Goal: Task Accomplishment & Management: Complete application form

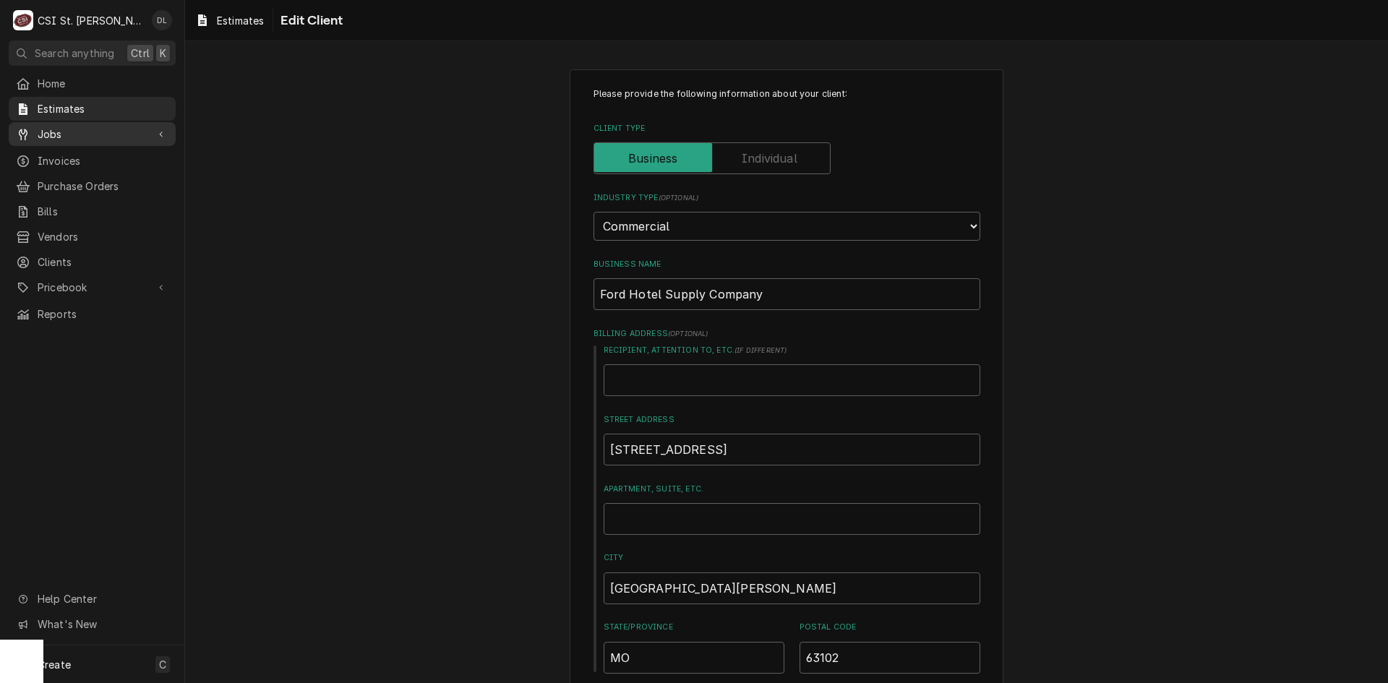
click at [64, 129] on span "Jobs" at bounding box center [92, 134] width 109 height 15
click at [61, 152] on span "Jobs" at bounding box center [103, 159] width 131 height 15
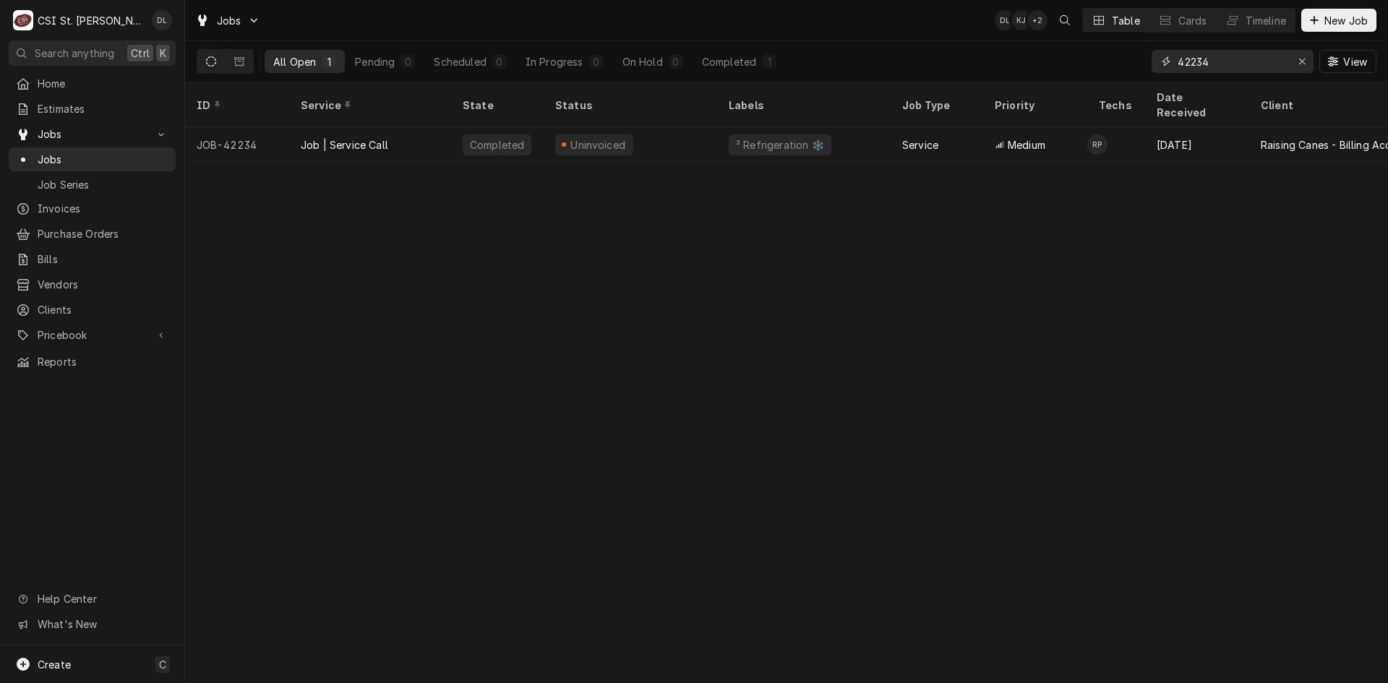
click at [1263, 64] on input "42234" at bounding box center [1232, 61] width 108 height 23
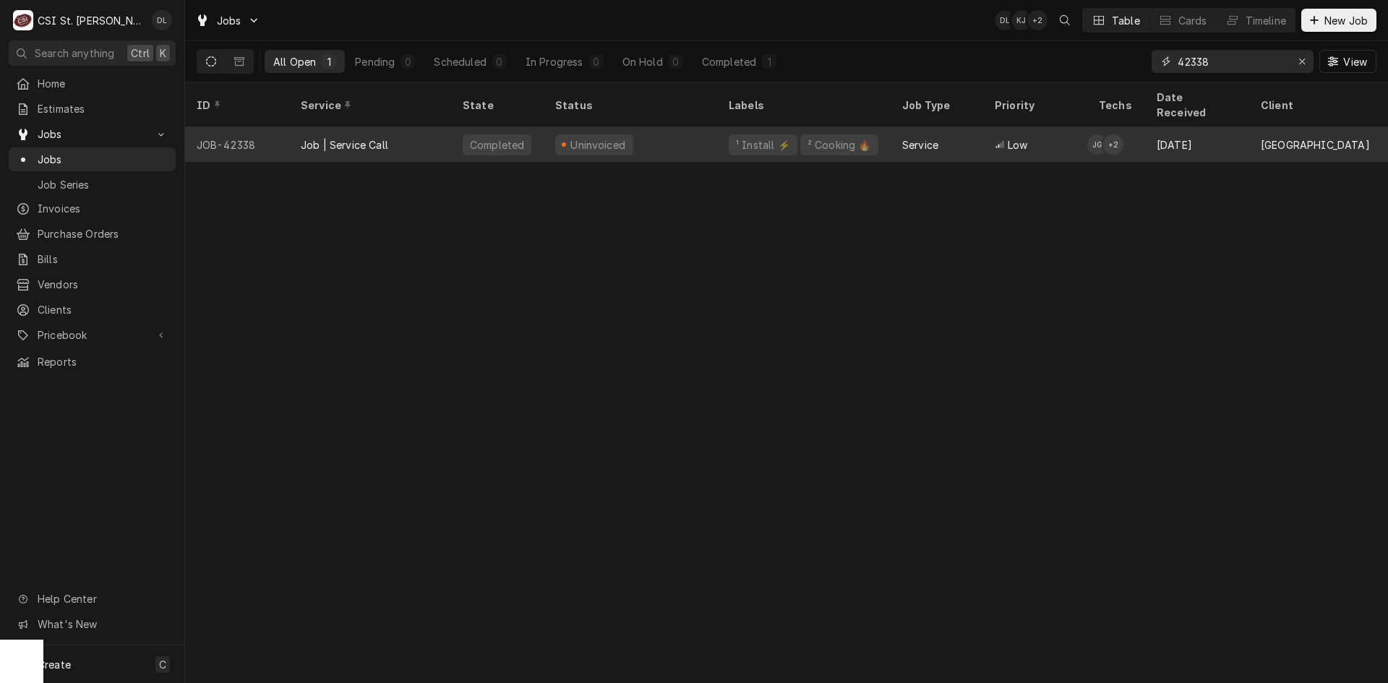
type input "42338"
click at [662, 127] on div "Uninvoiced" at bounding box center [631, 144] width 174 height 35
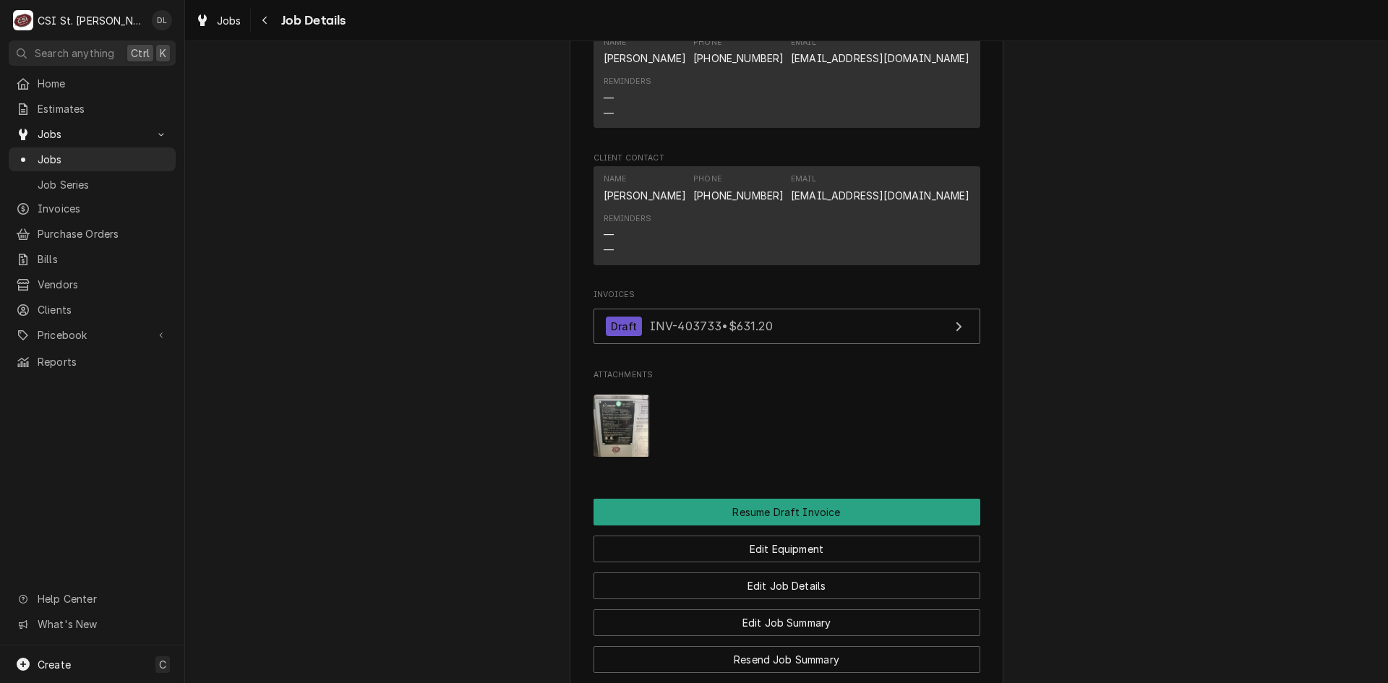
scroll to position [1446, 0]
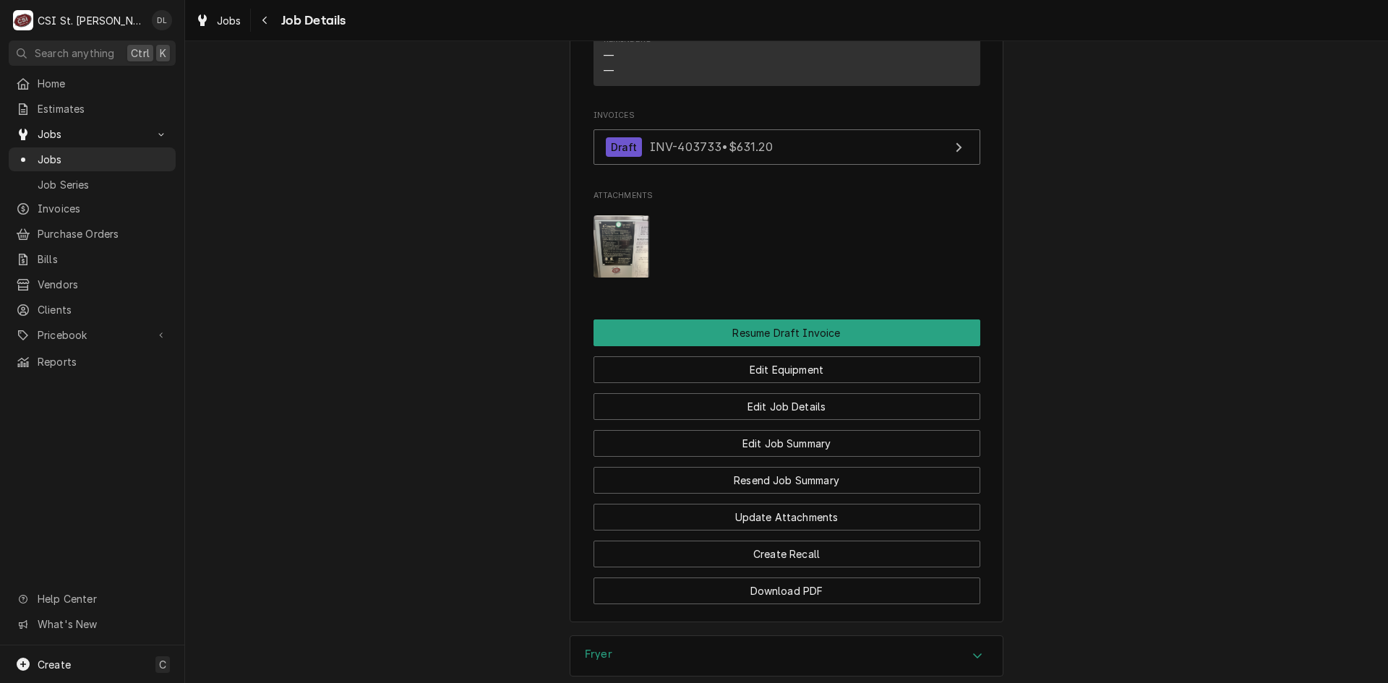
click at [626, 263] on img "Attachments" at bounding box center [622, 246] width 57 height 62
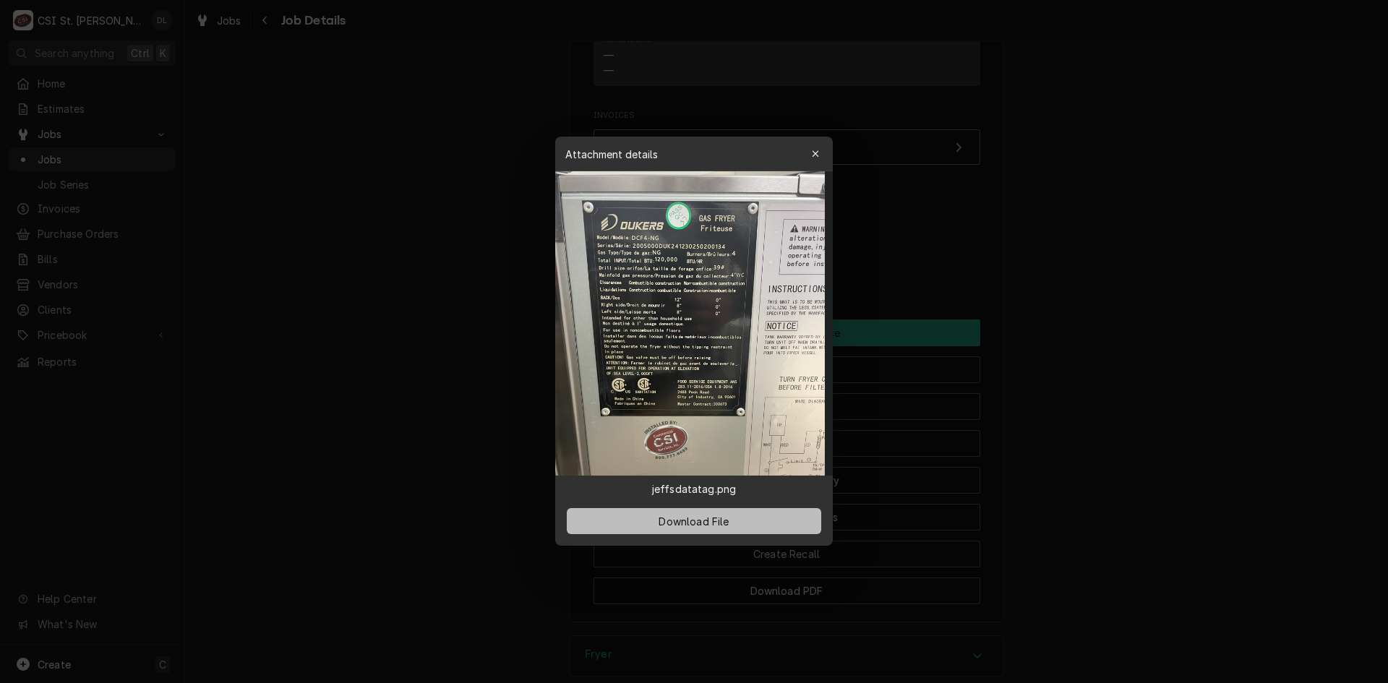
click at [703, 519] on span "Download File" at bounding box center [694, 521] width 76 height 15
click at [813, 150] on icon "button" at bounding box center [816, 154] width 8 height 10
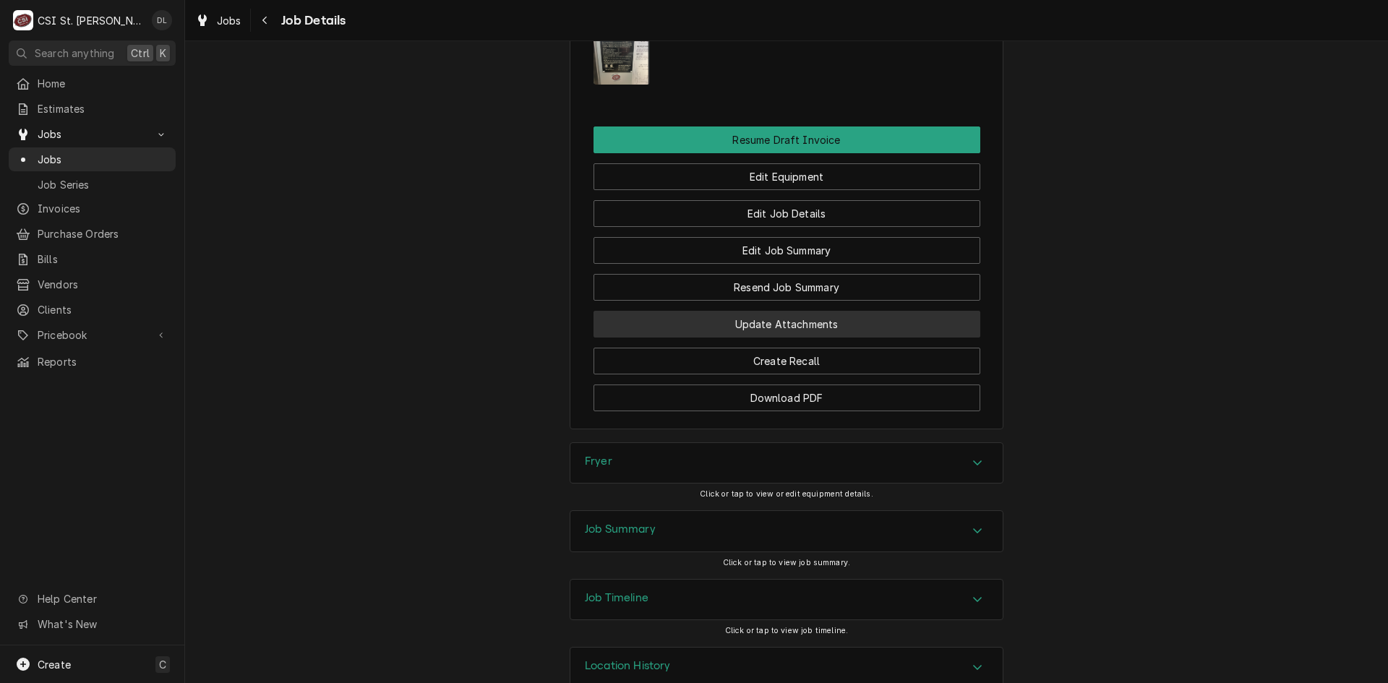
scroll to position [1688, 0]
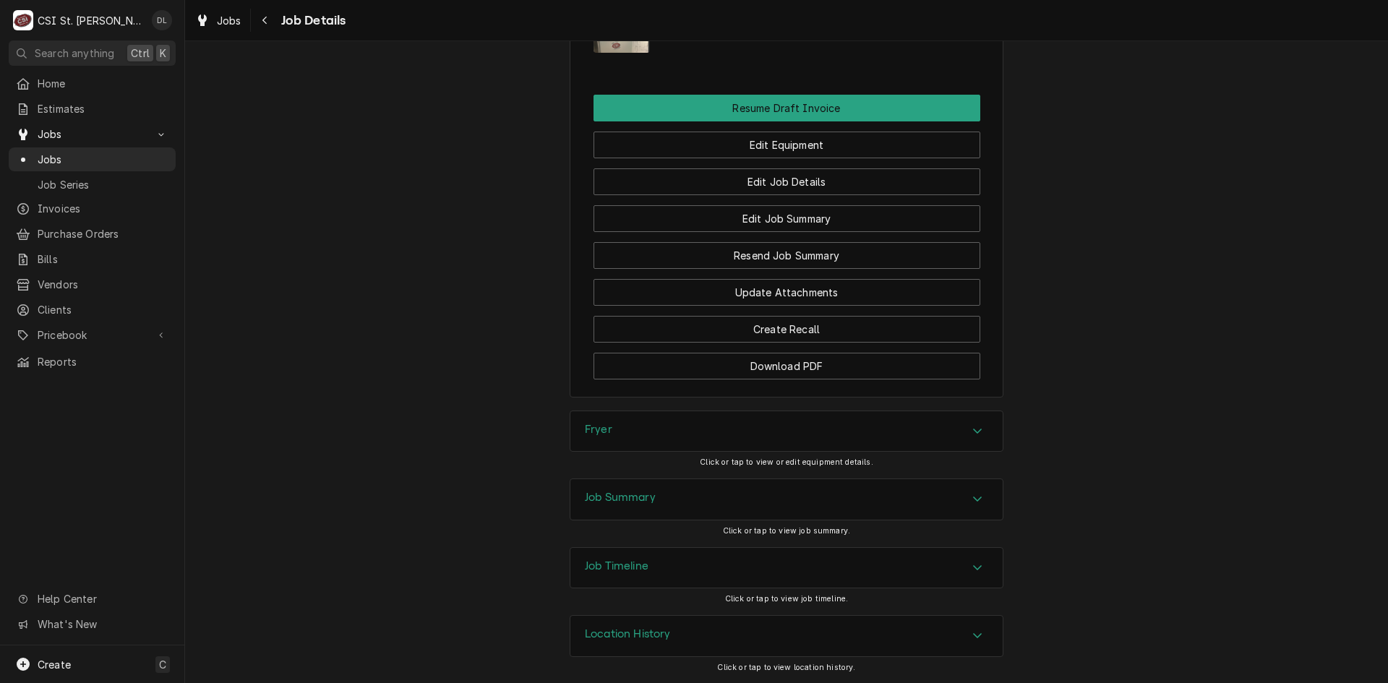
click at [957, 492] on div "Job Summary" at bounding box center [787, 499] width 432 height 40
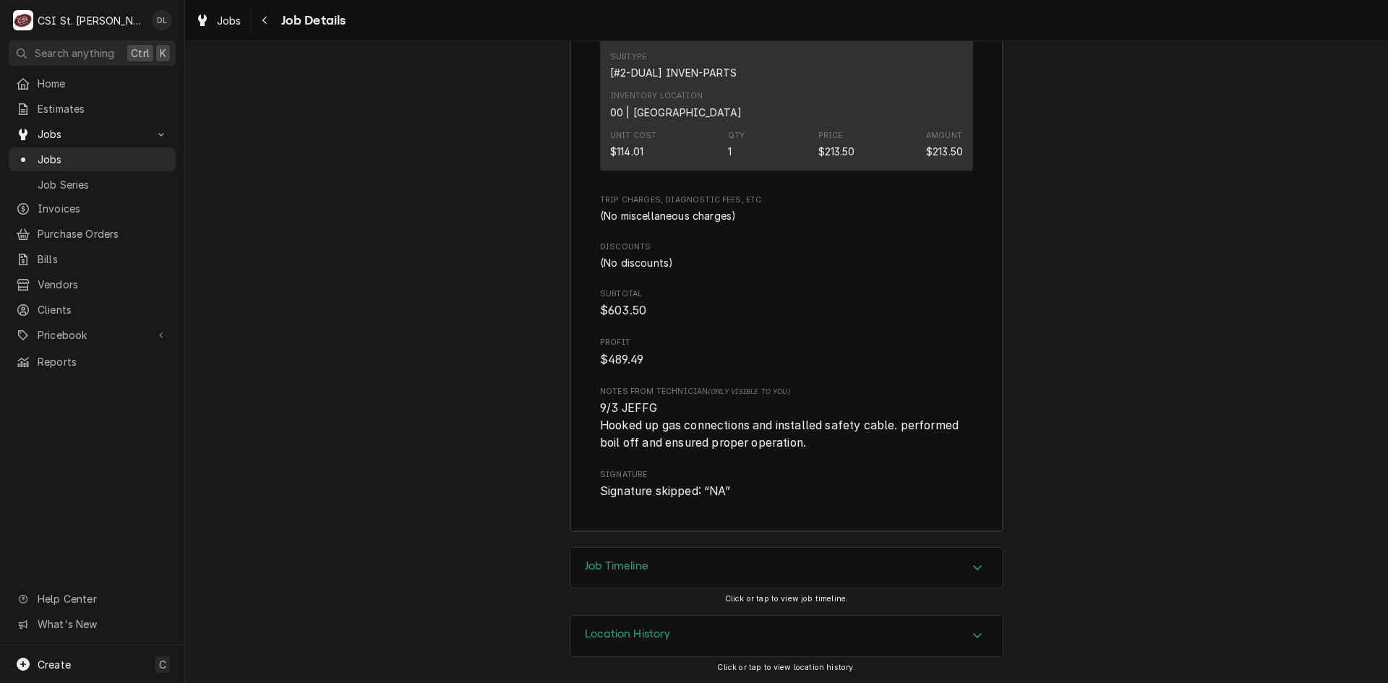
scroll to position [3801, 0]
click at [74, 134] on span "Jobs" at bounding box center [92, 134] width 109 height 15
click at [54, 136] on span "Jobs" at bounding box center [92, 134] width 109 height 15
click at [50, 161] on span "Jobs" at bounding box center [103, 159] width 131 height 15
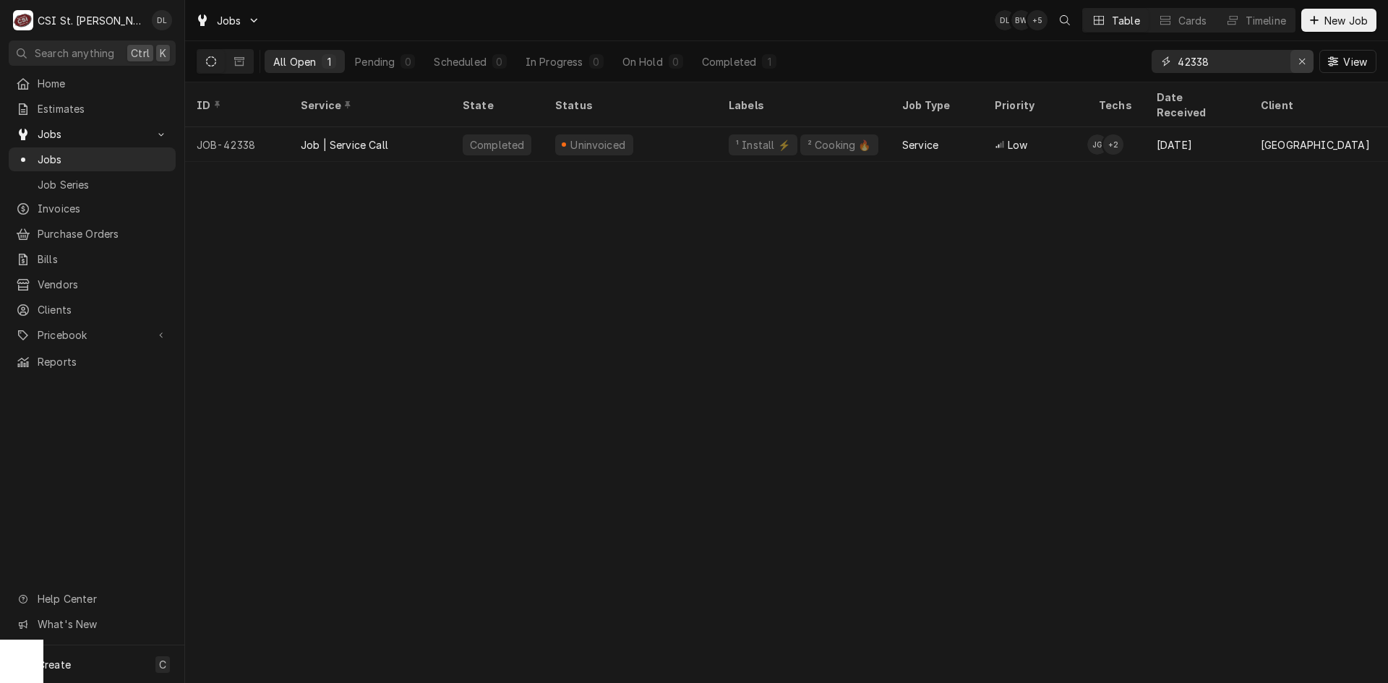
click at [1301, 59] on icon "Erase input" at bounding box center [1303, 61] width 8 height 10
type input "[PERSON_NAME]"
click at [573, 60] on div "In Progress" at bounding box center [555, 61] width 58 height 15
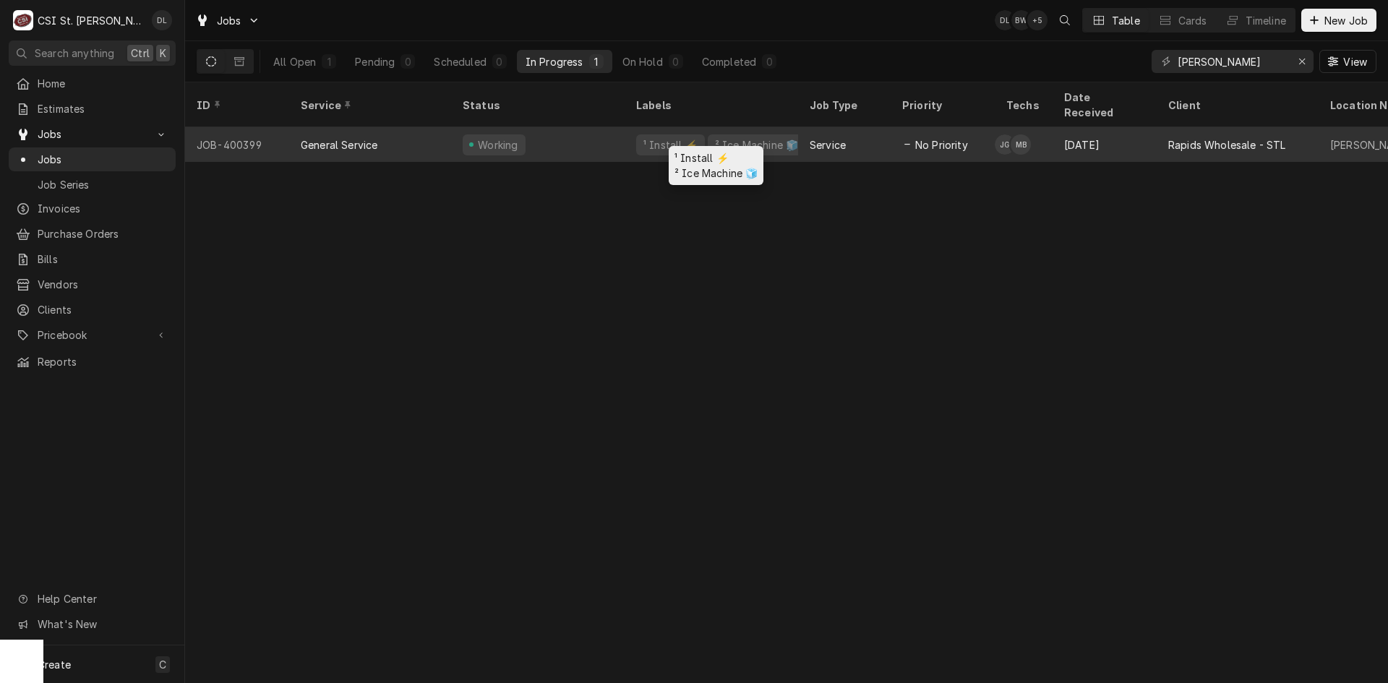
click at [715, 137] on div "² Ice Machine 🧊" at bounding box center [757, 144] width 86 height 15
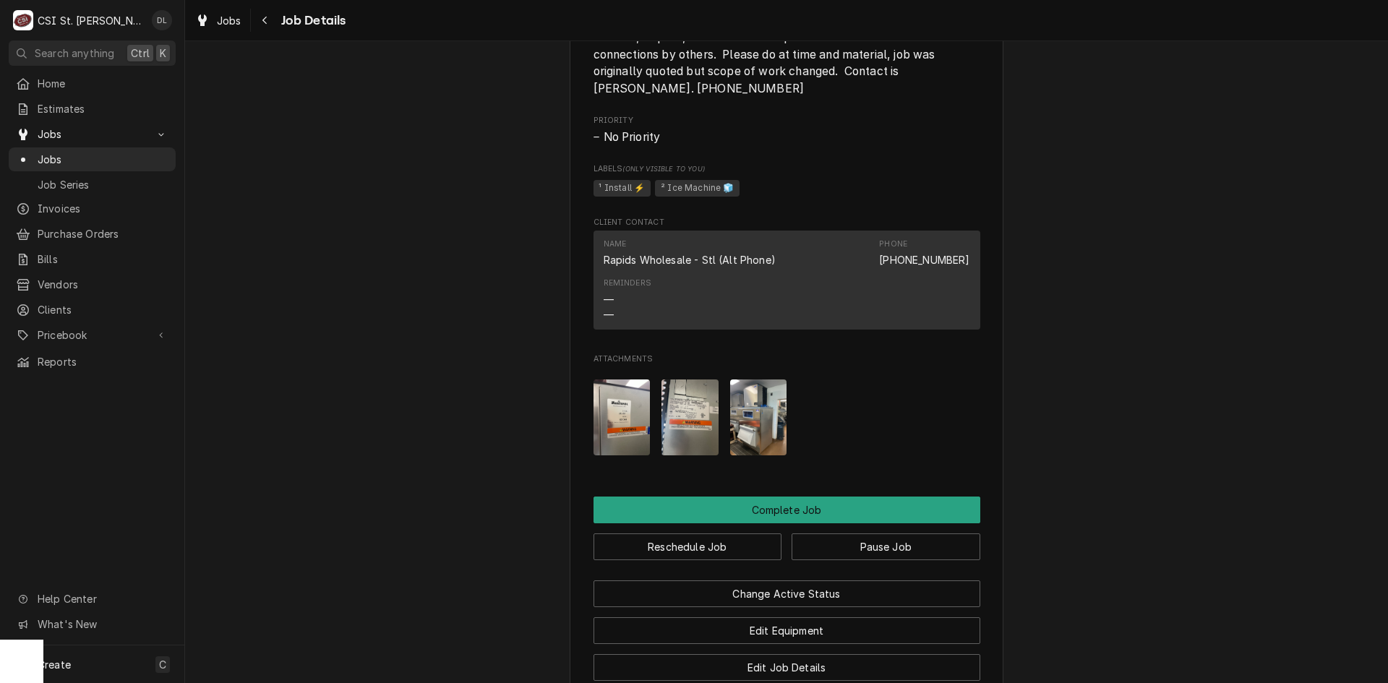
scroll to position [1085, 0]
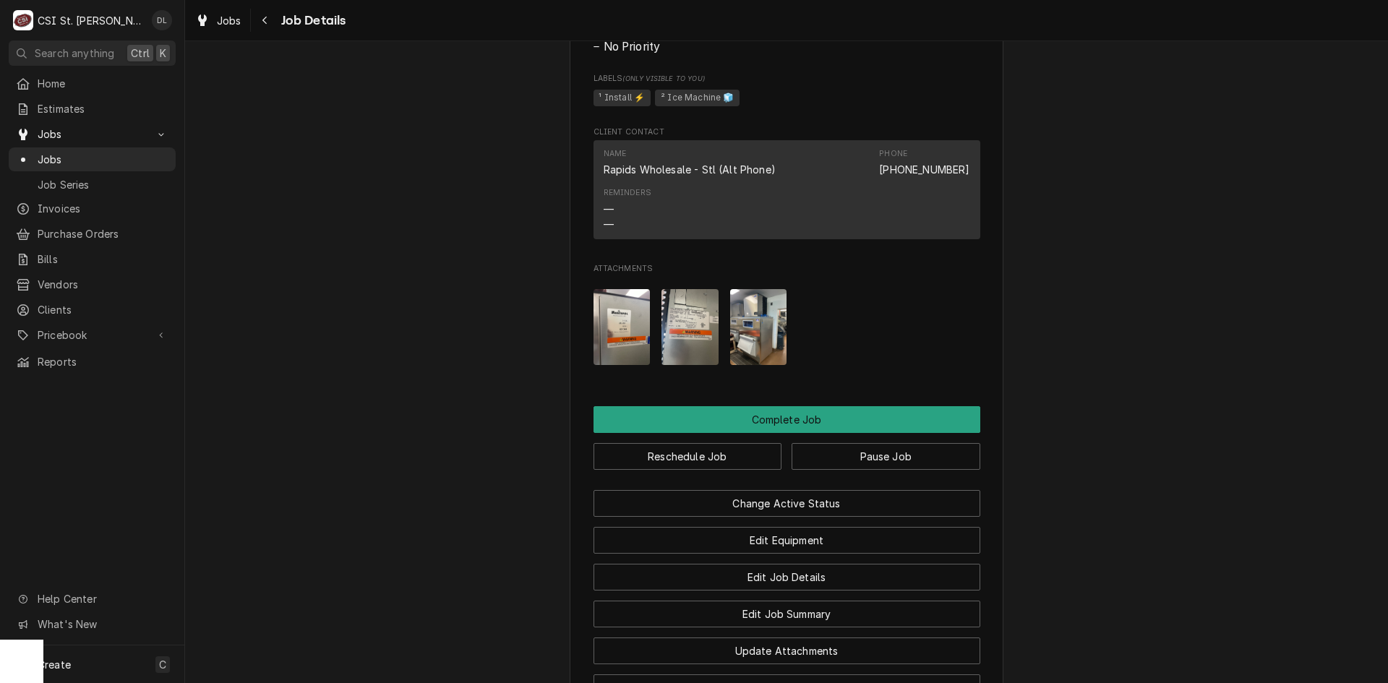
click at [620, 355] on img "Attachments" at bounding box center [622, 327] width 57 height 76
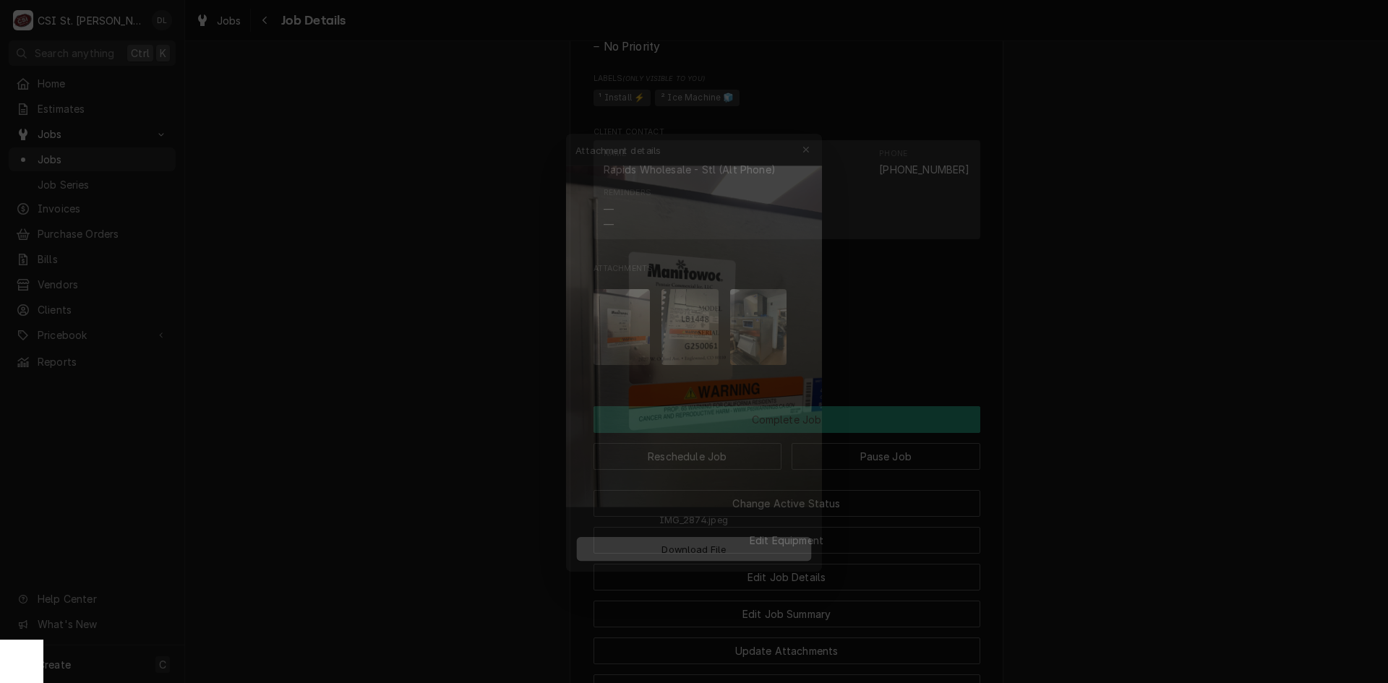
click at [829, 120] on div "Attachment details Close" at bounding box center [694, 121] width 278 height 35
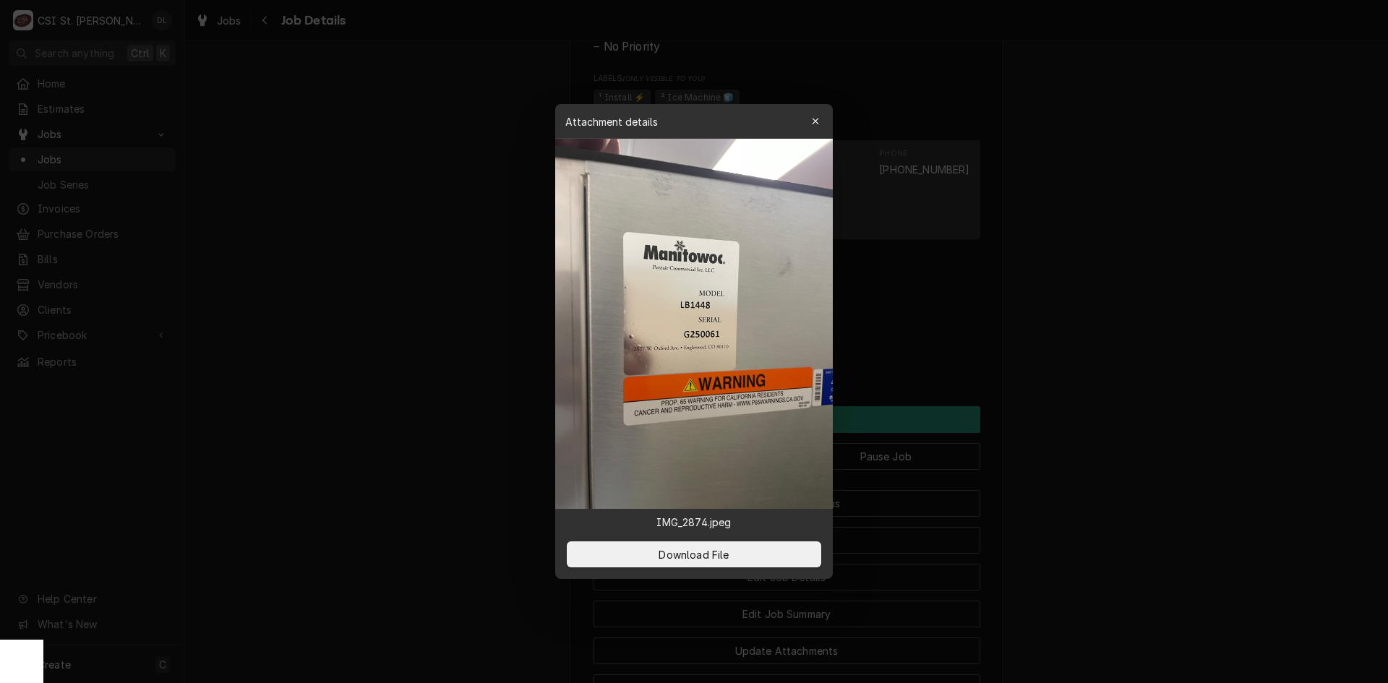
click at [813, 119] on icon "button" at bounding box center [816, 121] width 8 height 10
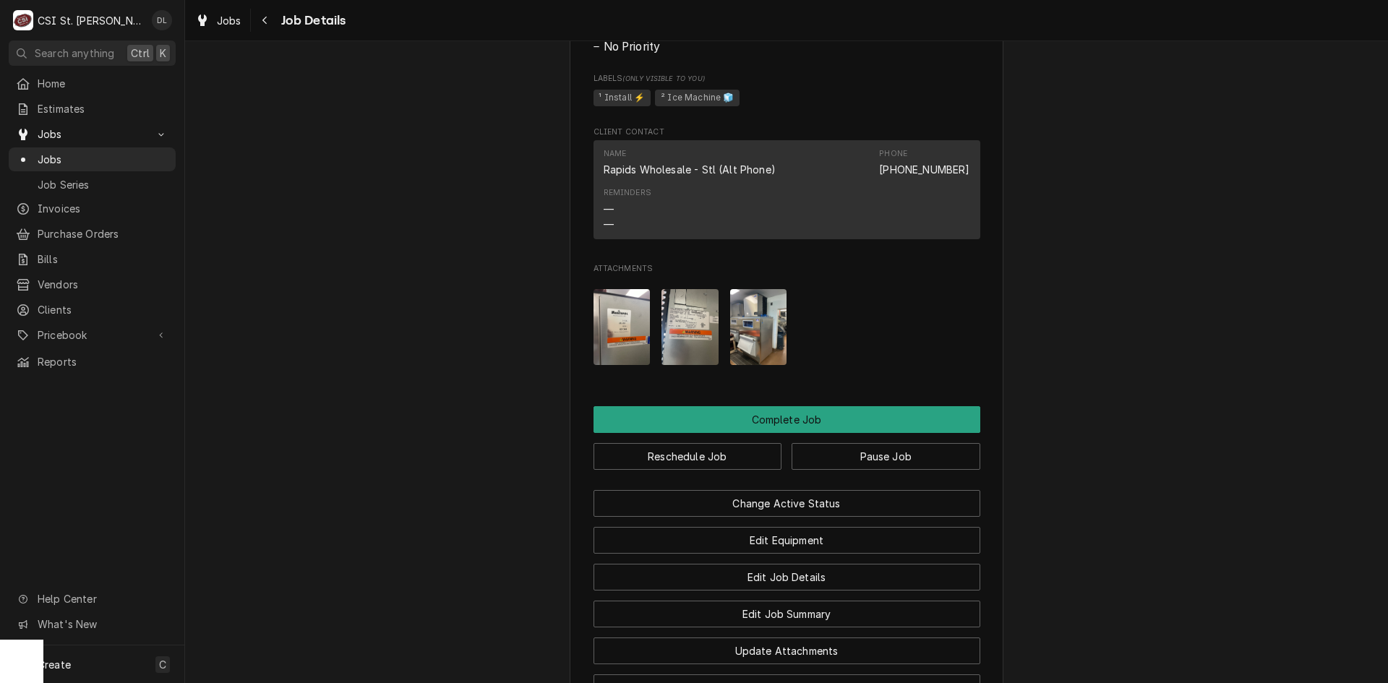
click at [680, 341] on img "Attachments" at bounding box center [690, 327] width 57 height 76
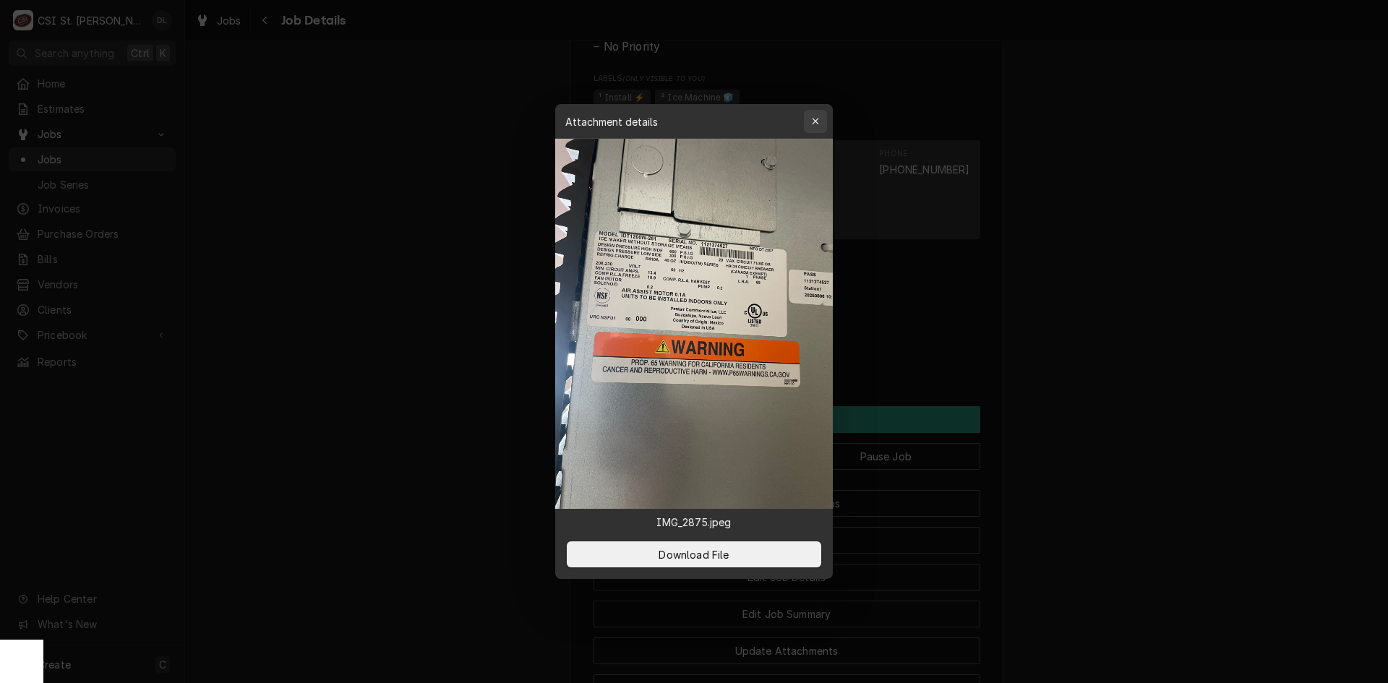
click at [817, 116] on div "button" at bounding box center [815, 121] width 14 height 14
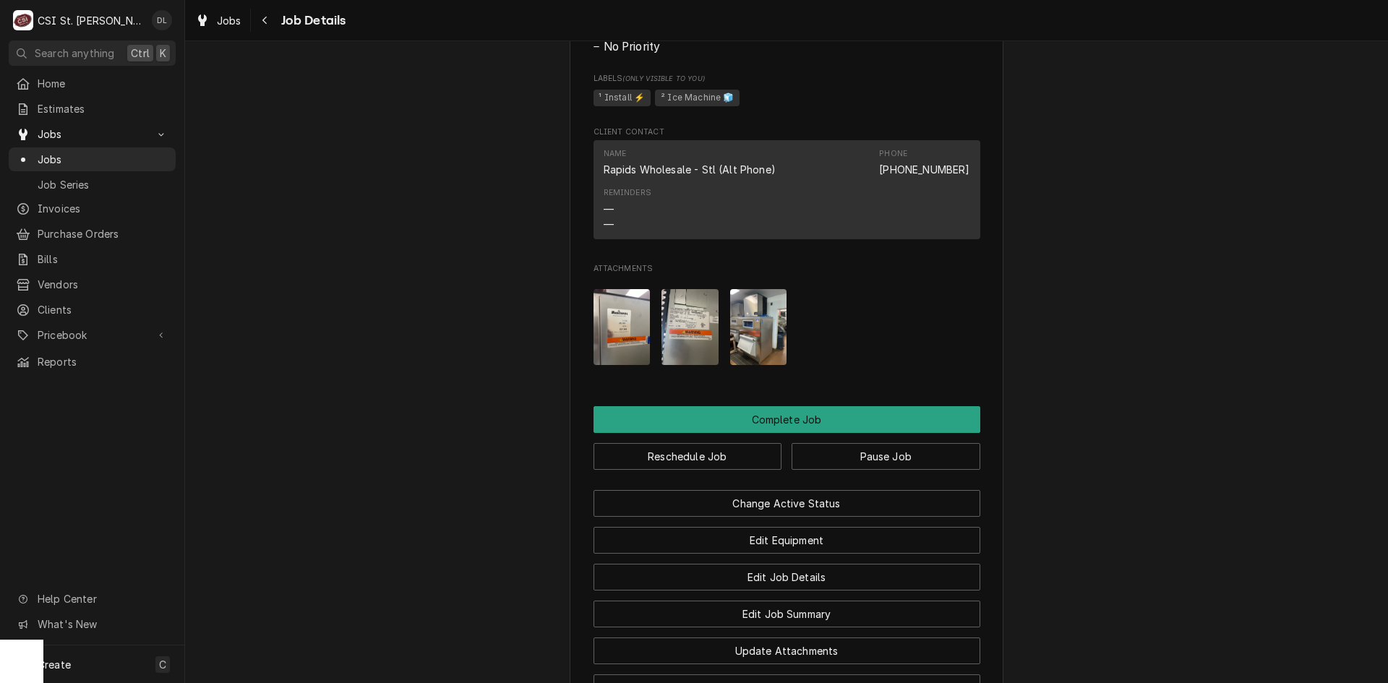
click at [761, 333] on img "Attachments" at bounding box center [758, 327] width 57 height 76
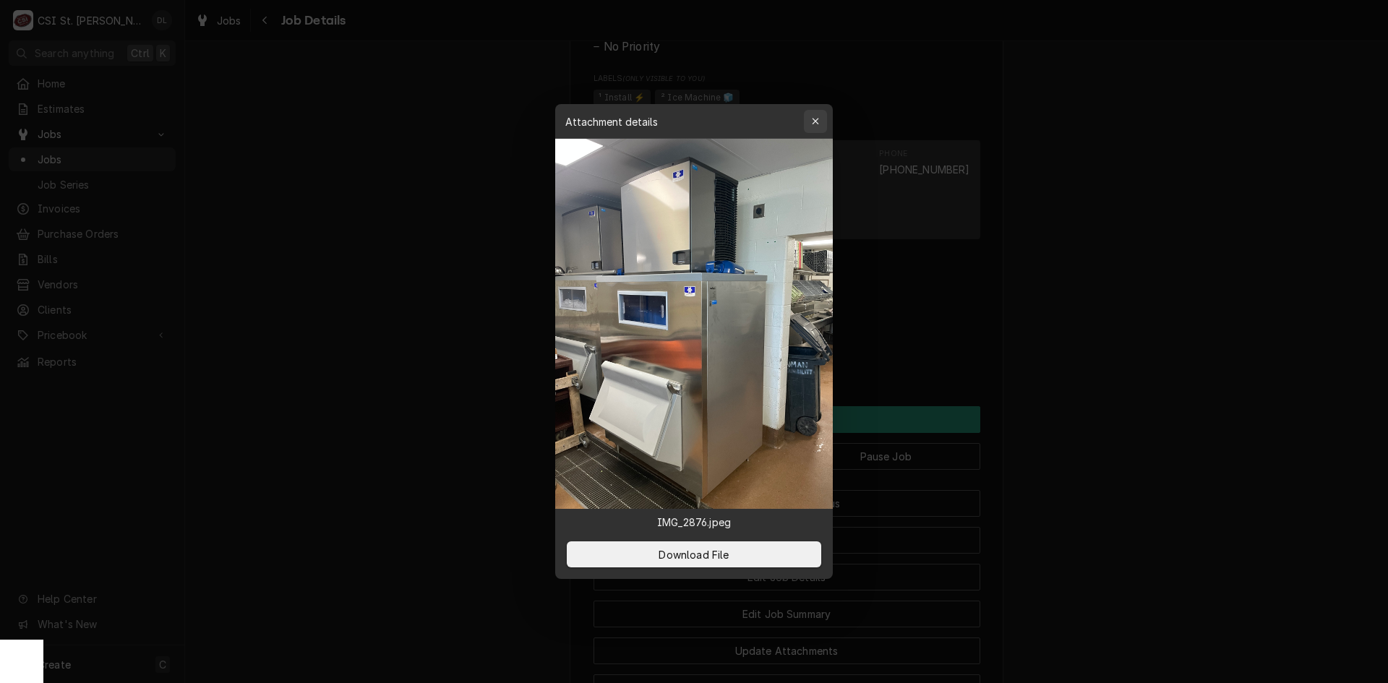
click at [816, 119] on icon "button" at bounding box center [816, 121] width 8 height 10
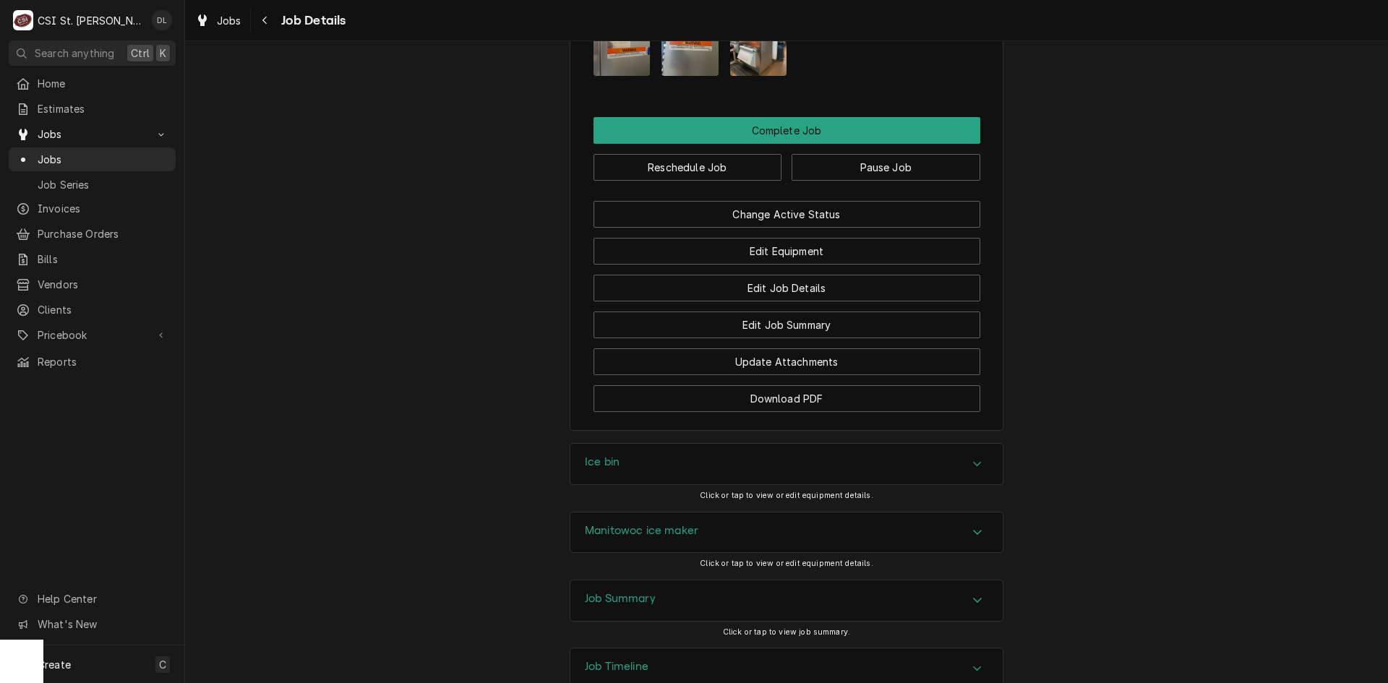
scroll to position [1492, 0]
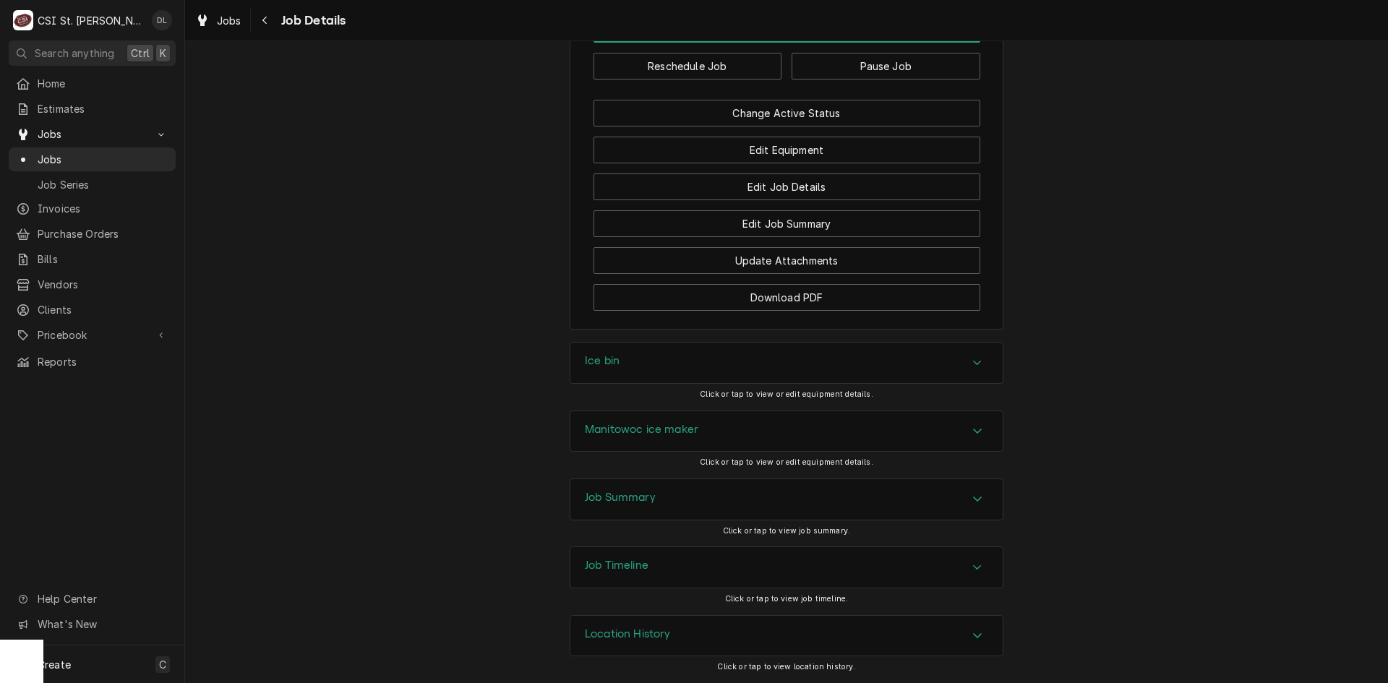
click at [980, 492] on div "Accordion Header" at bounding box center [978, 499] width 22 height 17
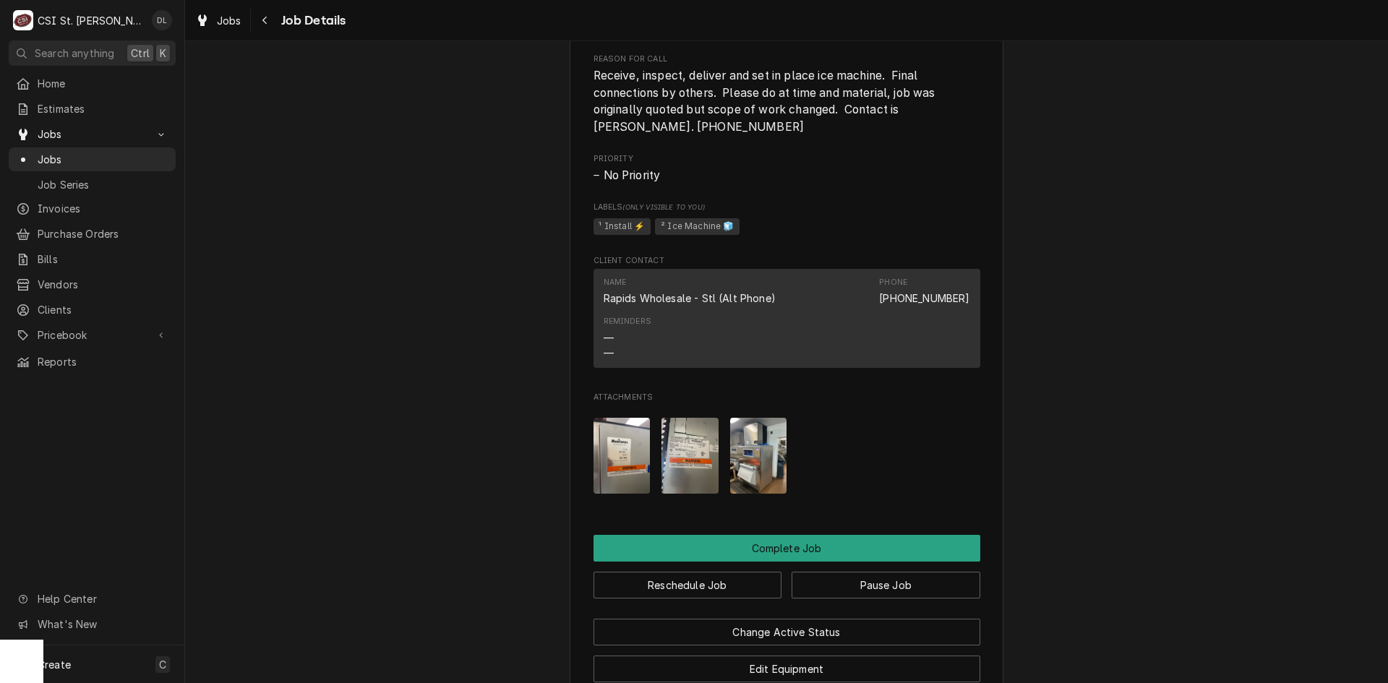
scroll to position [824, 0]
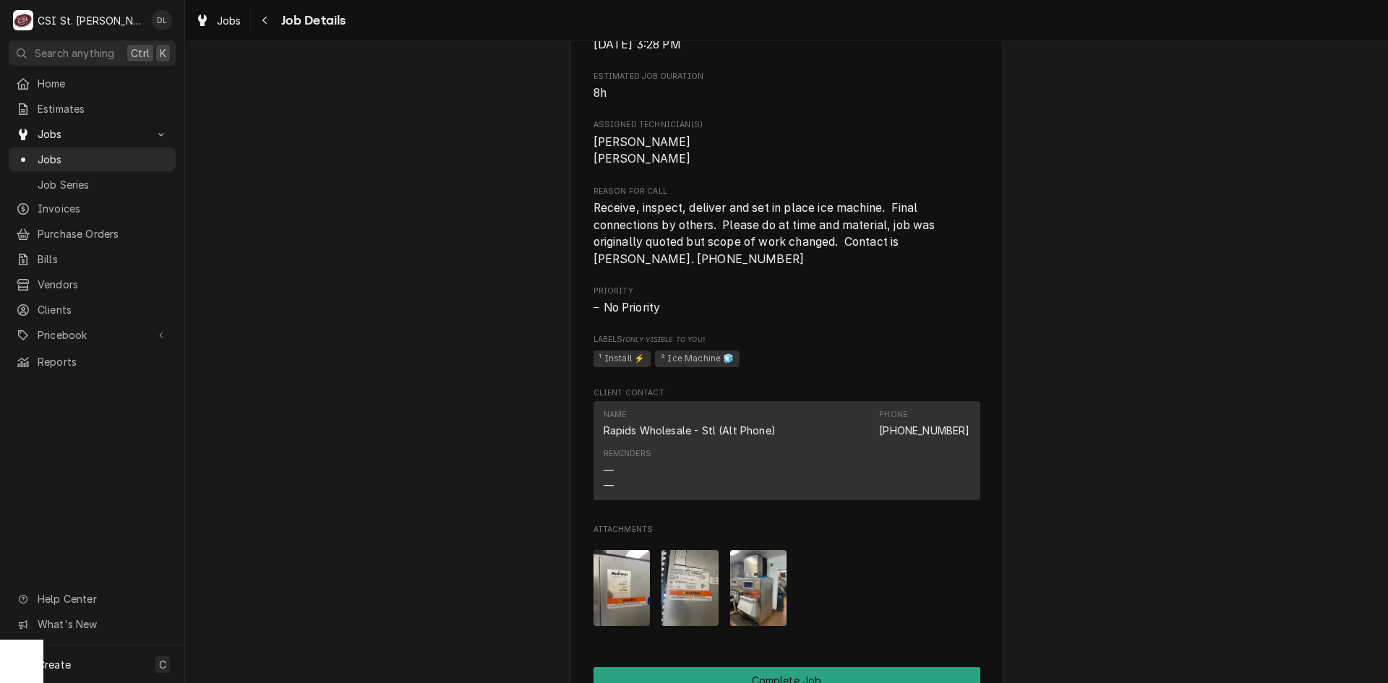
click at [763, 618] on img "Attachments" at bounding box center [758, 588] width 57 height 76
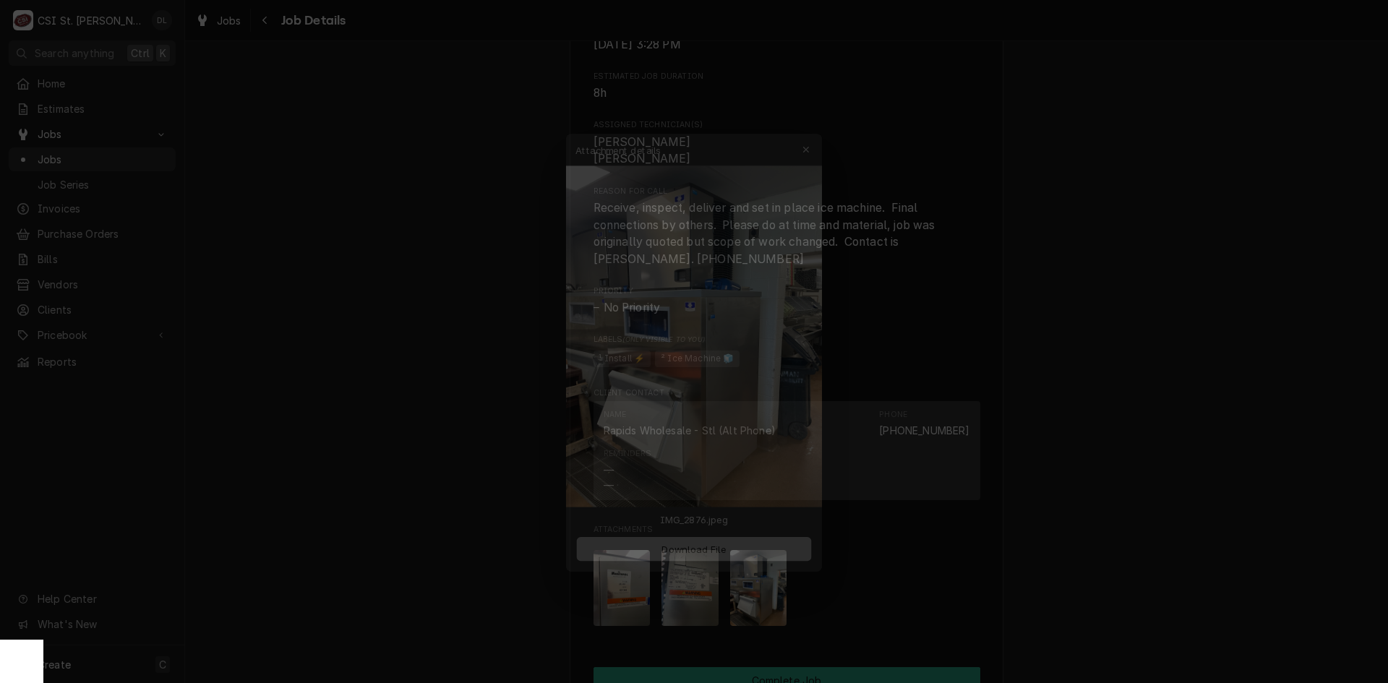
click at [700, 552] on span "Download File" at bounding box center [694, 554] width 76 height 15
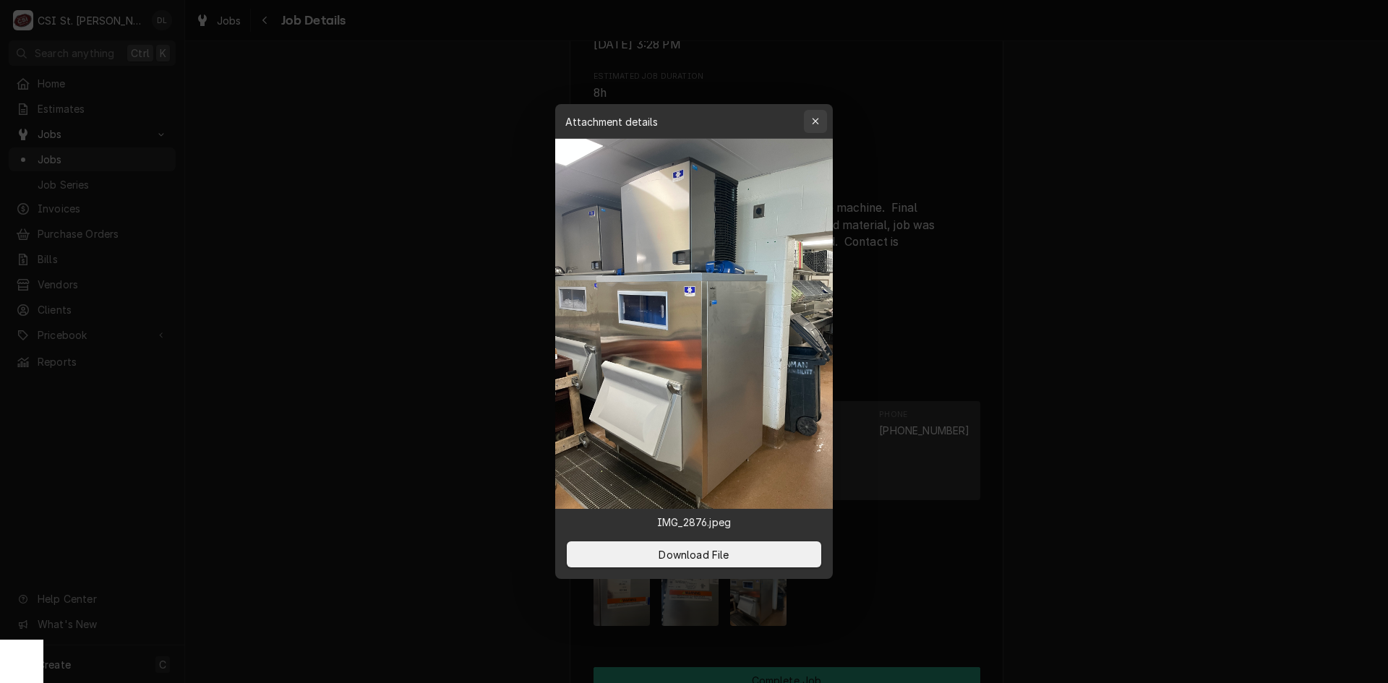
click at [815, 122] on icon "button" at bounding box center [815, 121] width 7 height 7
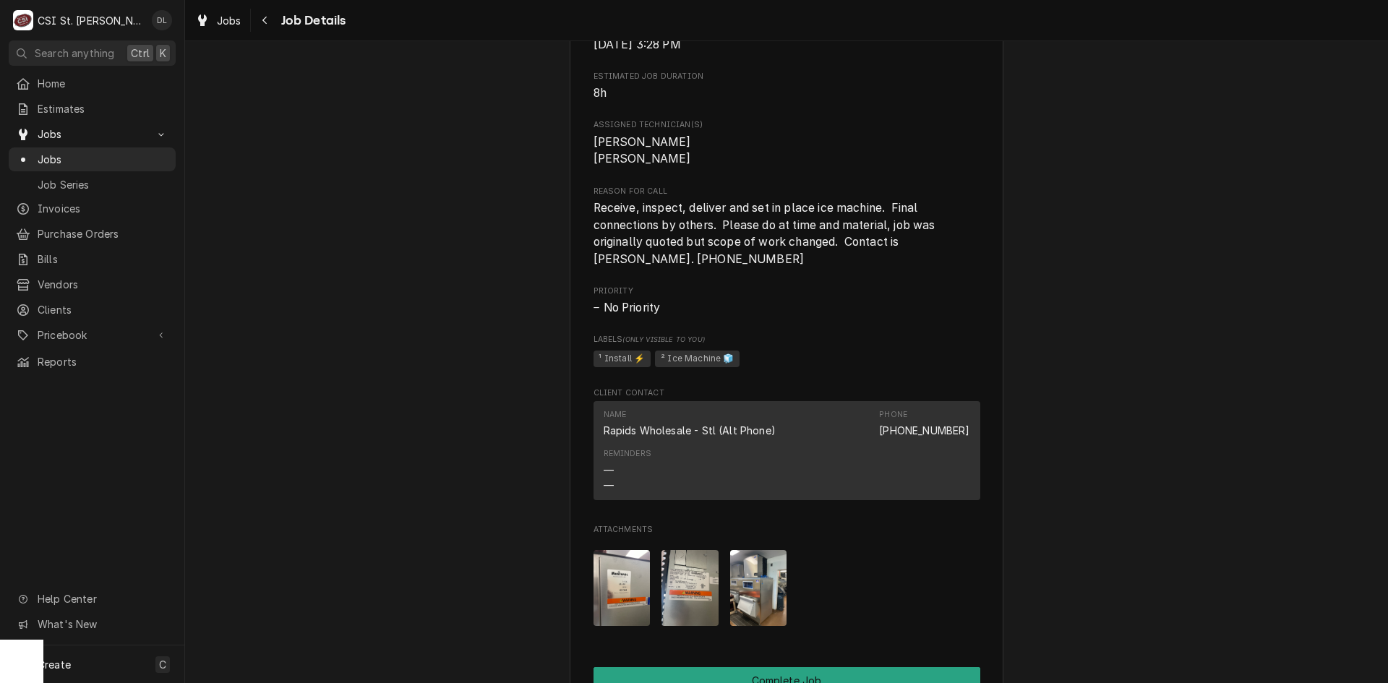
click at [692, 619] on img "Attachments" at bounding box center [690, 588] width 57 height 76
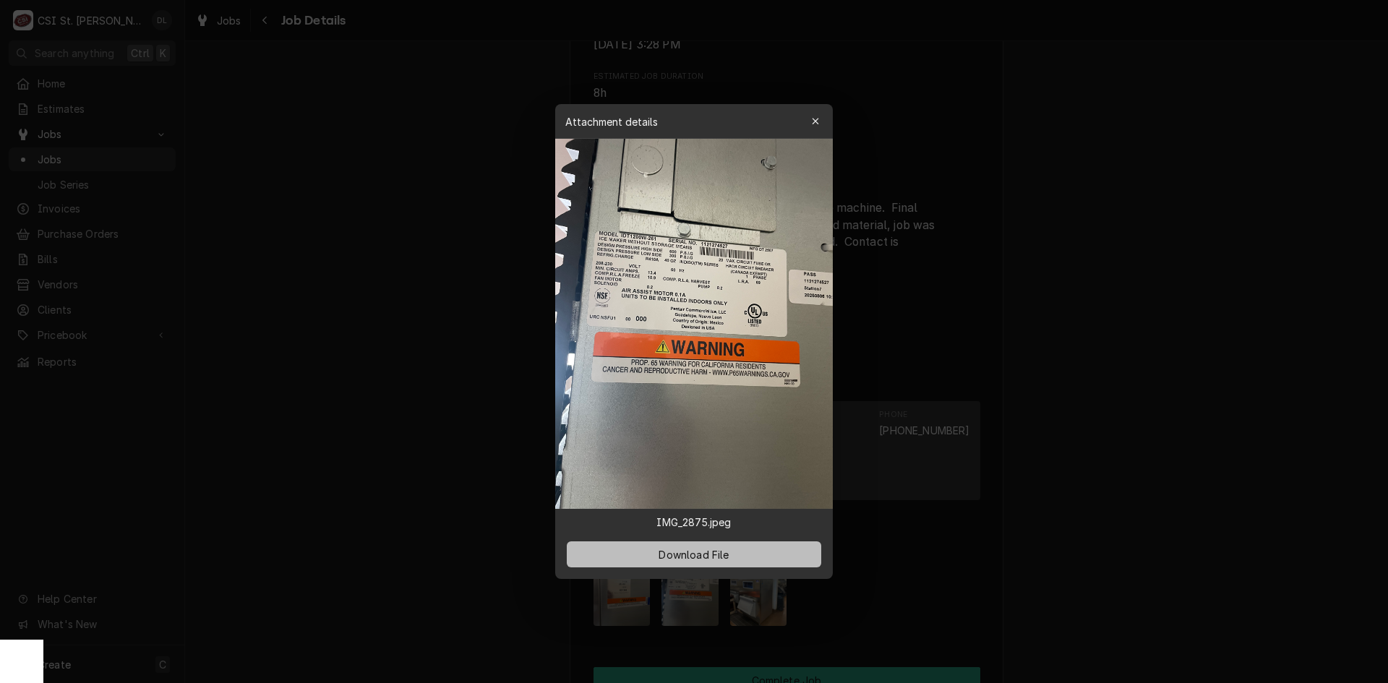
click at [734, 560] on button "Download File" at bounding box center [694, 555] width 255 height 26
click at [810, 119] on div "button" at bounding box center [815, 121] width 14 height 14
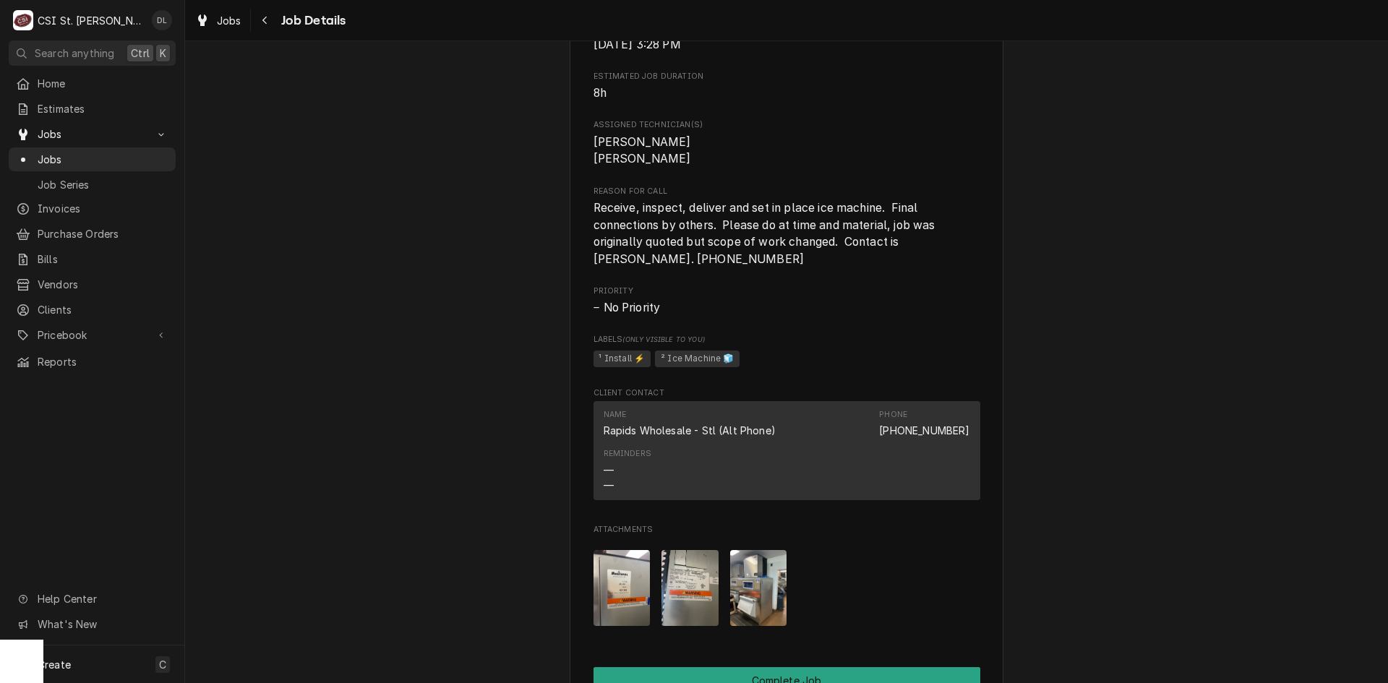
click at [619, 602] on img "Attachments" at bounding box center [622, 588] width 57 height 76
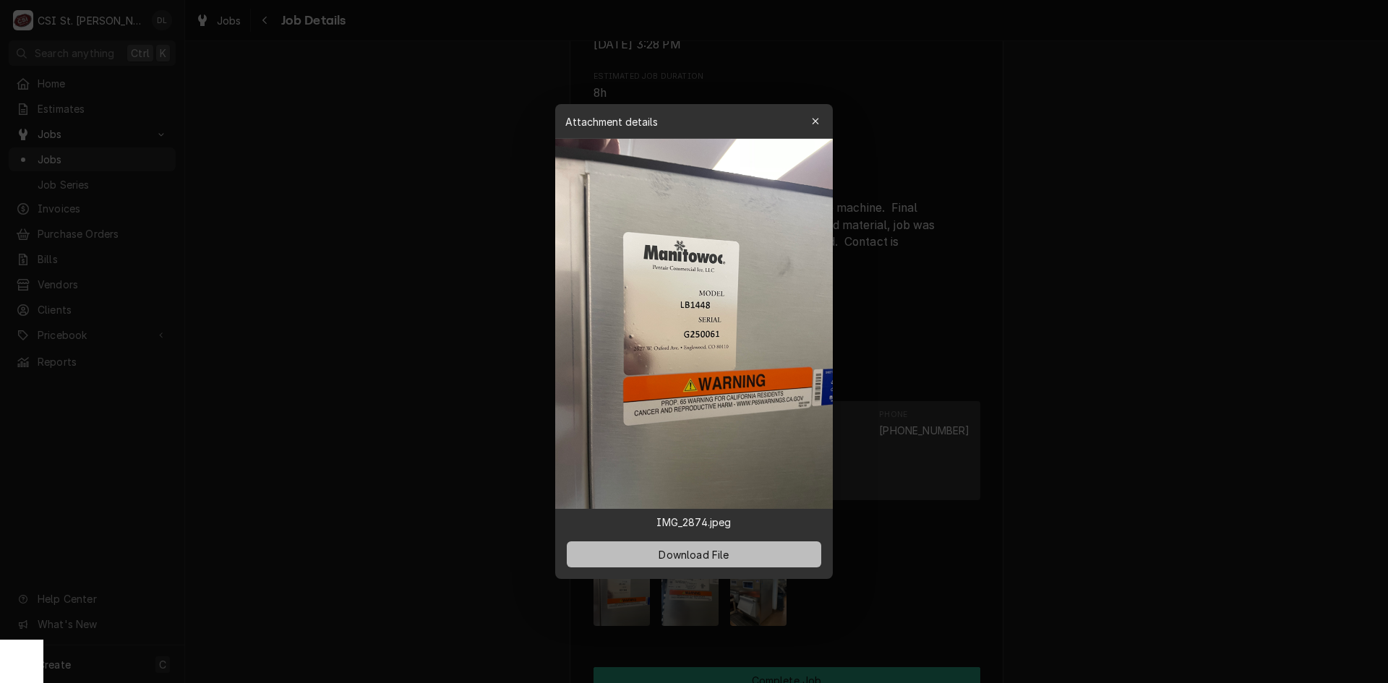
click at [712, 546] on button "Download File" at bounding box center [694, 555] width 255 height 26
click at [811, 122] on div "button" at bounding box center [815, 121] width 14 height 14
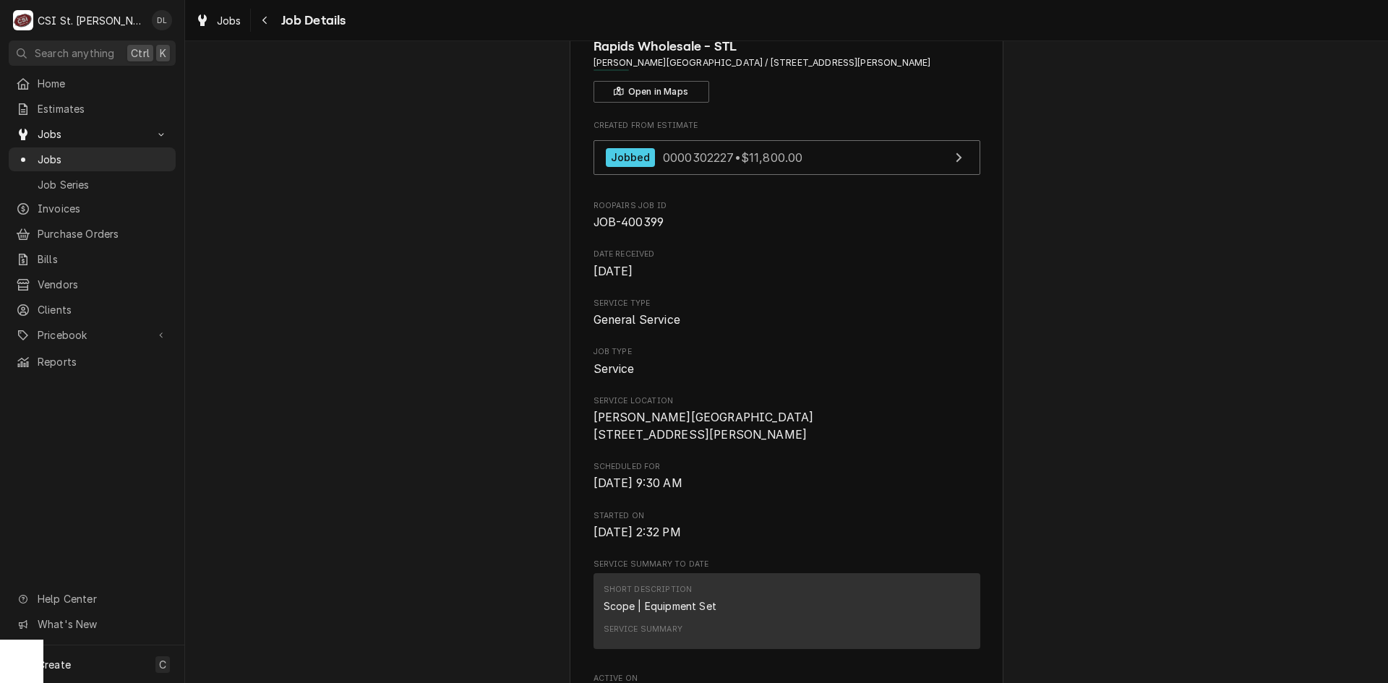
scroll to position [72, 0]
click at [46, 154] on span "Jobs" at bounding box center [103, 159] width 131 height 15
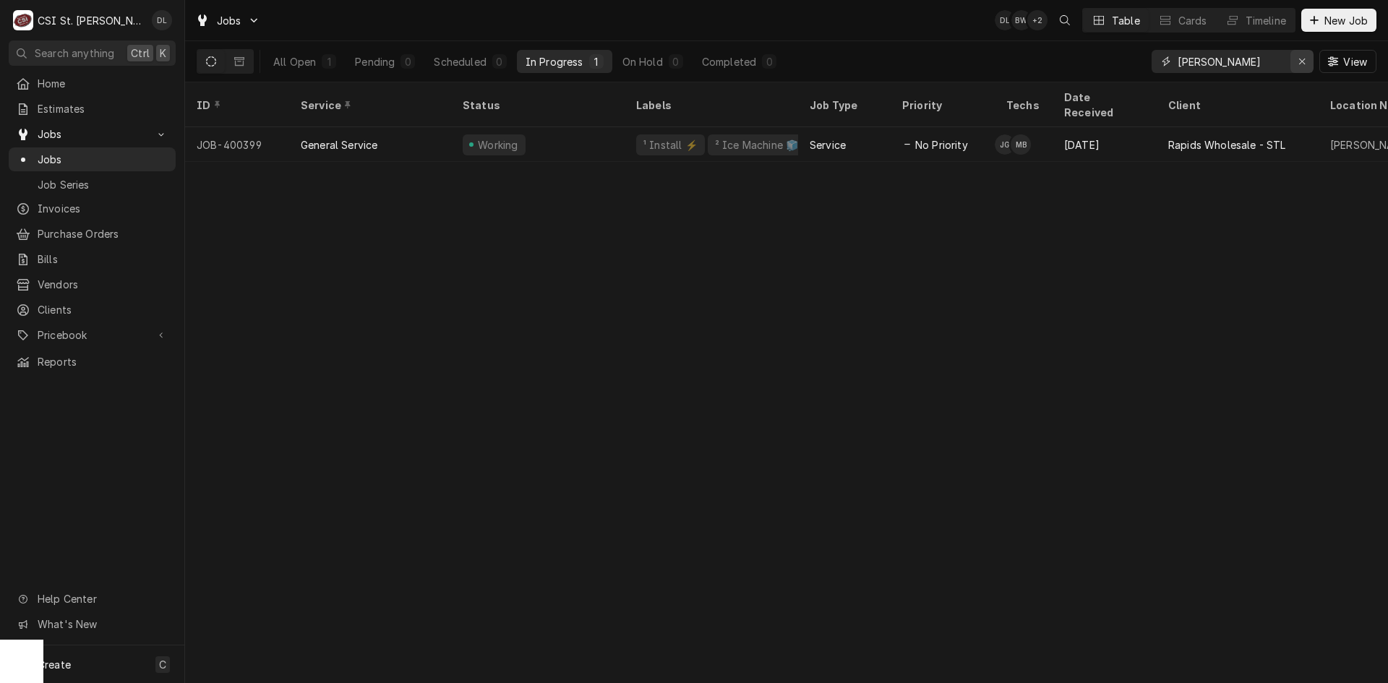
click at [1300, 56] on div "Erase input" at bounding box center [1302, 61] width 14 height 14
click at [1220, 67] on input "Dynamic Content Wrapper" at bounding box center [1246, 61] width 136 height 23
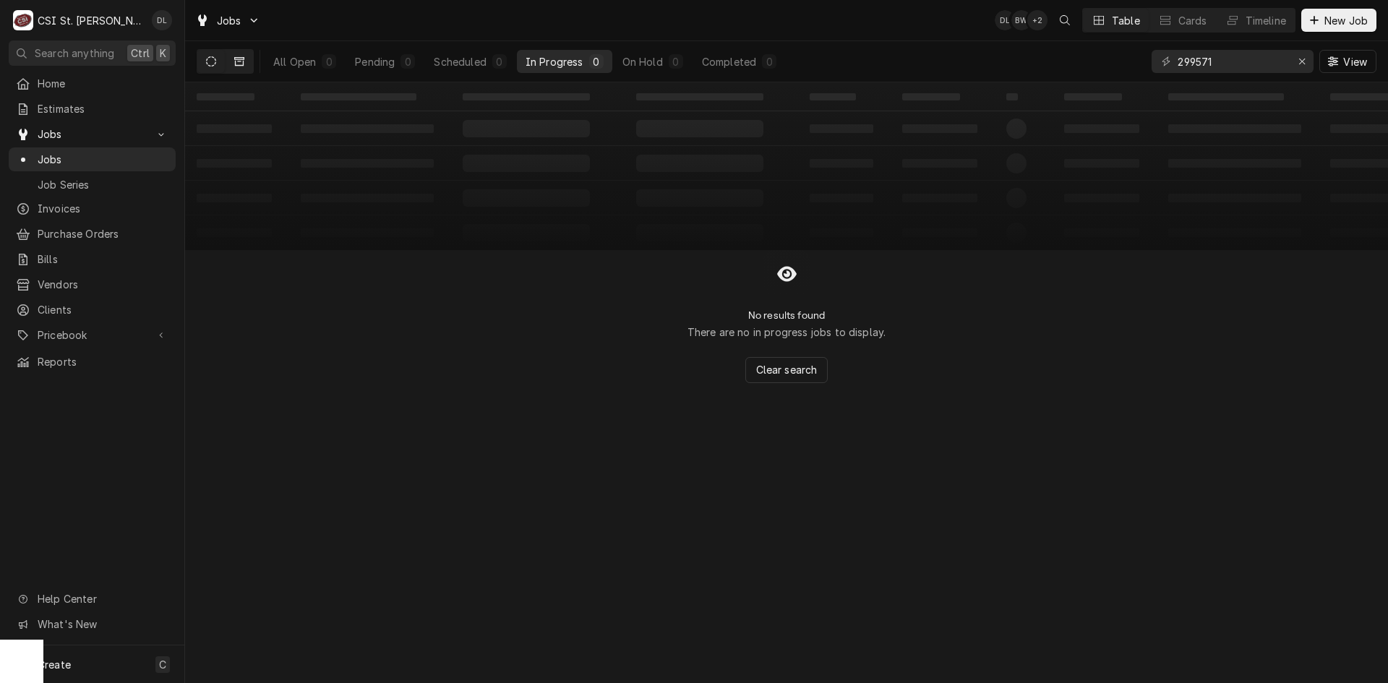
click at [244, 58] on button "Dynamic Content Wrapper" at bounding box center [239, 61] width 27 height 23
click at [217, 56] on button "Dynamic Content Wrapper" at bounding box center [210, 61] width 27 height 23
drag, startPoint x: 1244, startPoint y: 59, endPoint x: 1085, endPoint y: 59, distance: 159.8
click at [1086, 58] on div "All Open 0 Pending 0 Scheduled 0 In Progress 0 On Hold 0 Completed 0 299571 View" at bounding box center [787, 61] width 1180 height 40
type input "300319"
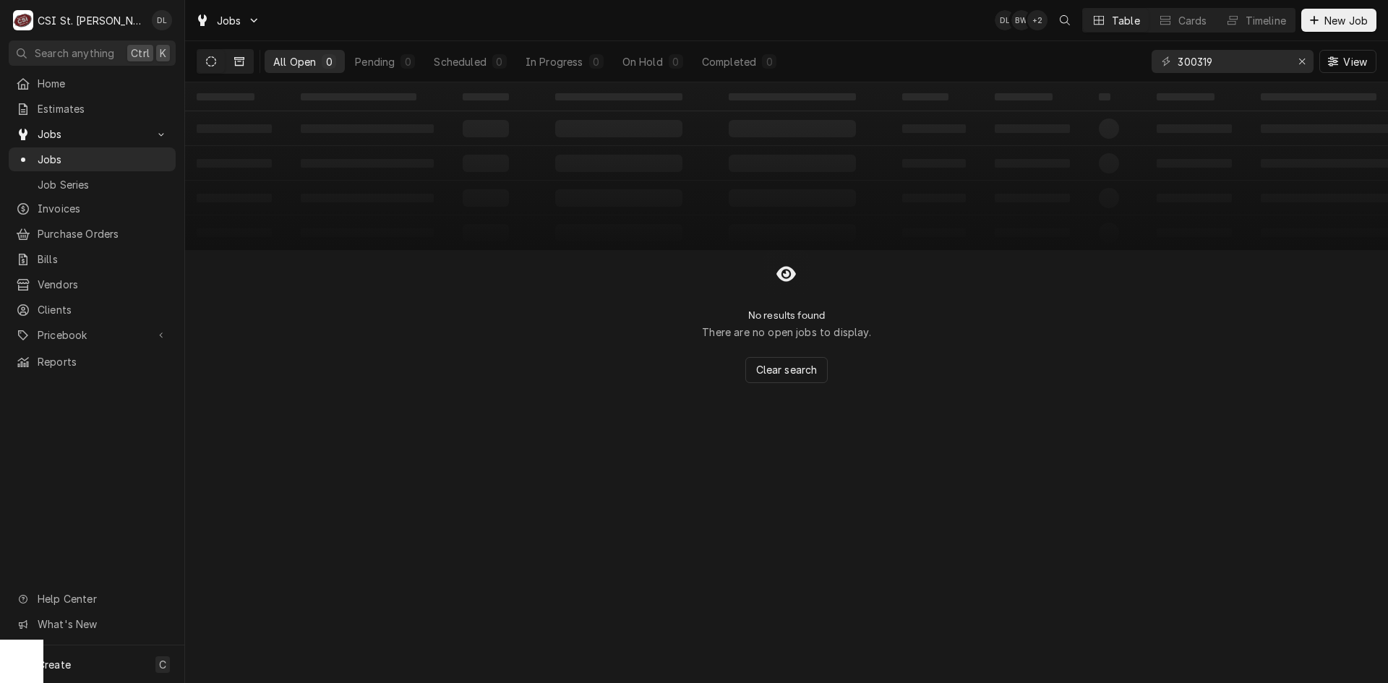
click at [235, 64] on icon "Dynamic Content Wrapper" at bounding box center [239, 61] width 10 height 9
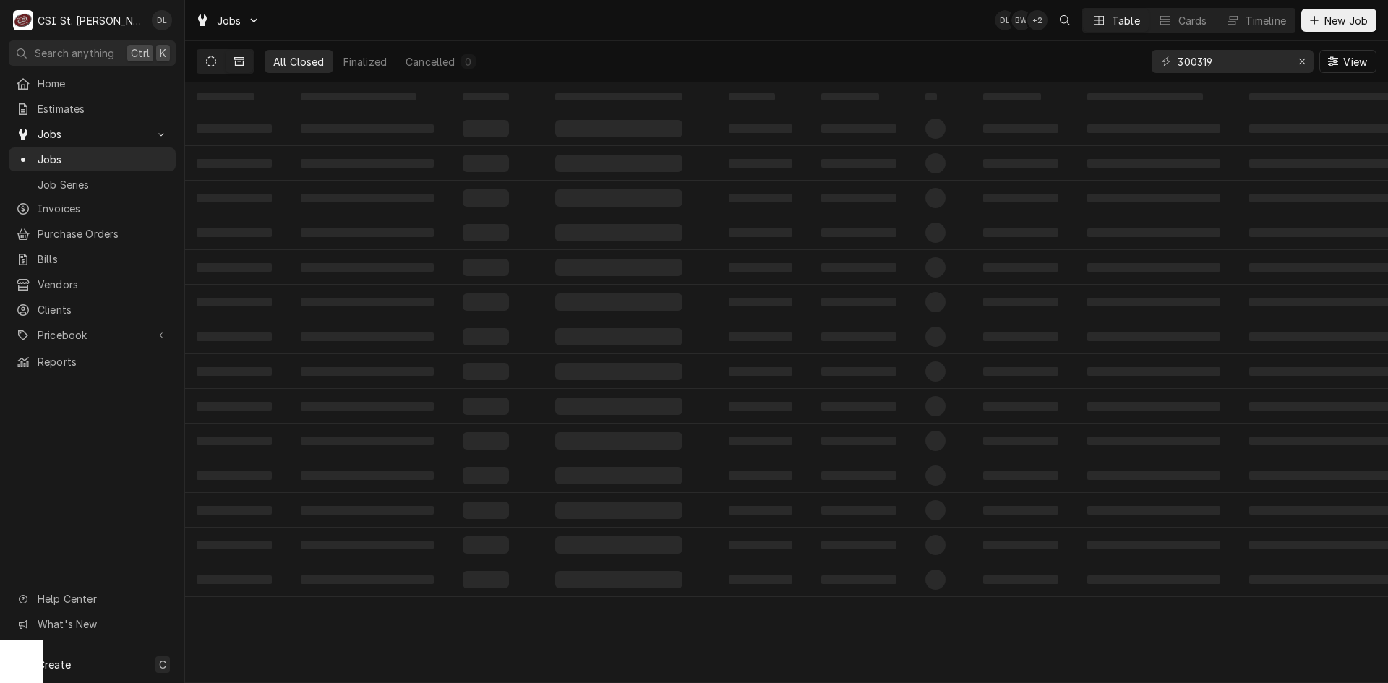
click at [209, 58] on icon "Dynamic Content Wrapper" at bounding box center [211, 61] width 10 height 10
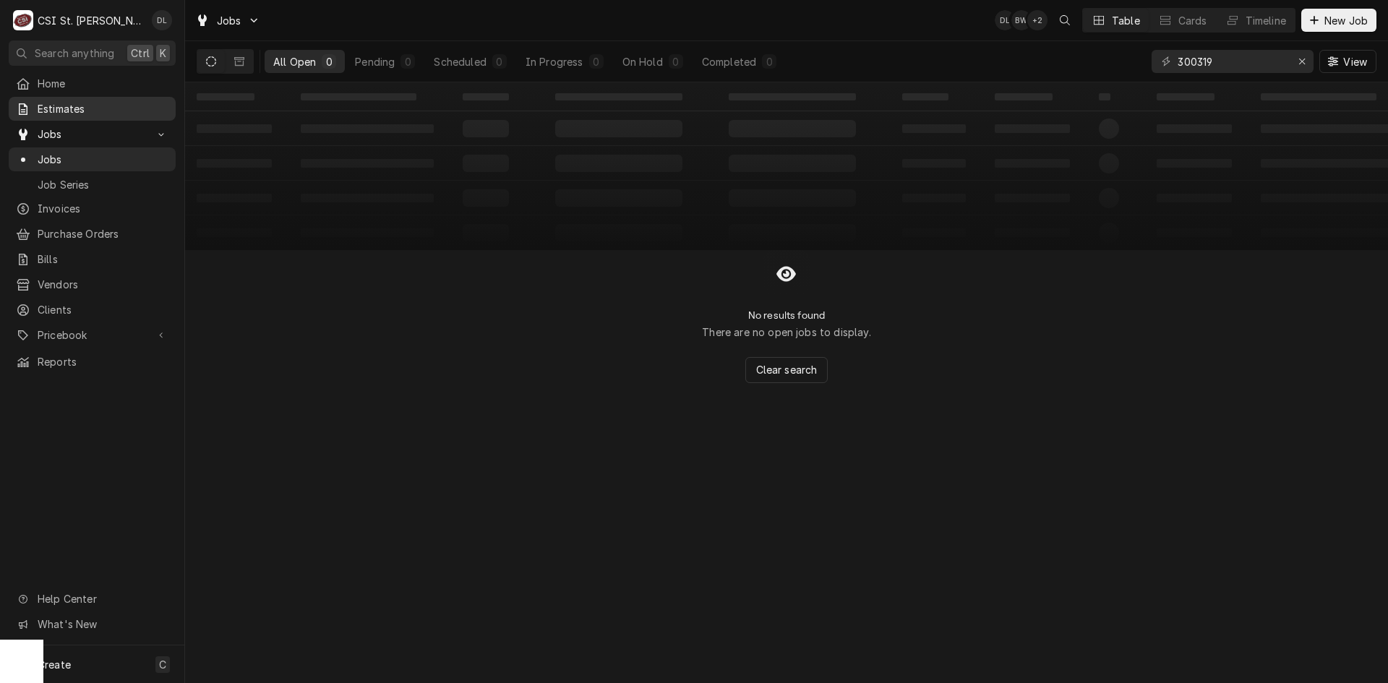
click at [89, 104] on span "Estimates" at bounding box center [103, 108] width 131 height 15
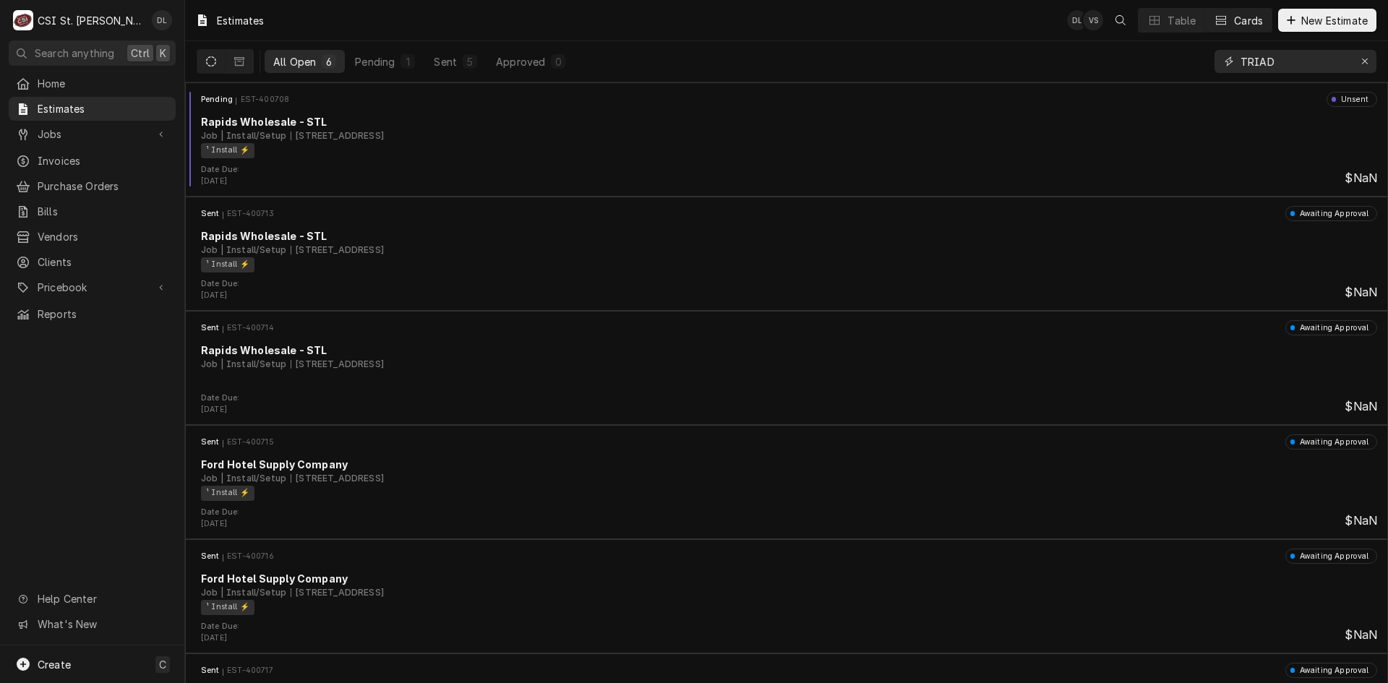
click at [1362, 56] on icon "Erase input" at bounding box center [1366, 61] width 8 height 10
click at [1281, 65] on input "Dynamic Content Wrapper" at bounding box center [1309, 61] width 136 height 23
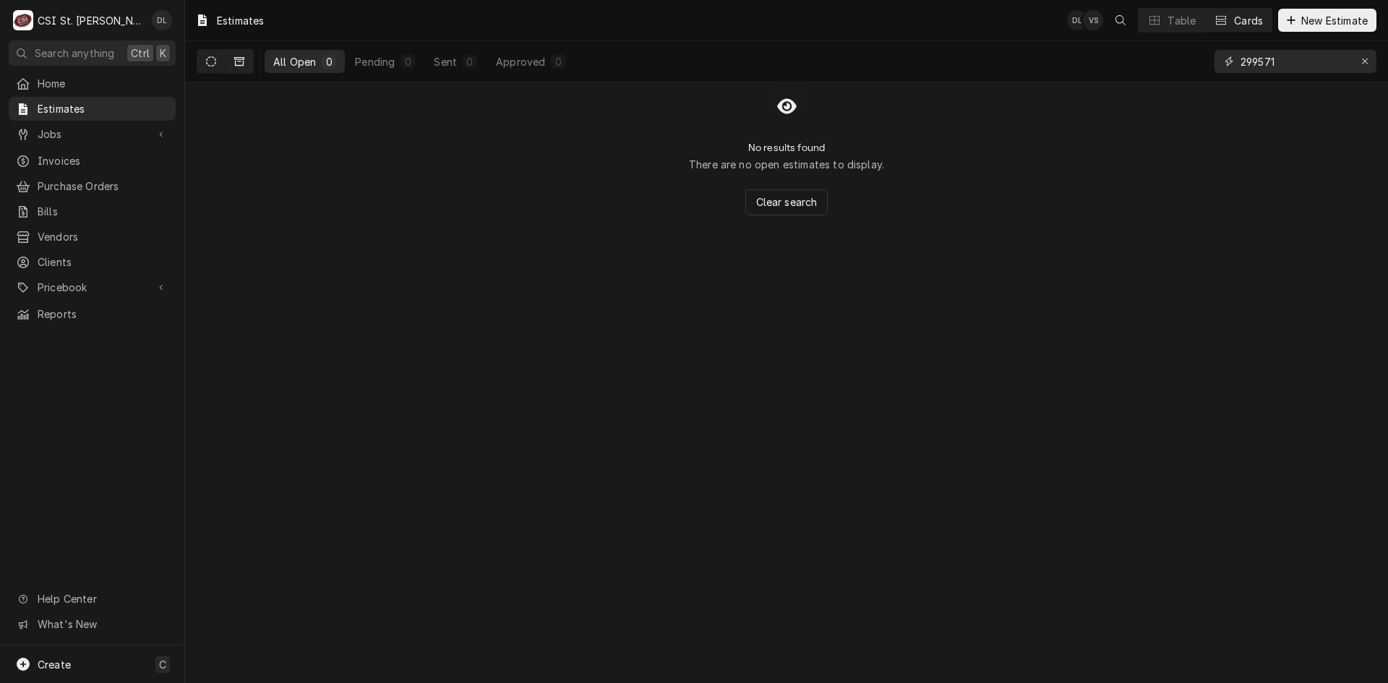
type input "299571"
click at [237, 61] on icon "Dynamic Content Wrapper" at bounding box center [239, 61] width 10 height 10
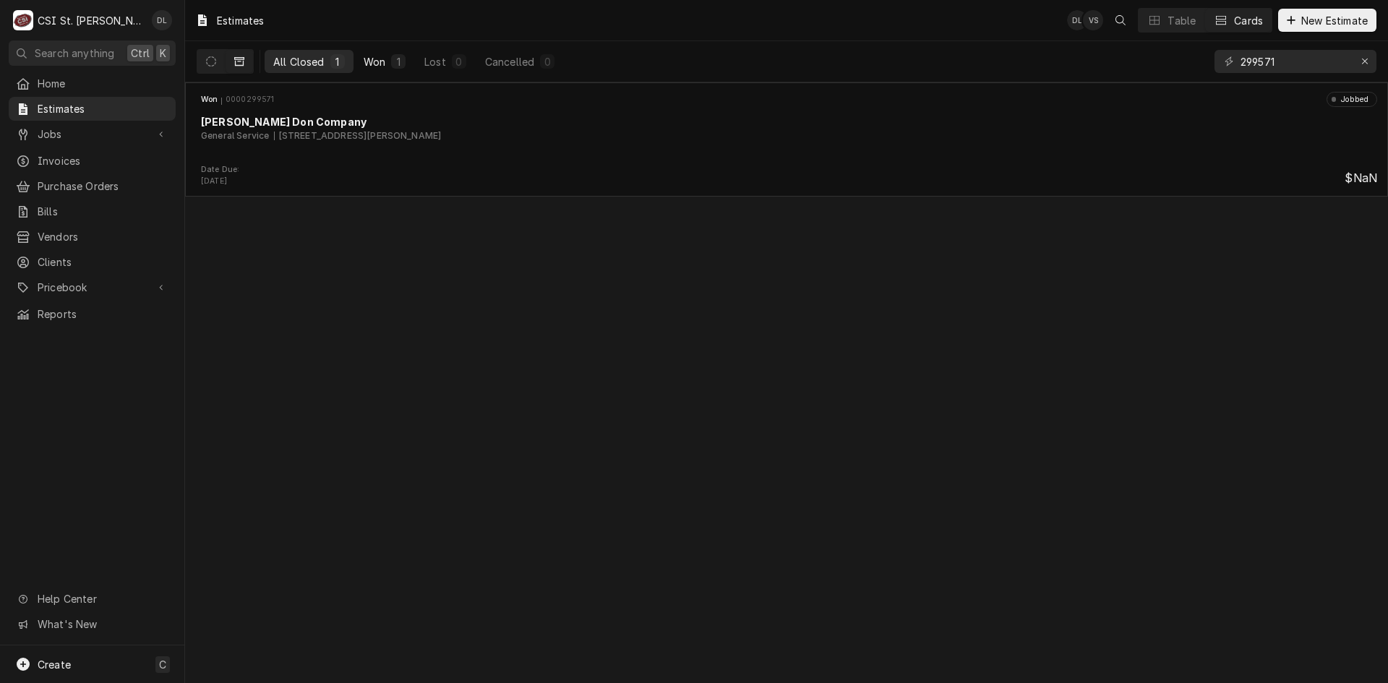
click at [370, 59] on div "Won" at bounding box center [375, 61] width 22 height 15
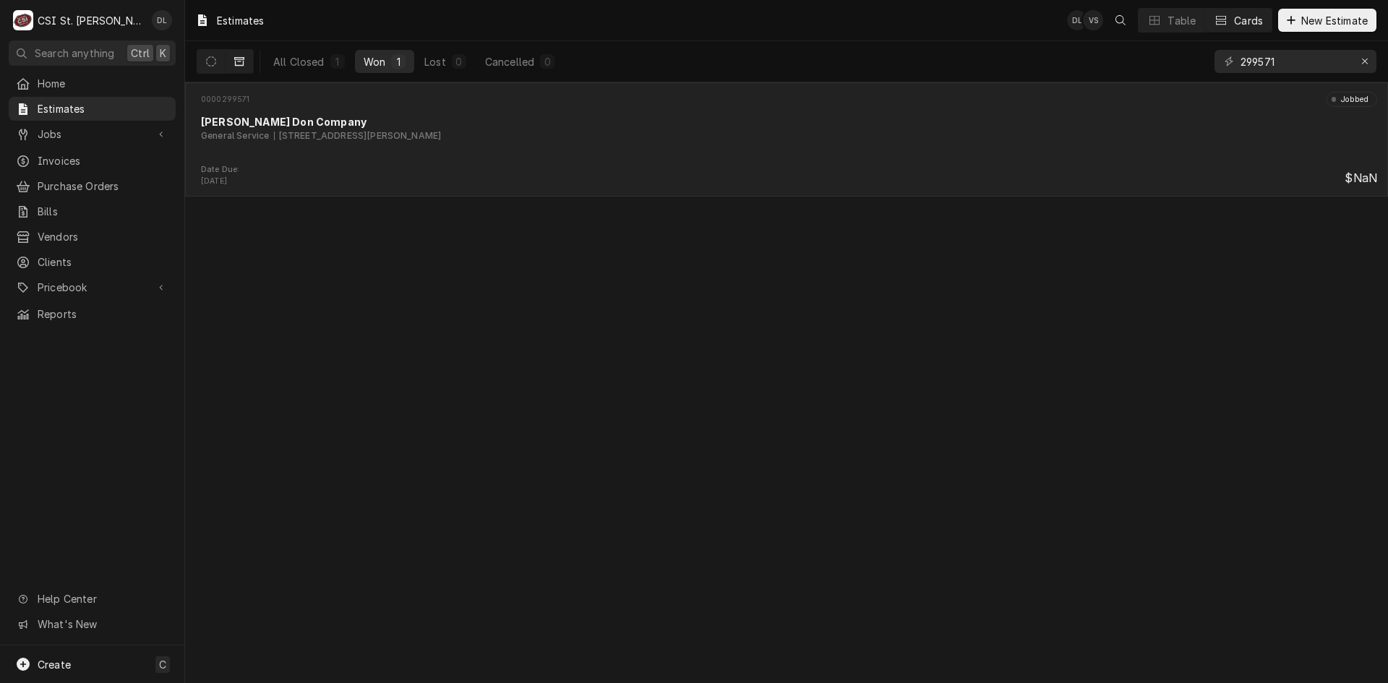
click at [523, 155] on div "0000299571 Jobbed Edward Don Company General Service 1035 Jungs Station Rd, St …" at bounding box center [787, 128] width 1192 height 72
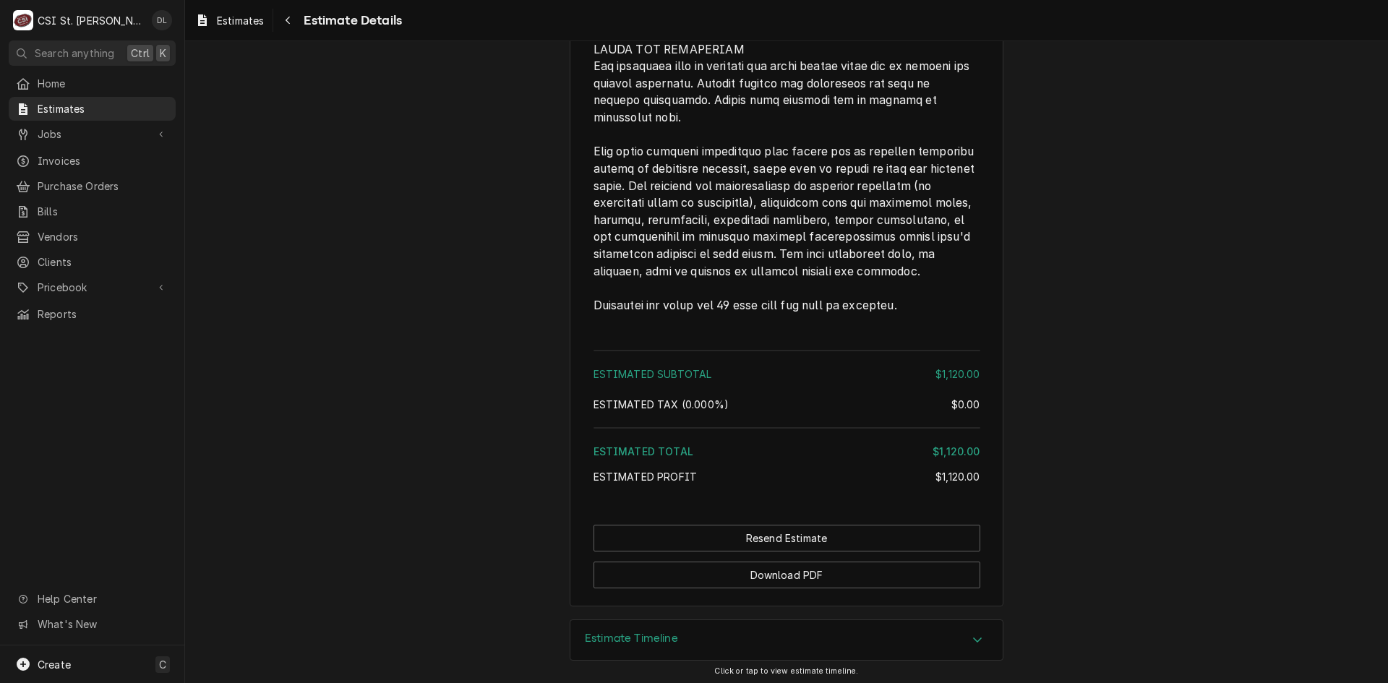
scroll to position [1540, 0]
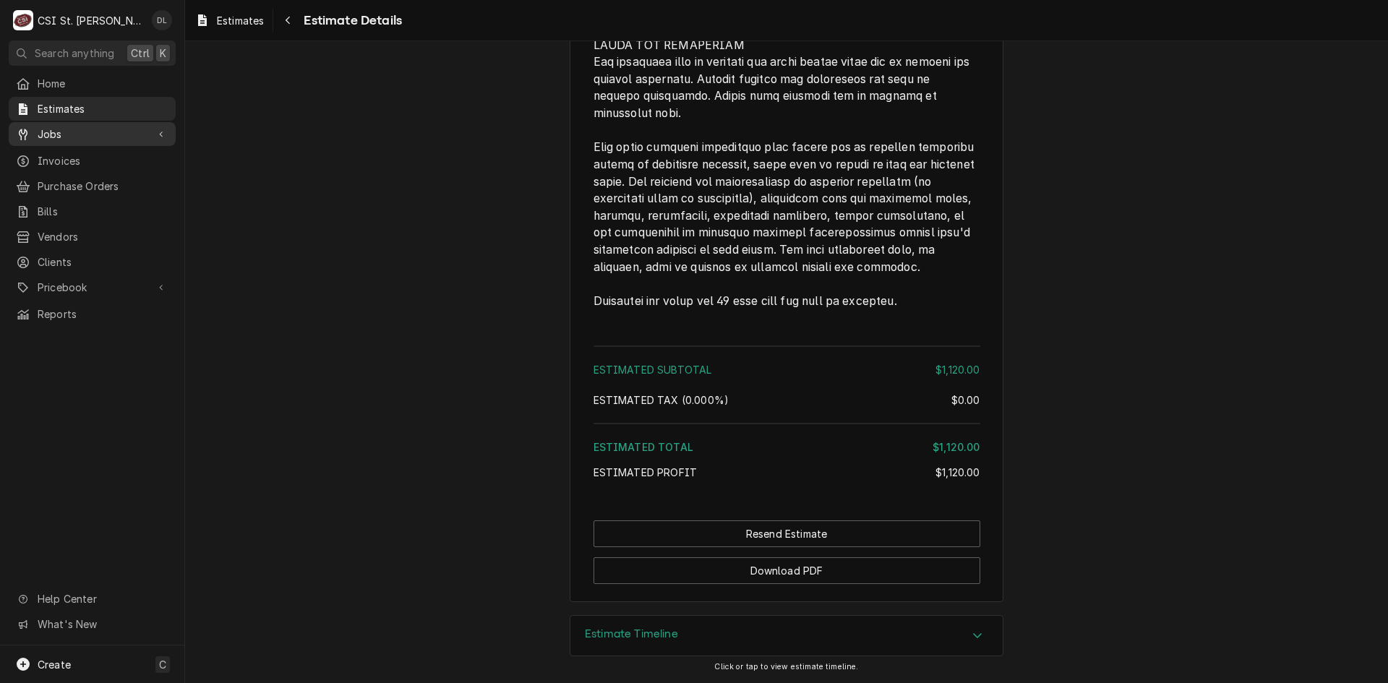
click at [54, 138] on div "Jobs" at bounding box center [92, 134] width 161 height 18
click at [56, 152] on span "Jobs" at bounding box center [103, 159] width 131 height 15
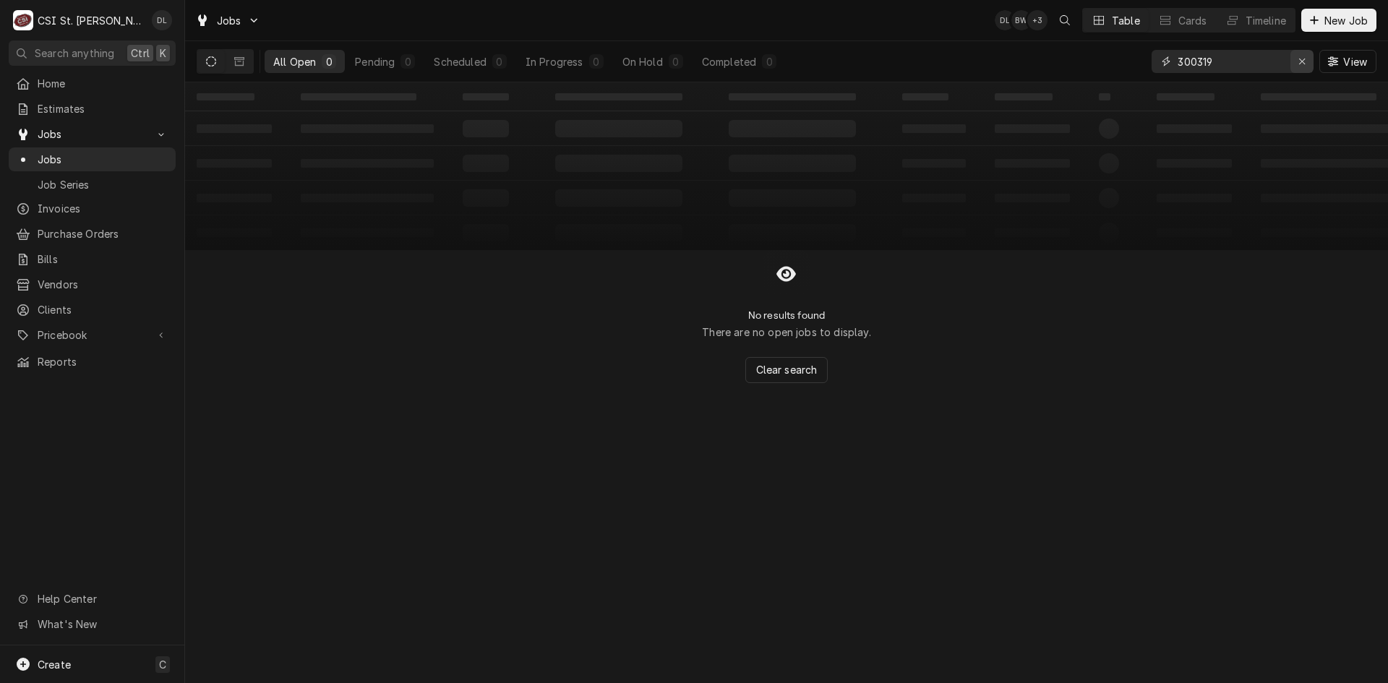
click at [1299, 59] on icon "Erase input" at bounding box center [1303, 61] width 8 height 10
click at [1239, 64] on input "Dynamic Content Wrapper" at bounding box center [1246, 61] width 136 height 23
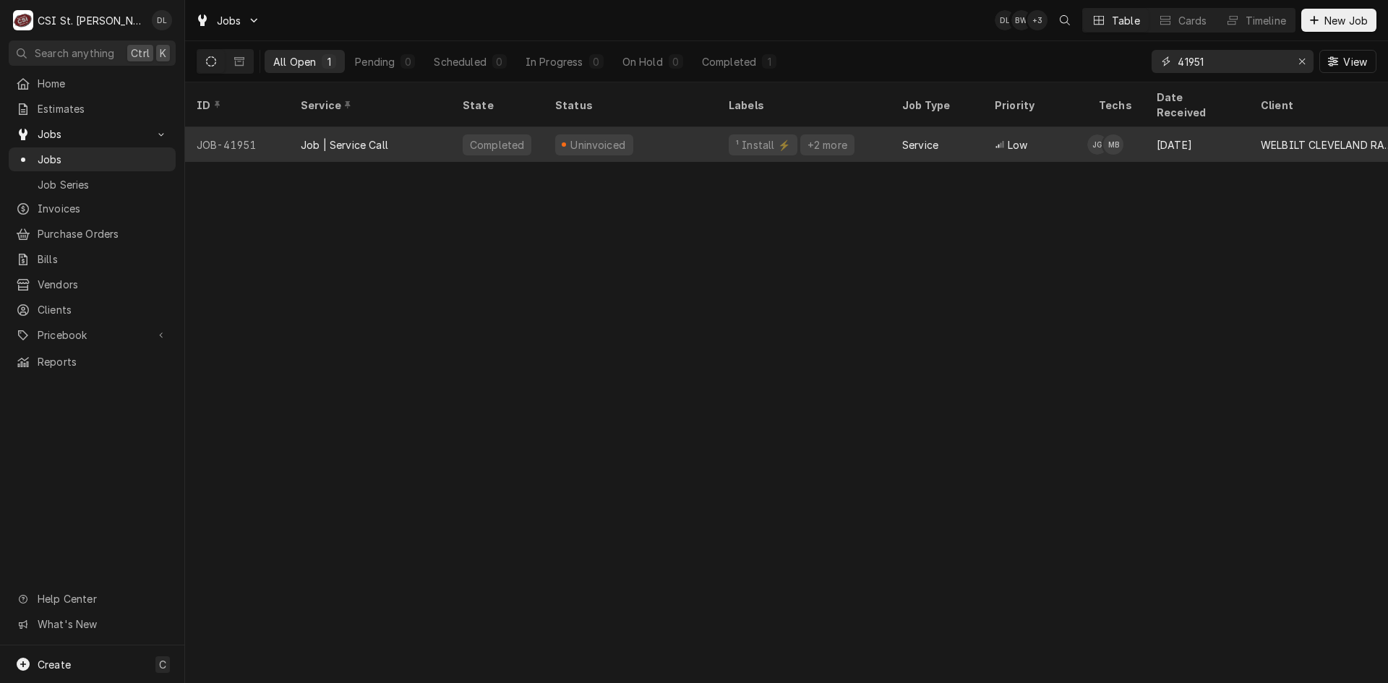
type input "41951"
click at [672, 127] on div "Uninvoiced" at bounding box center [631, 144] width 174 height 35
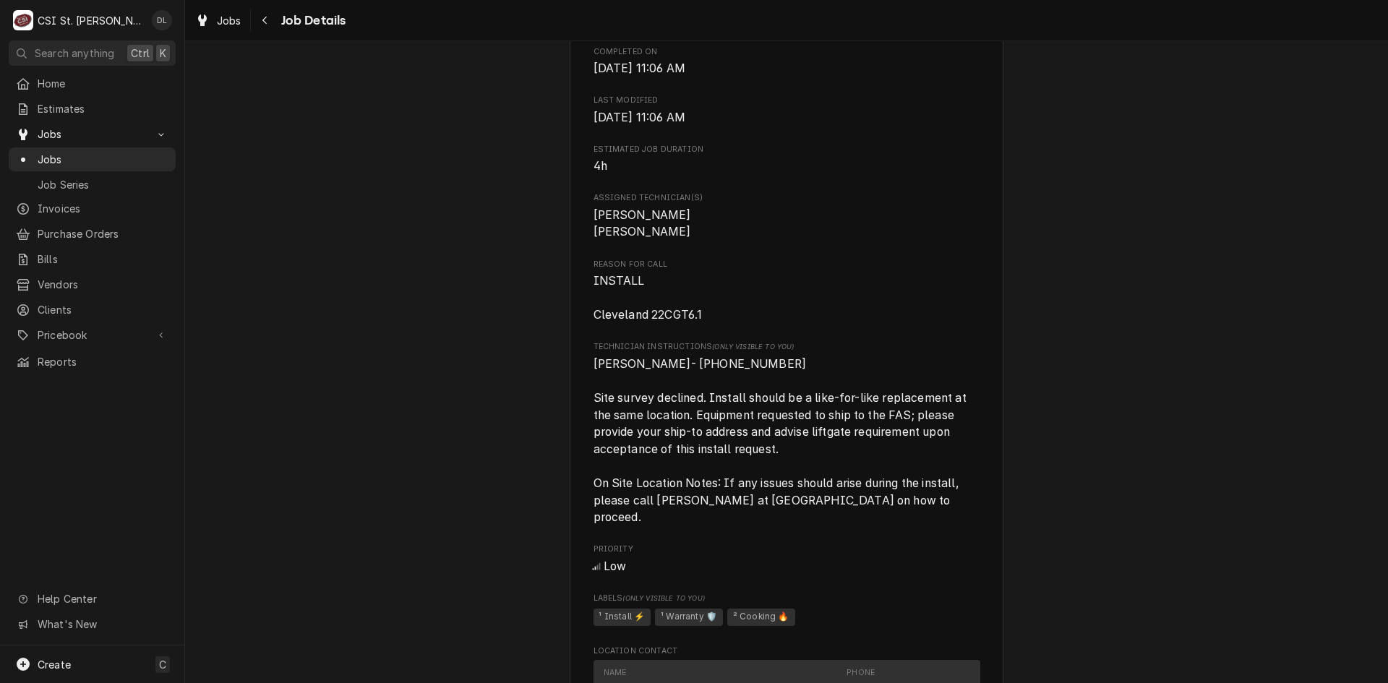
scroll to position [519, 0]
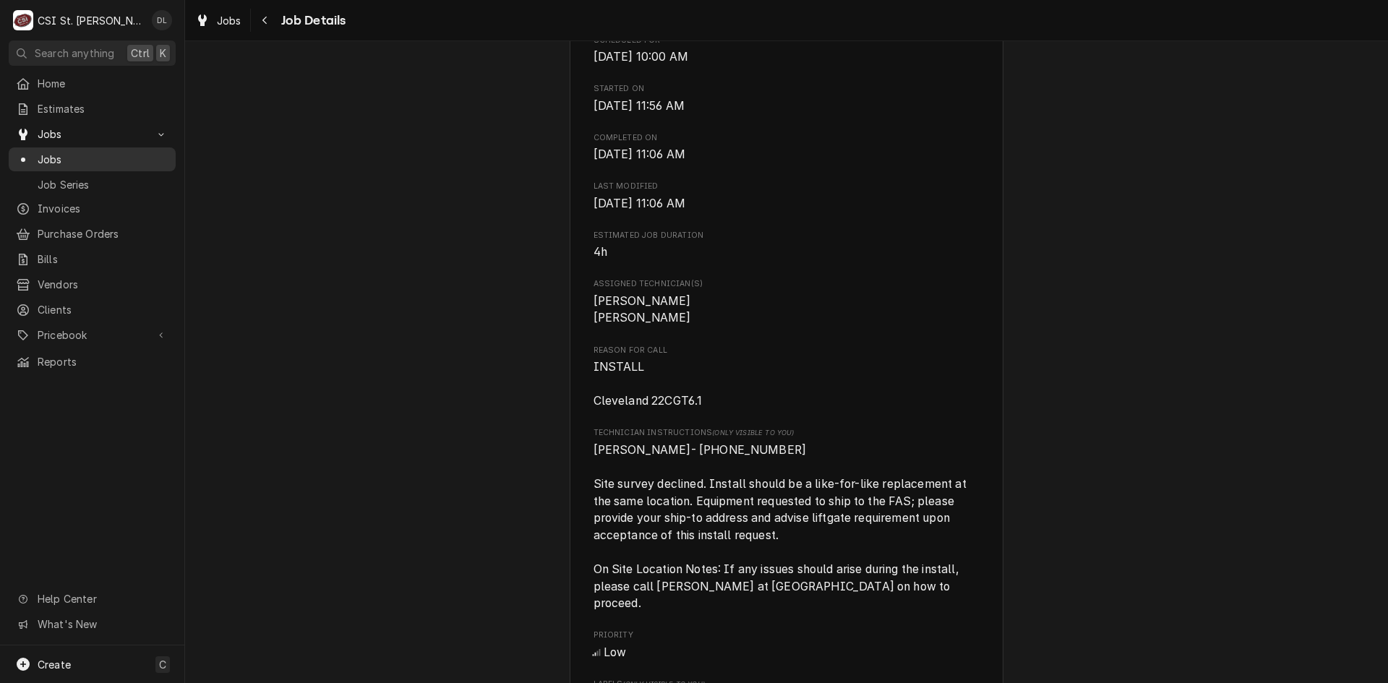
click at [55, 160] on span "Jobs" at bounding box center [103, 159] width 131 height 15
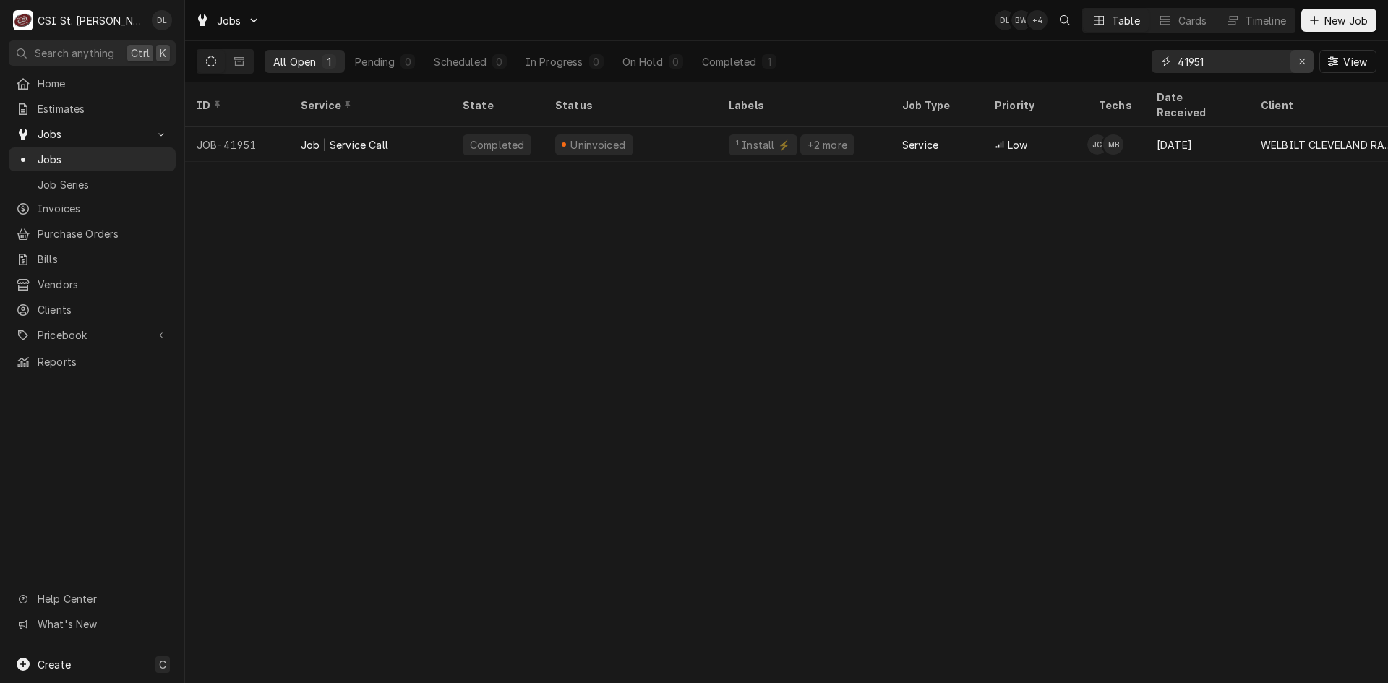
click at [1296, 56] on div "Erase input" at bounding box center [1302, 61] width 14 height 14
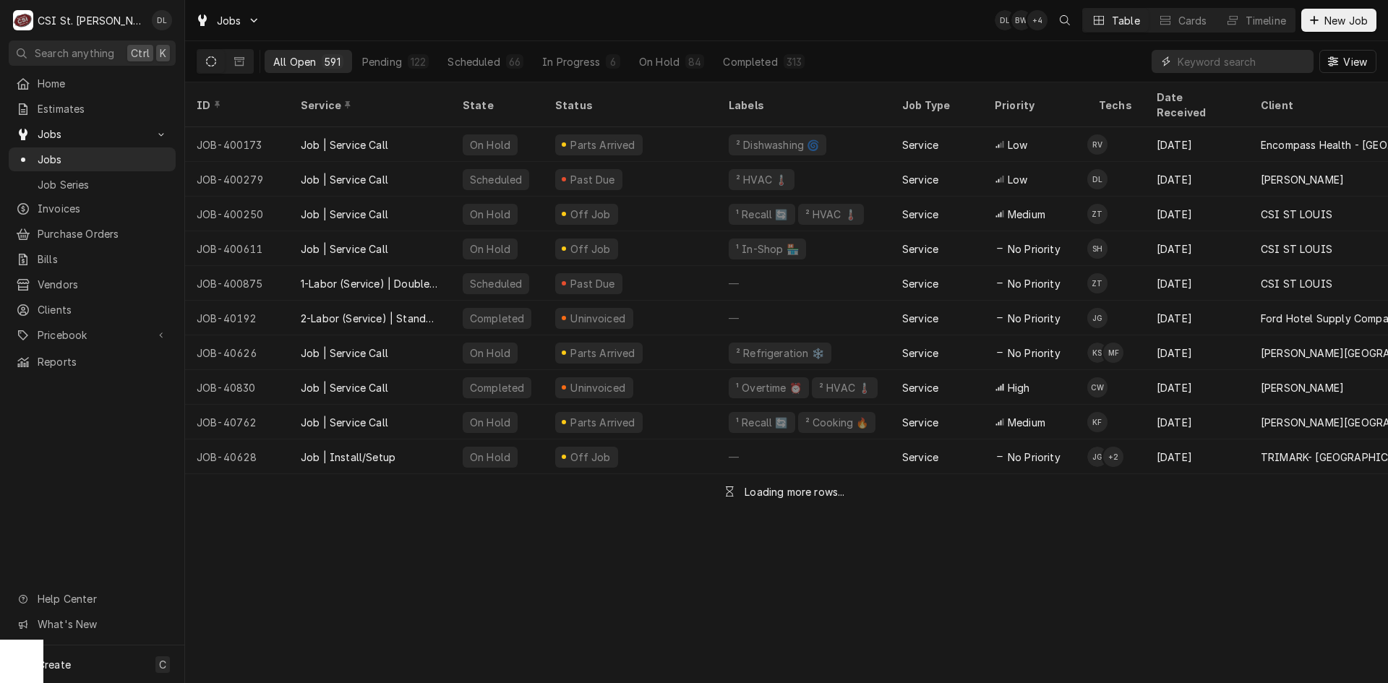
click at [1250, 57] on input "Dynamic Content Wrapper" at bounding box center [1242, 61] width 129 height 23
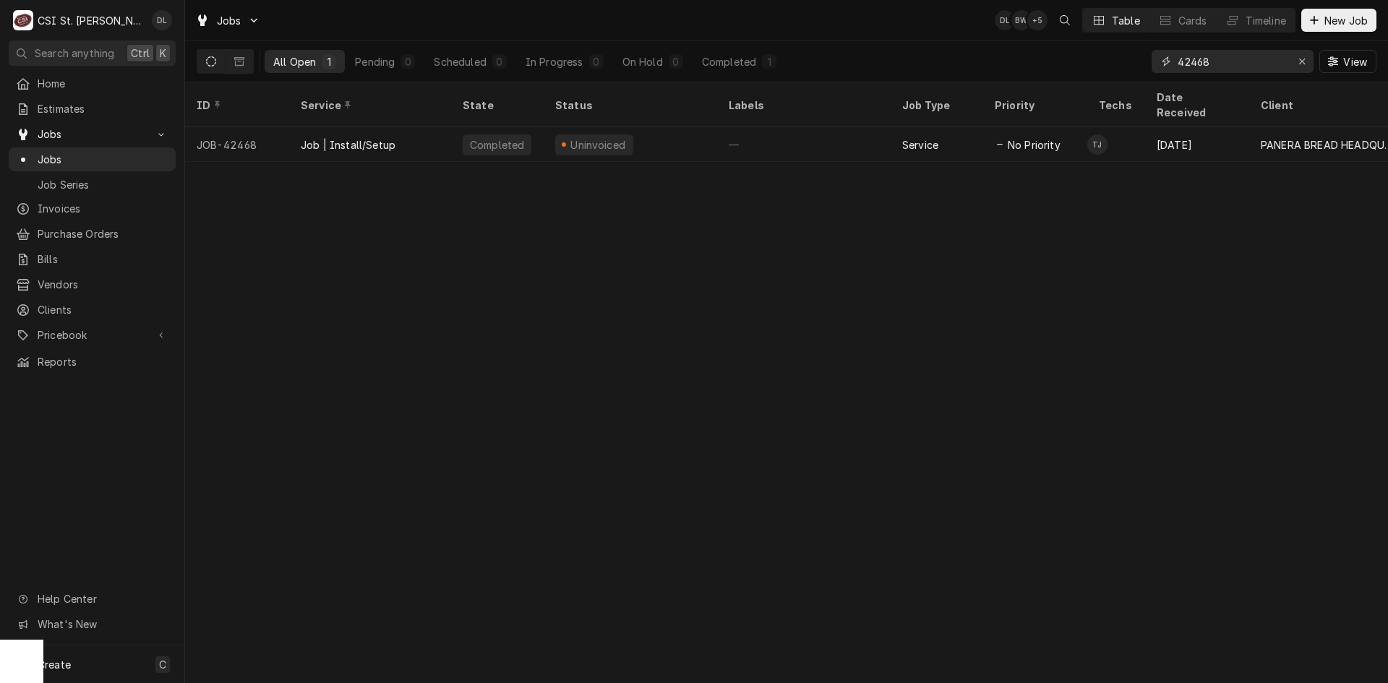
type input "42468"
click at [1316, 20] on icon "Dynamic Content Wrapper" at bounding box center [1314, 20] width 8 height 8
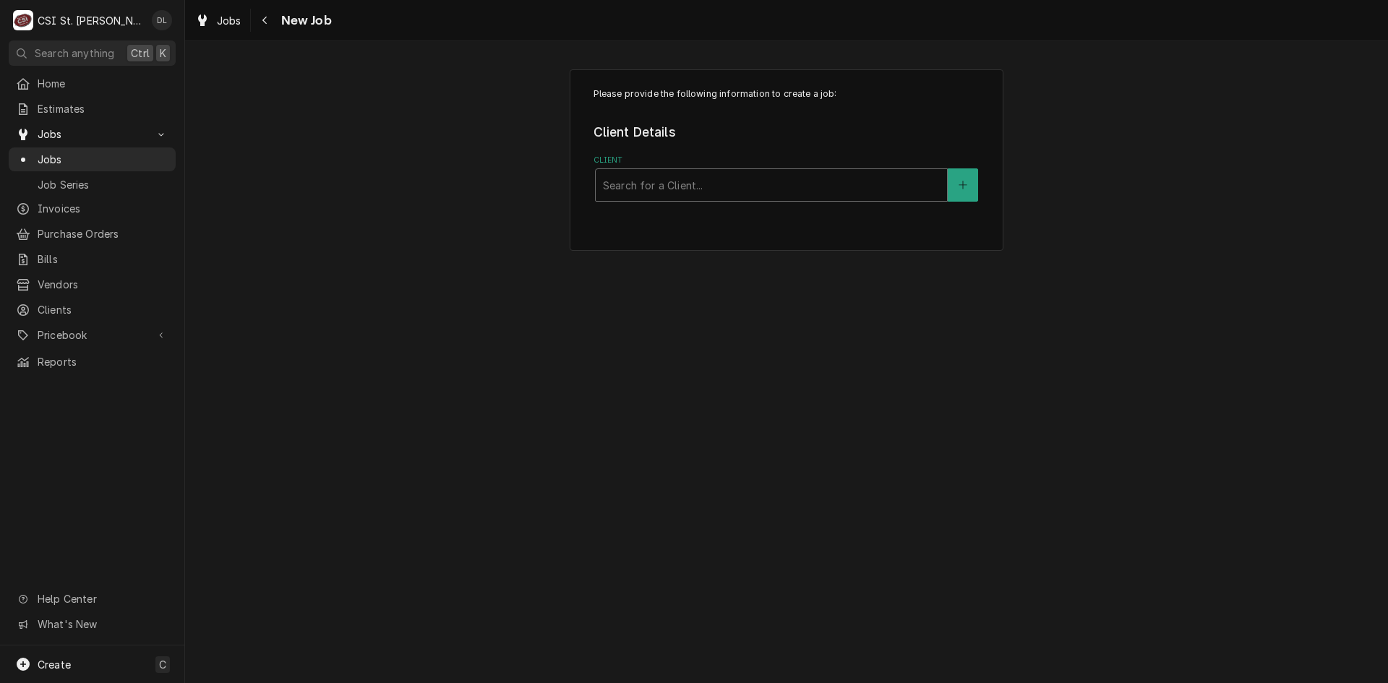
click at [649, 182] on div "Client" at bounding box center [771, 185] width 337 height 26
type input "saint lukes"
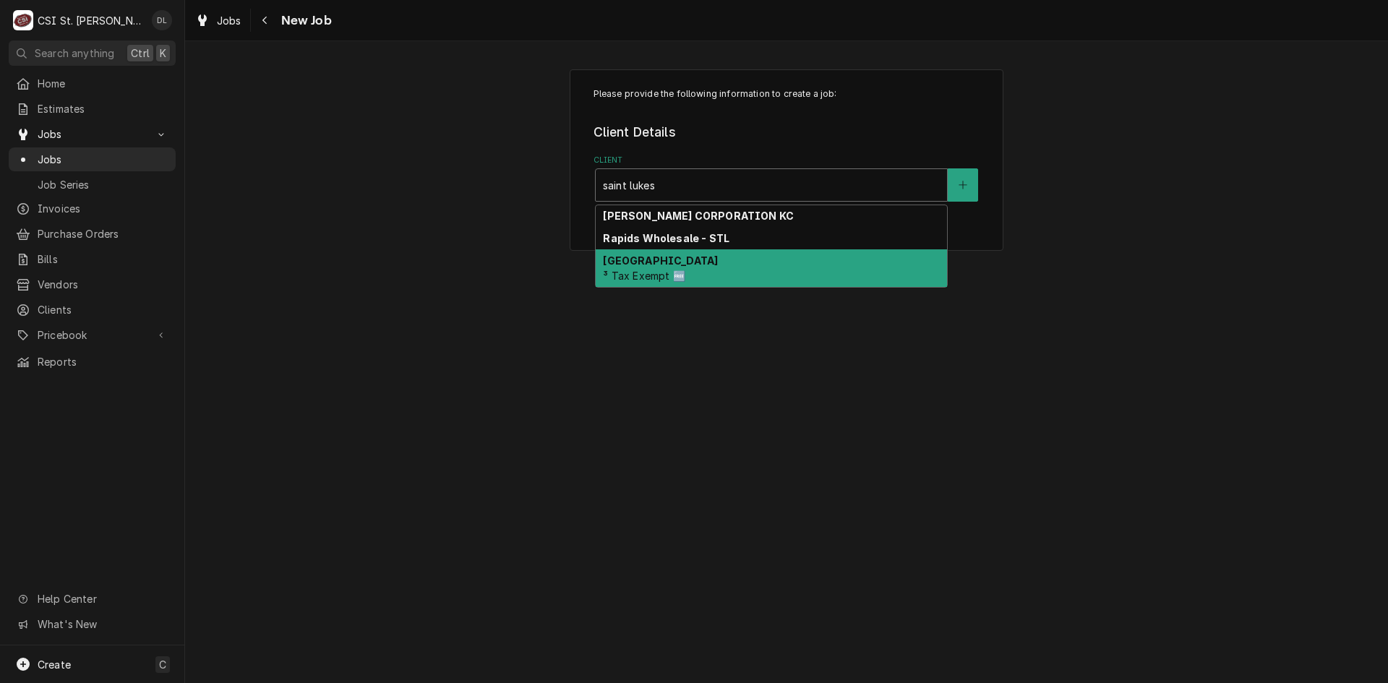
click at [691, 260] on strong "[GEOGRAPHIC_DATA]" at bounding box center [660, 261] width 115 height 12
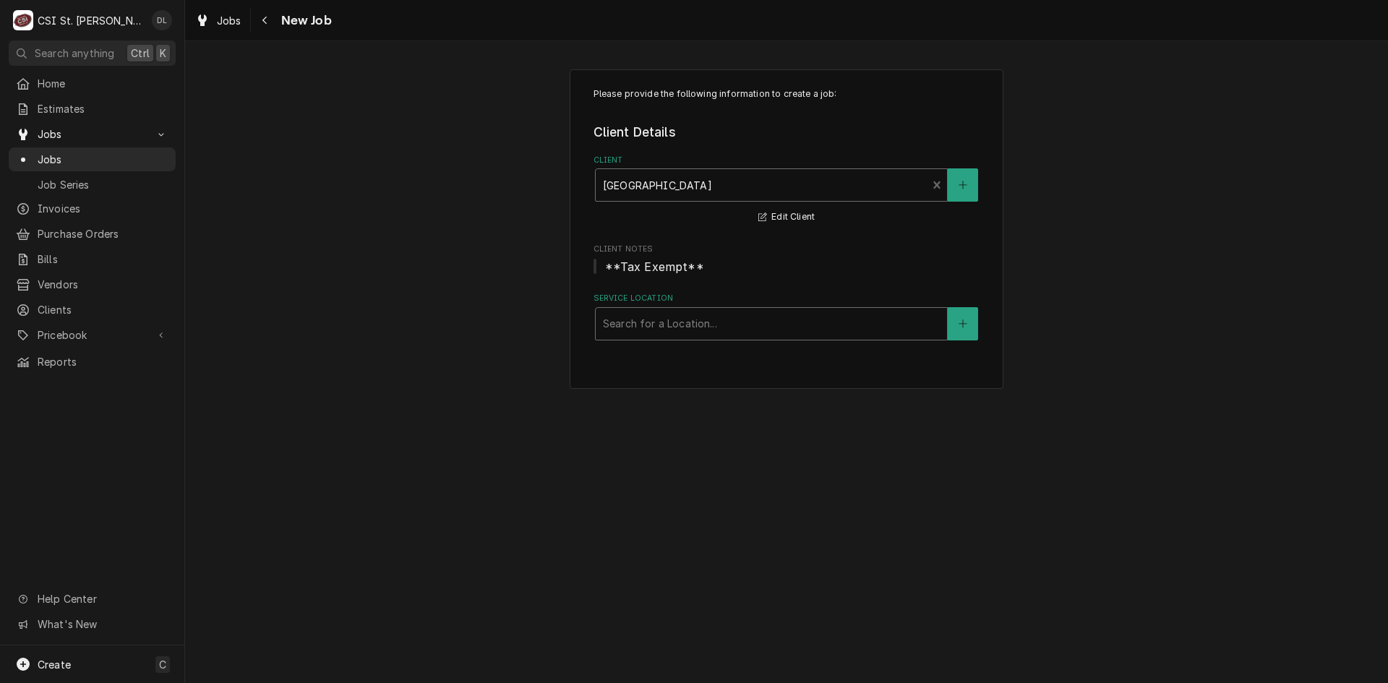
click at [719, 326] on div "Service Location" at bounding box center [771, 324] width 337 height 26
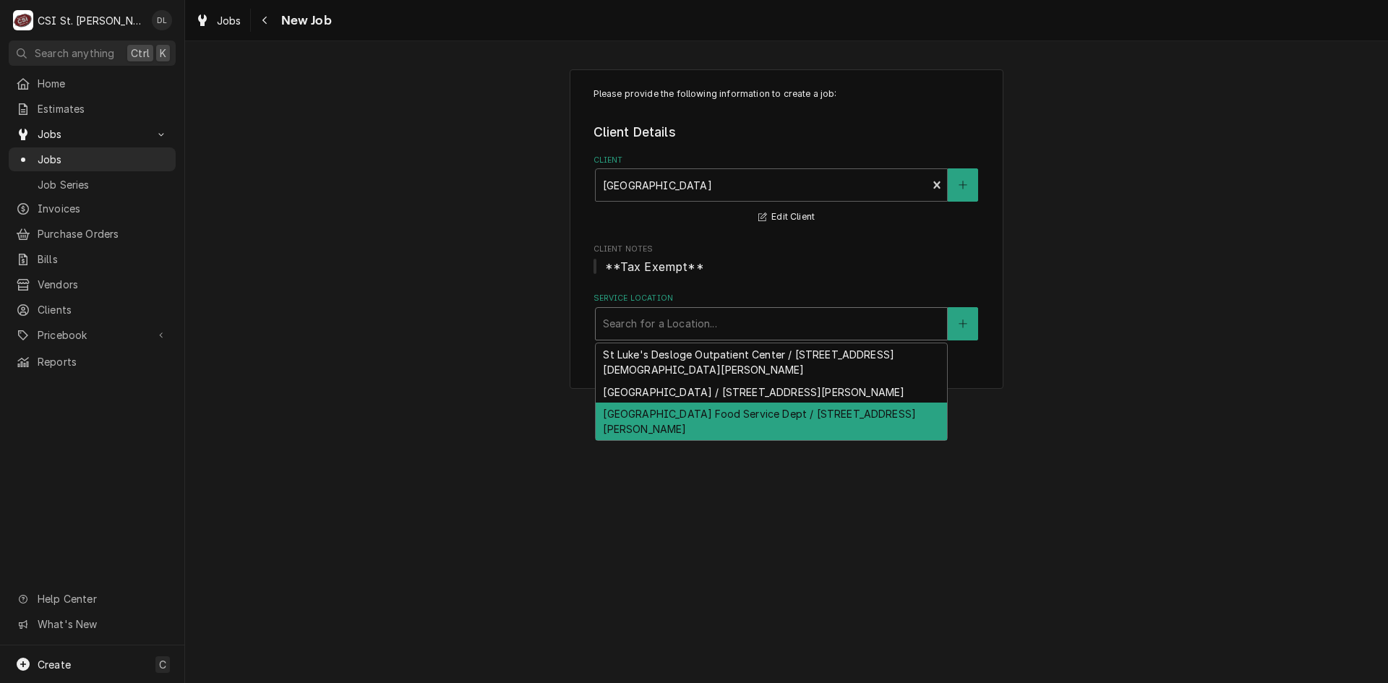
click at [698, 424] on div "[GEOGRAPHIC_DATA] Food Service Dept / [STREET_ADDRESS][PERSON_NAME]" at bounding box center [771, 422] width 351 height 38
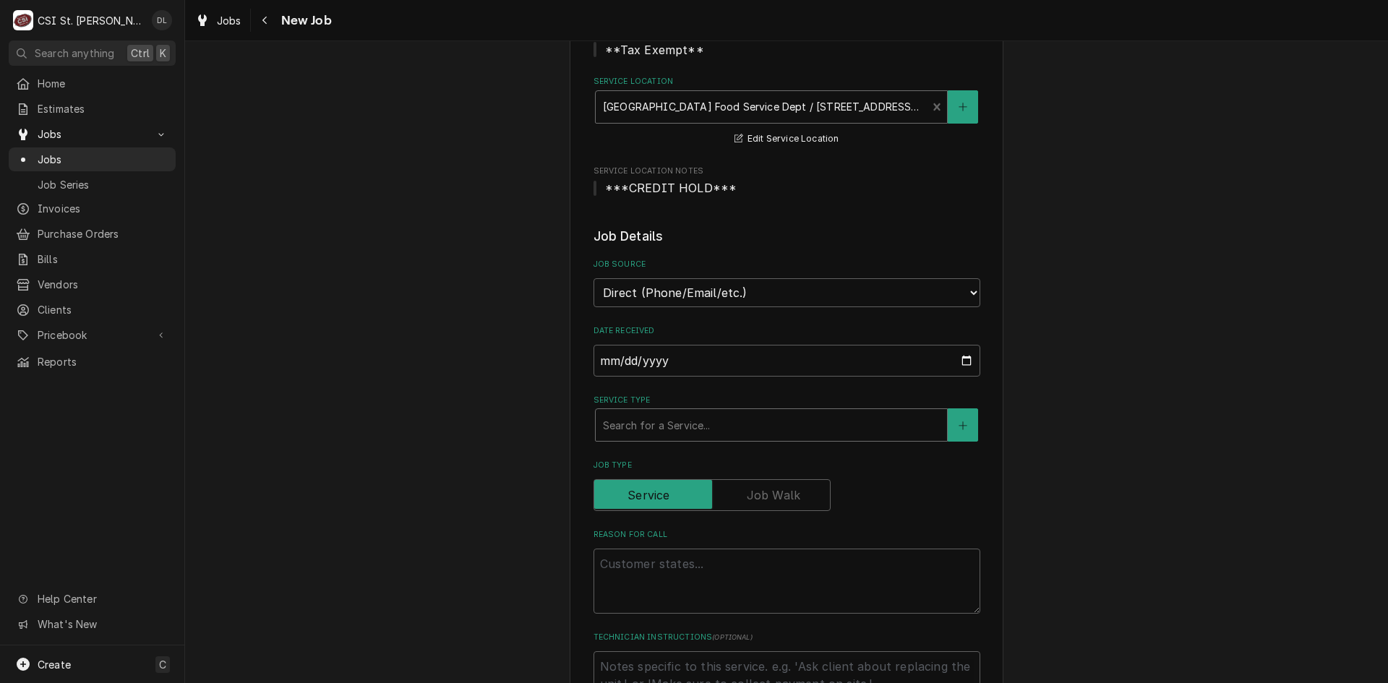
scroll to position [289, 0]
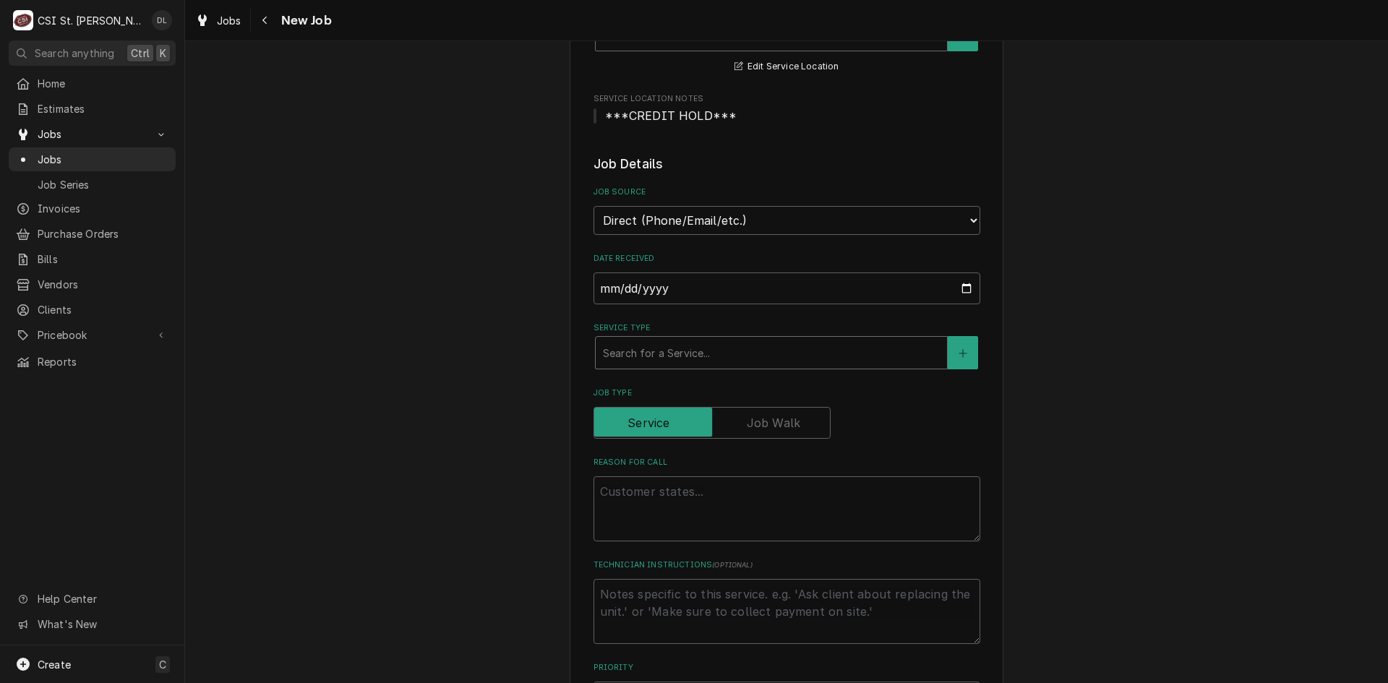
click at [753, 359] on div "Service Type" at bounding box center [771, 353] width 337 height 26
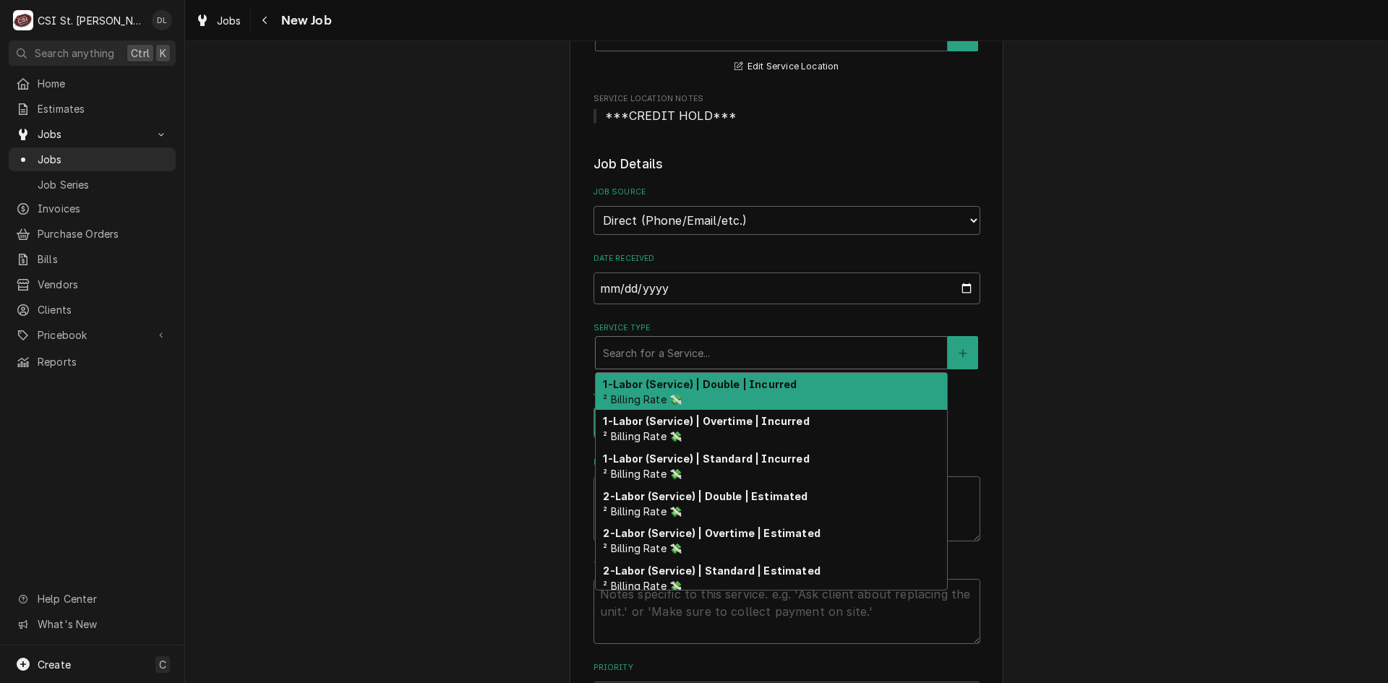
type textarea "x"
type input "in"
type textarea "x"
type input "ins"
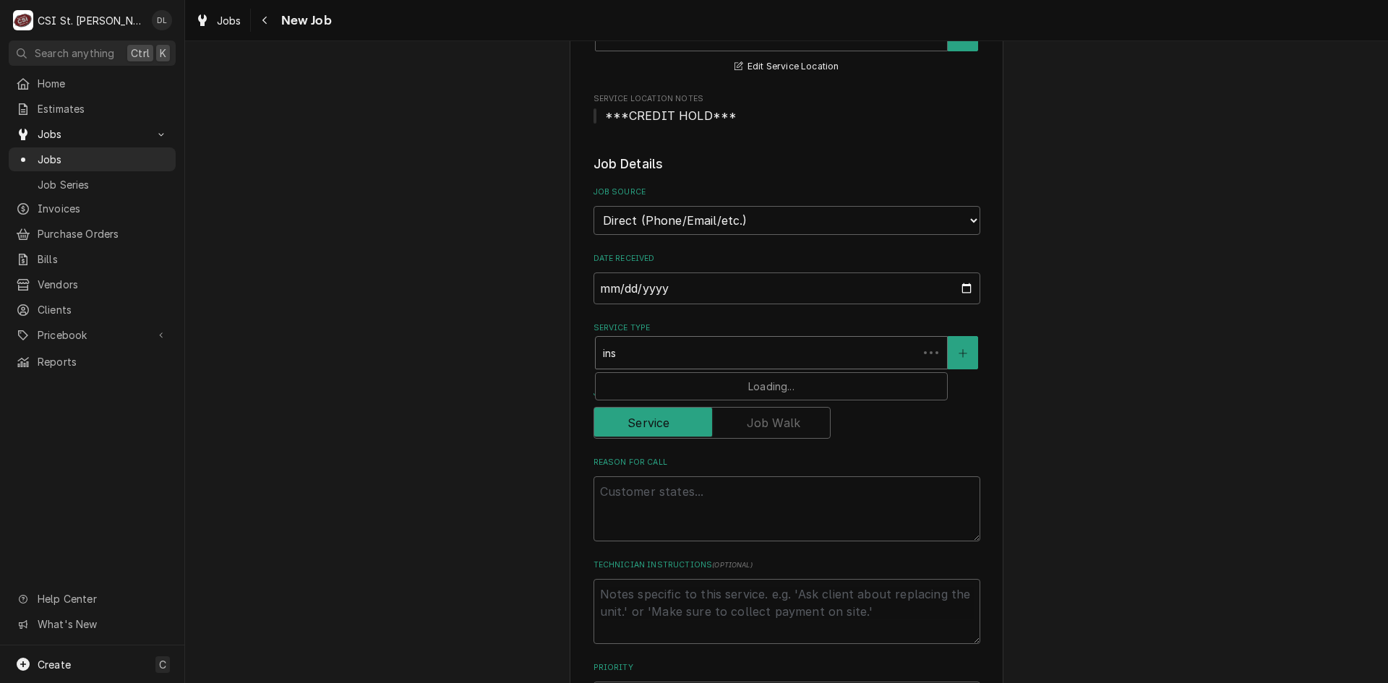
type textarea "x"
type input "inst"
type textarea "x"
type input "insta"
type textarea "x"
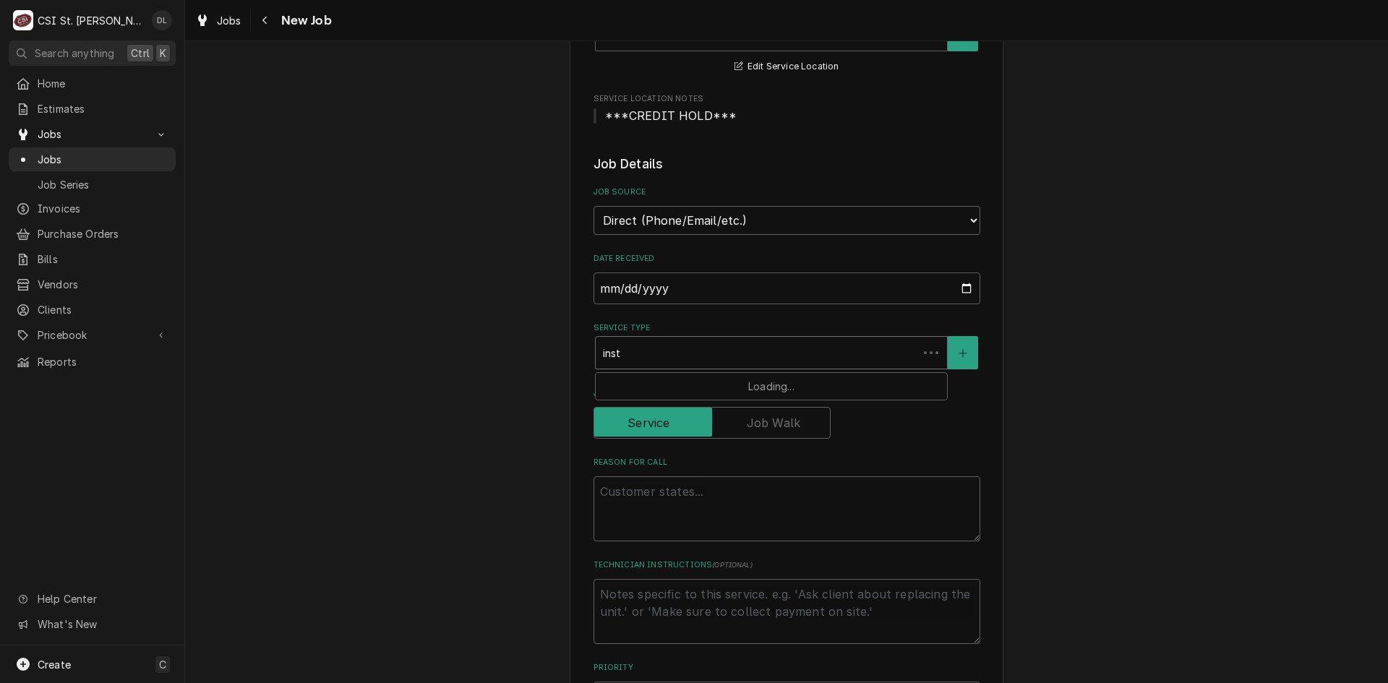
type input "instal"
type textarea "x"
type input "install"
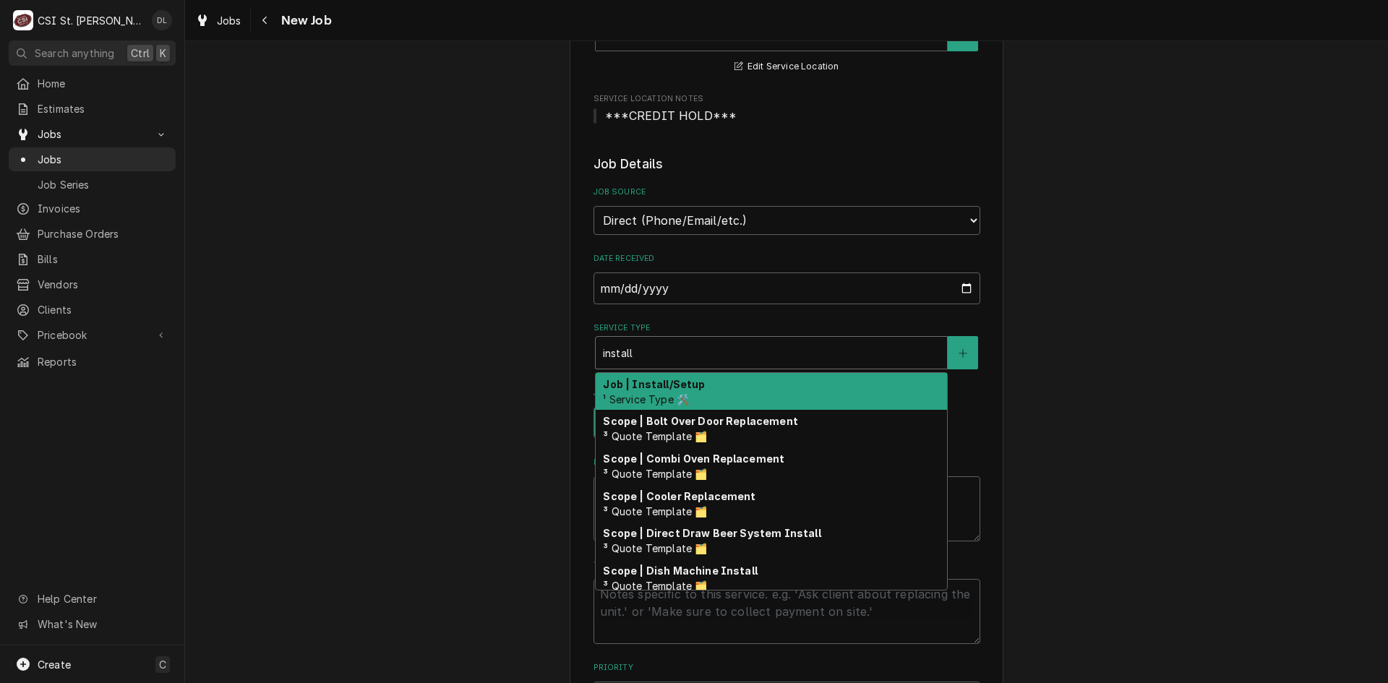
click at [700, 385] on div "Job | Install/Setup ¹ Service Type 🛠️" at bounding box center [771, 392] width 351 height 38
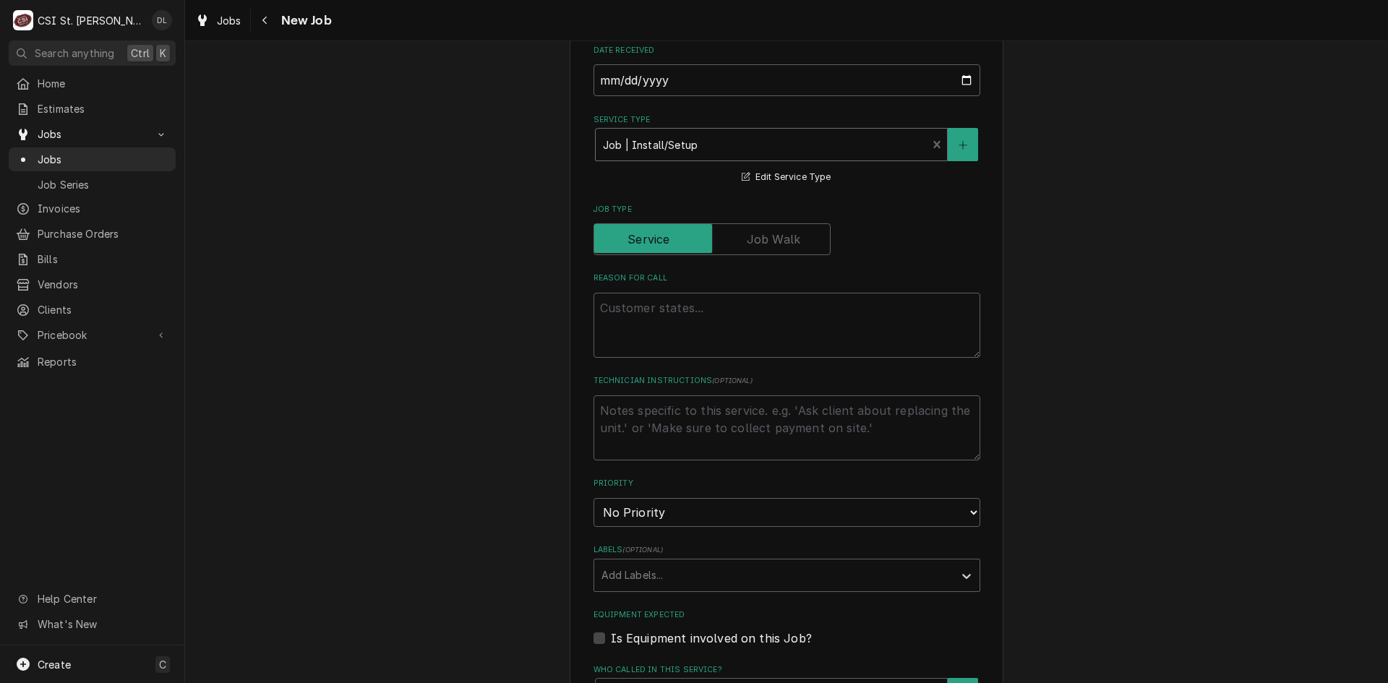
scroll to position [506, 0]
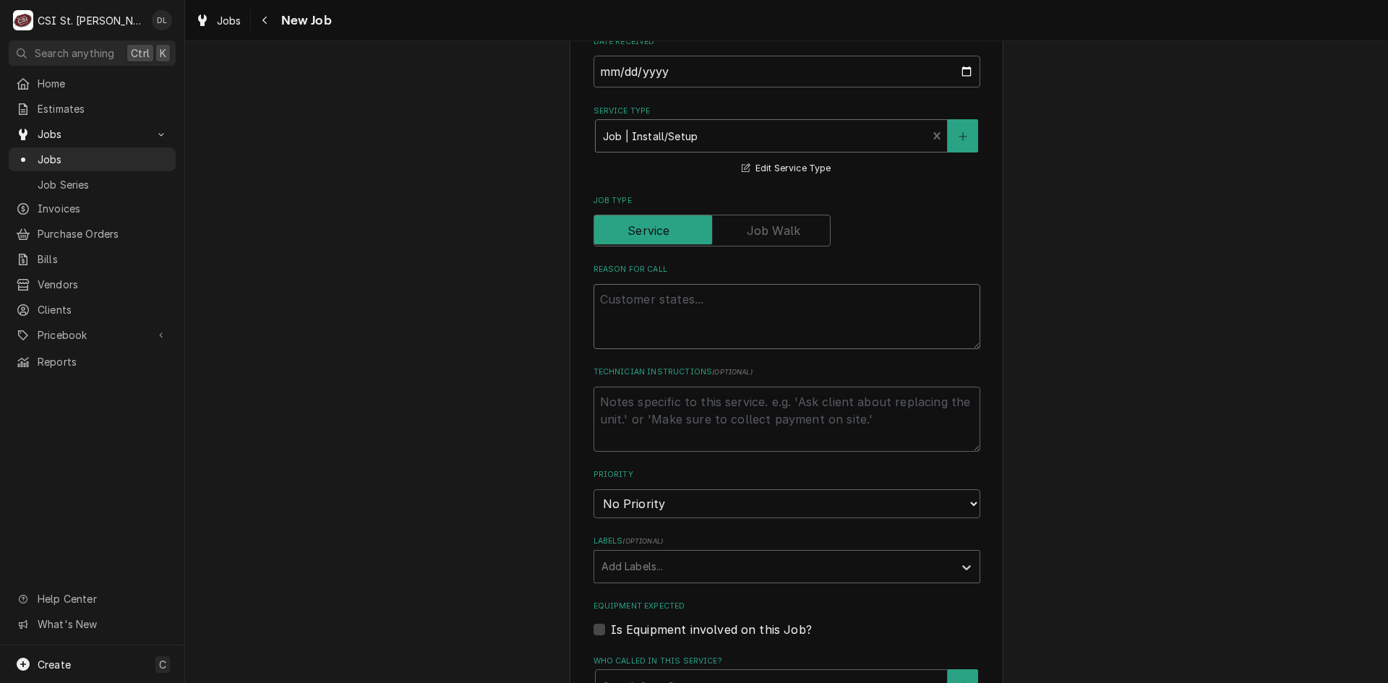
click at [652, 288] on textarea "Reason For Call" at bounding box center [787, 316] width 387 height 65
type textarea "x"
type textarea "N"
type textarea "x"
type textarea "Ne"
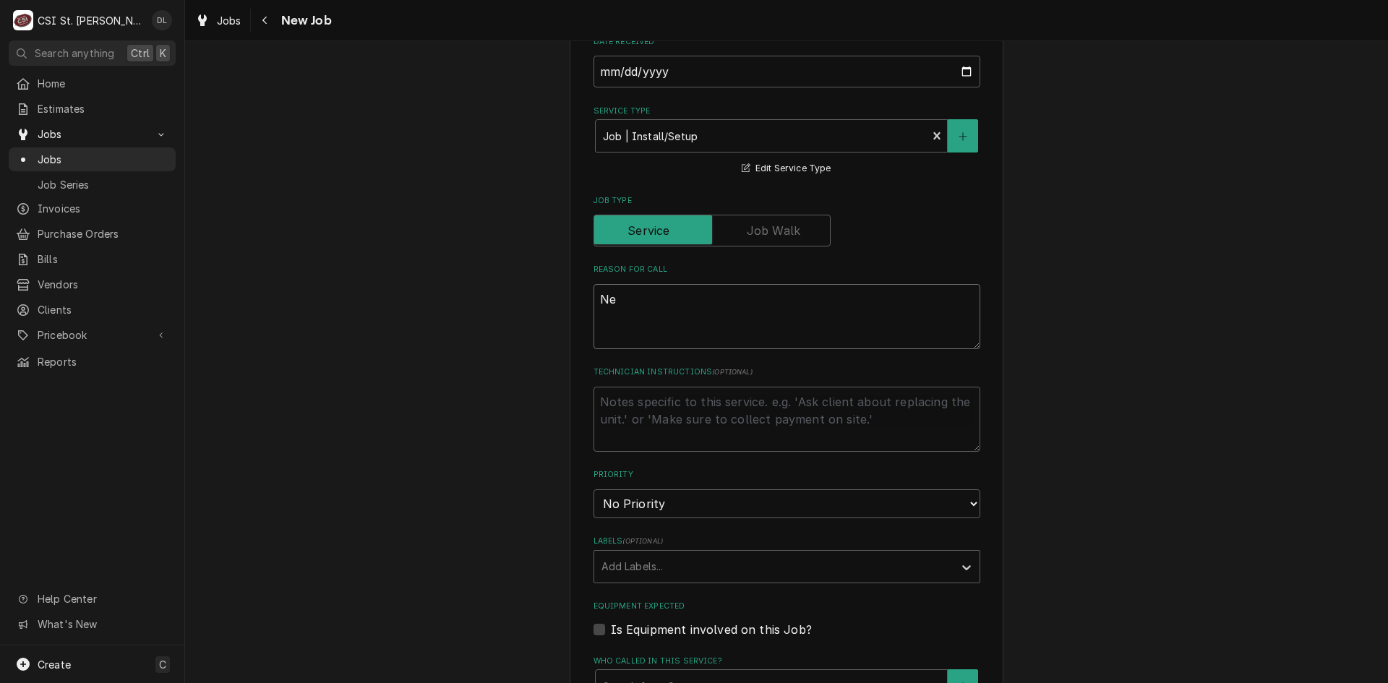
type textarea "x"
type textarea "Nei"
type textarea "x"
type textarea "[PERSON_NAME]"
type textarea "x"
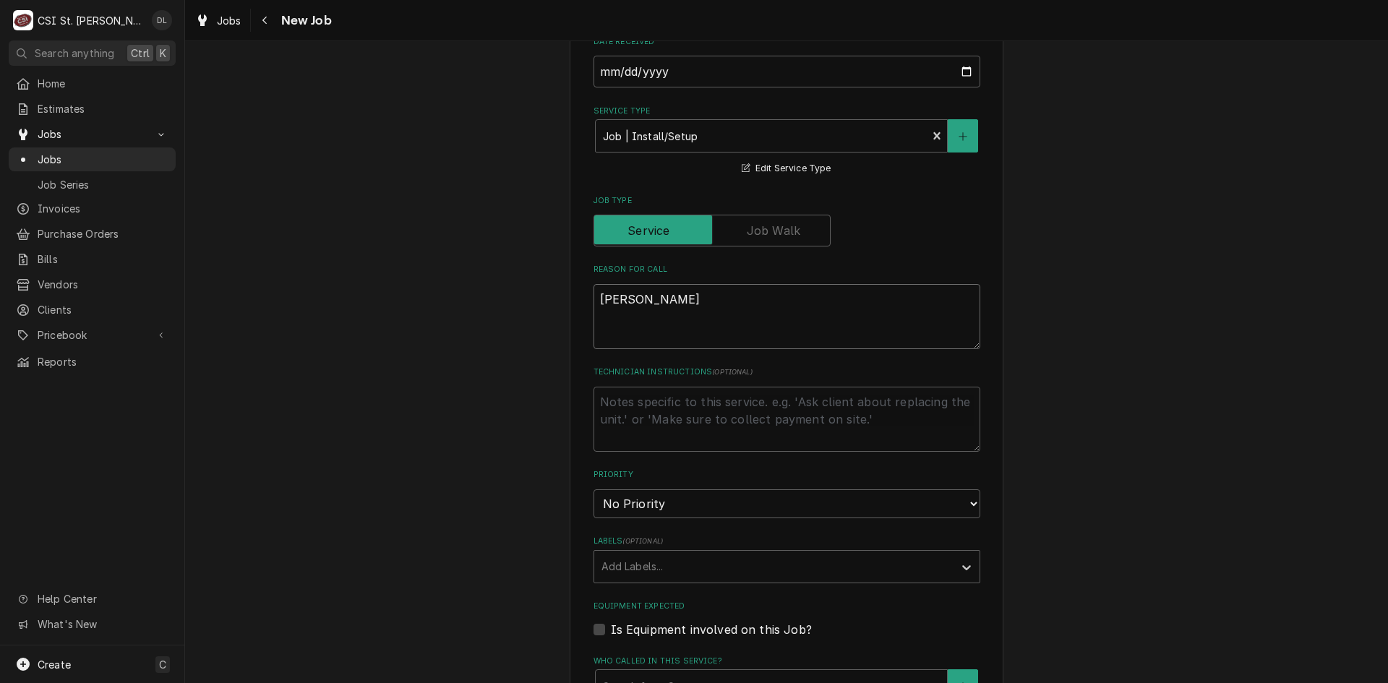
type textarea "Neil"
type textarea "x"
type textarea "Neil c"
type textarea "x"
type textarea "Neil ca"
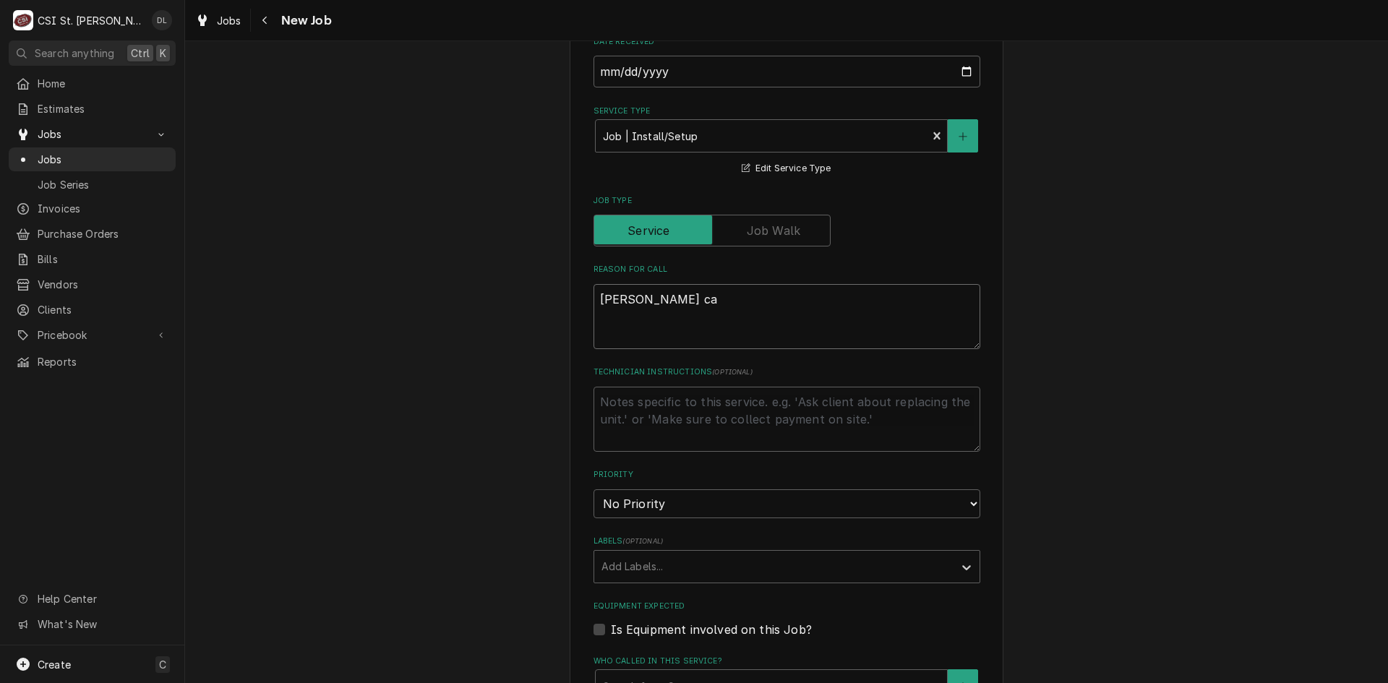
type textarea "x"
type textarea "Neil cal"
type textarea "x"
type textarea "Neil call"
type textarea "x"
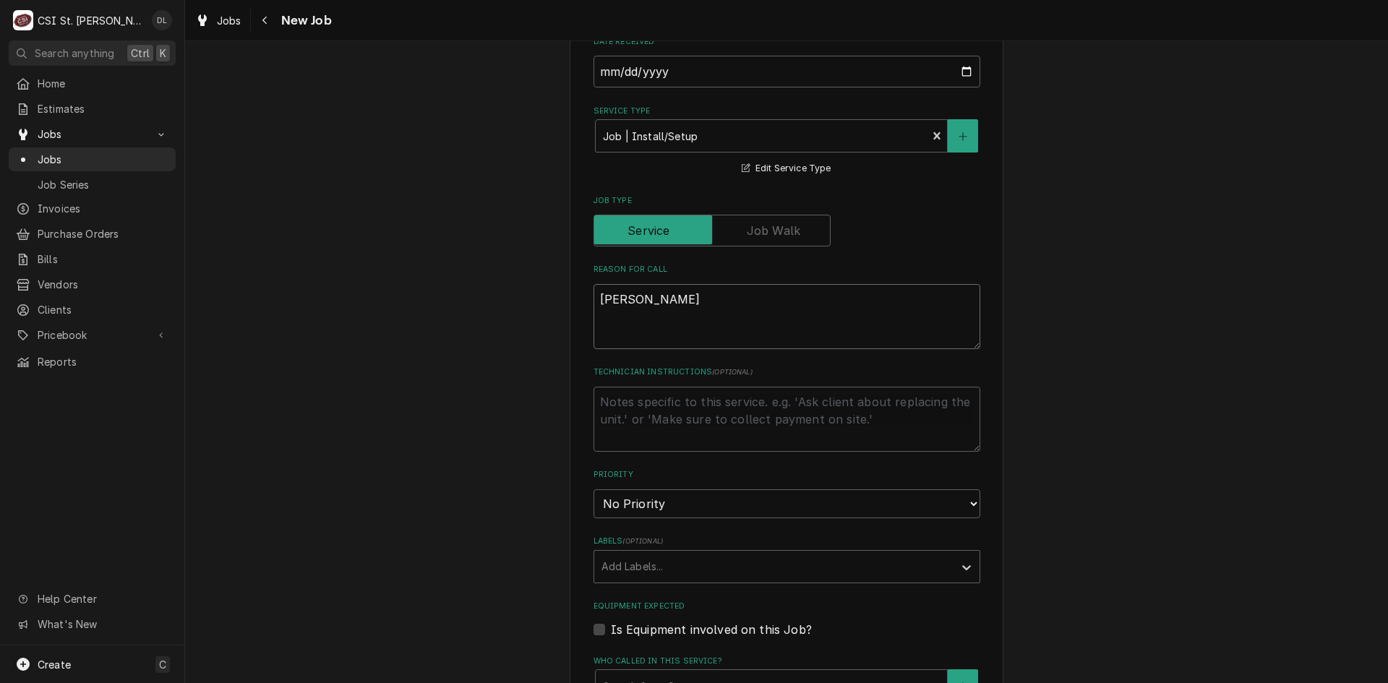
type textarea "Neil calle"
type textarea "x"
type textarea "Neil called"
type textarea "x"
type textarea "Neil called"
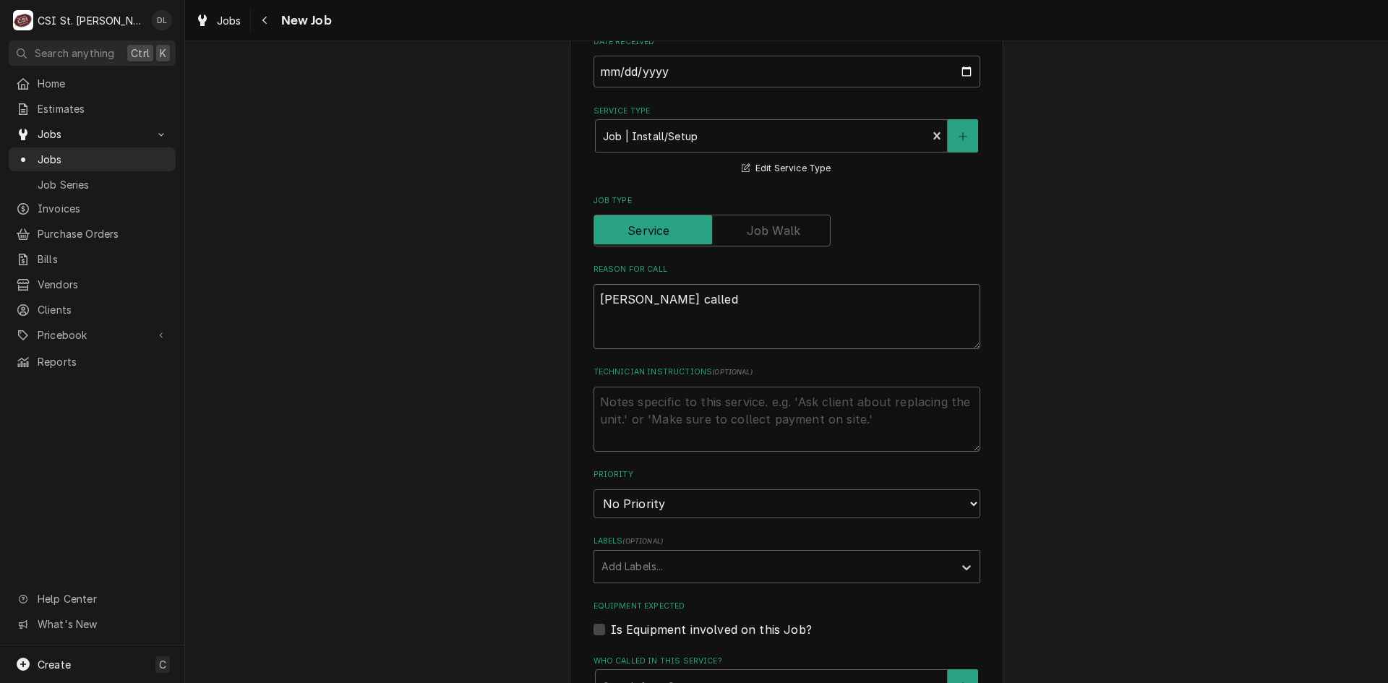
type textarea "x"
type textarea "Neil called a"
type textarea "x"
type textarea "Neil called an"
type textarea "x"
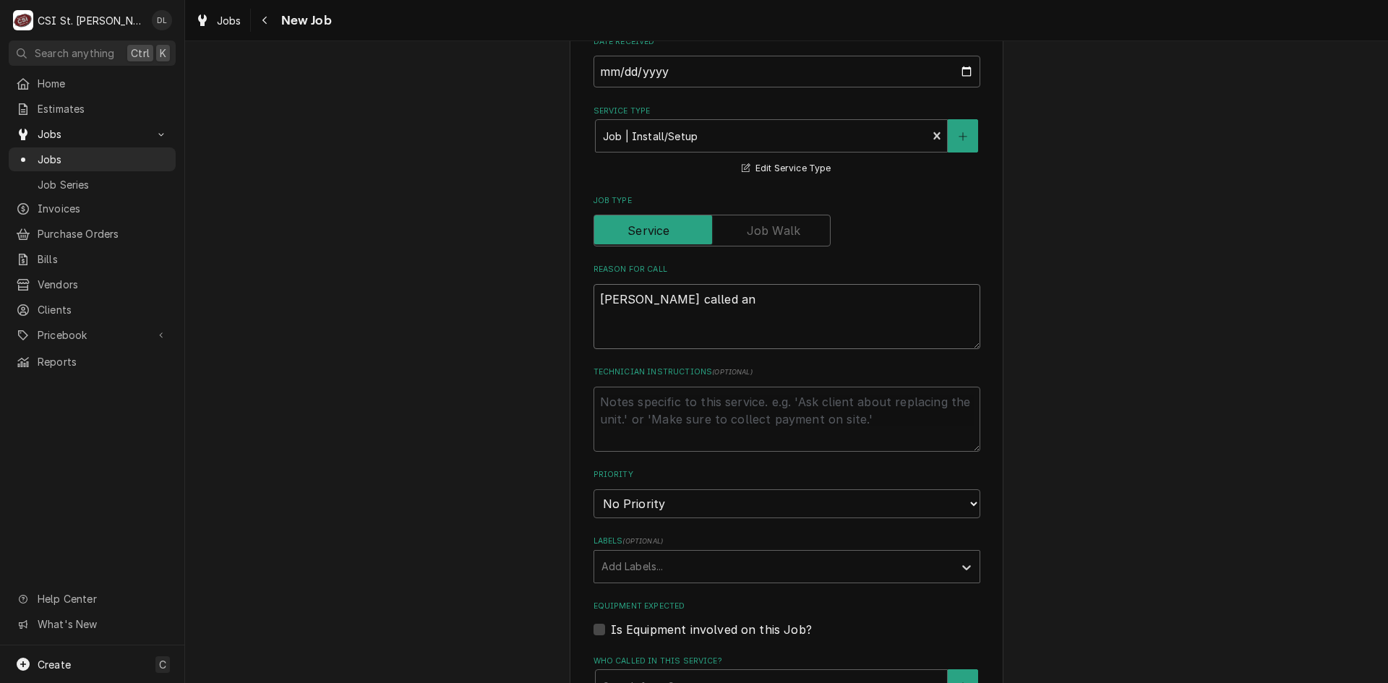
type textarea "Neil called and"
type textarea "x"
type textarea "Neil called and"
type textarea "x"
type textarea "Neil called and w"
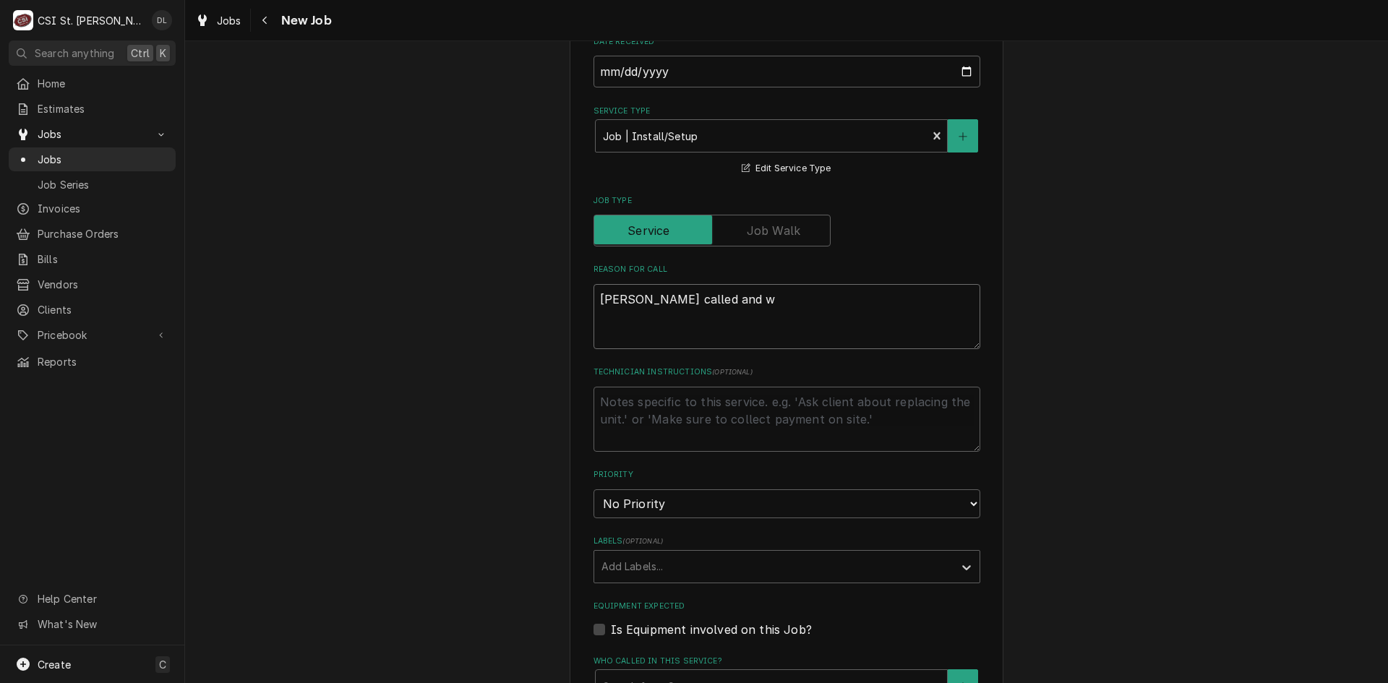
type textarea "x"
type textarea "Neil called and wa"
type textarea "x"
type textarea "Neil called and wan"
type textarea "x"
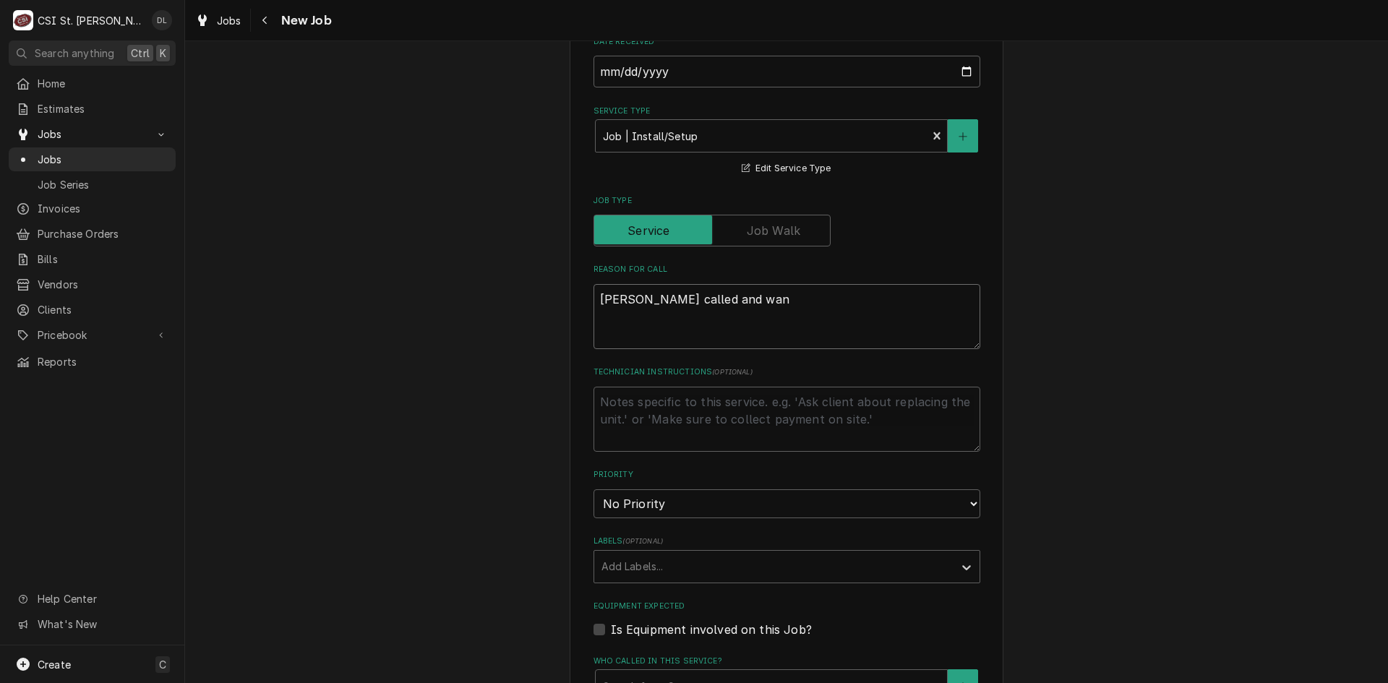
type textarea "Neil called and want"
type textarea "x"
type textarea "Neil called and wante"
type textarea "x"
type textarea "Neil called and wanted"
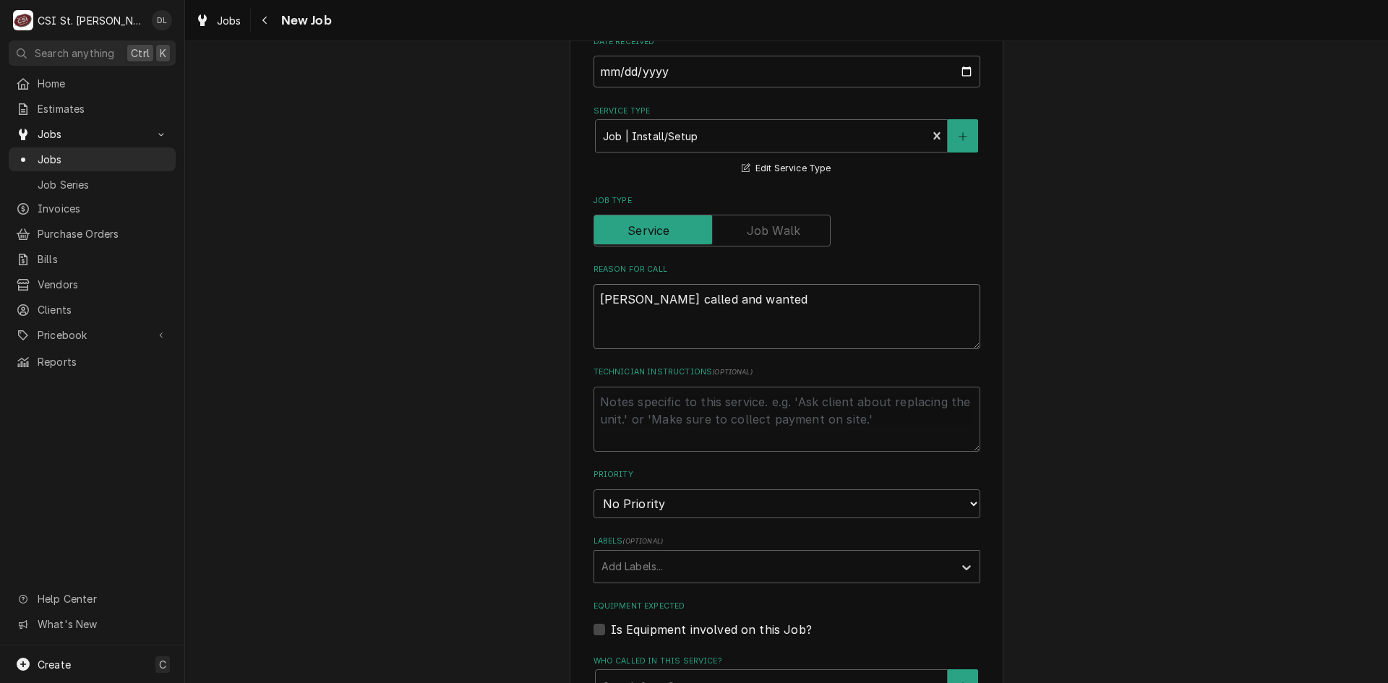
type textarea "x"
type textarea "Neil called and wanted"
type textarea "x"
type textarea "Neil called and wanted C"
type textarea "x"
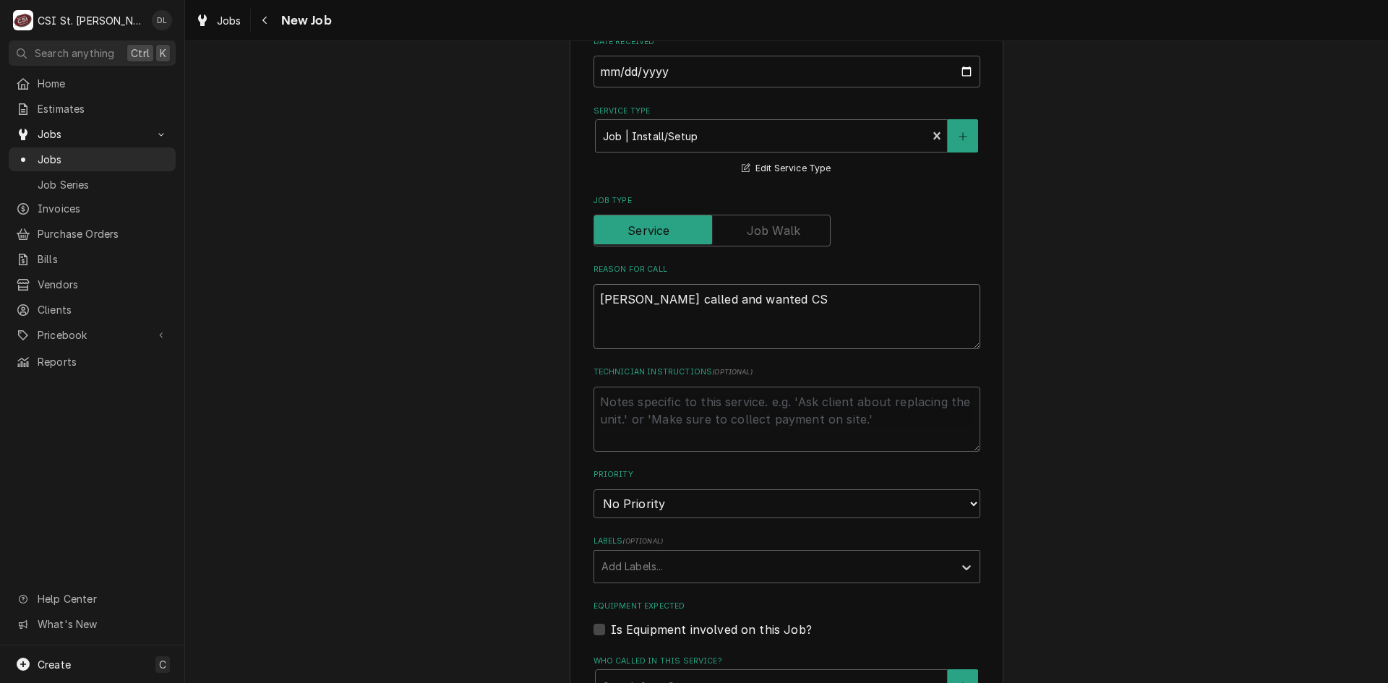
type textarea "Neil called and wanted CSI"
type textarea "x"
type textarea "Neil called and wanted CSI"
type textarea "x"
type textarea "Neil called and wanted CSI t"
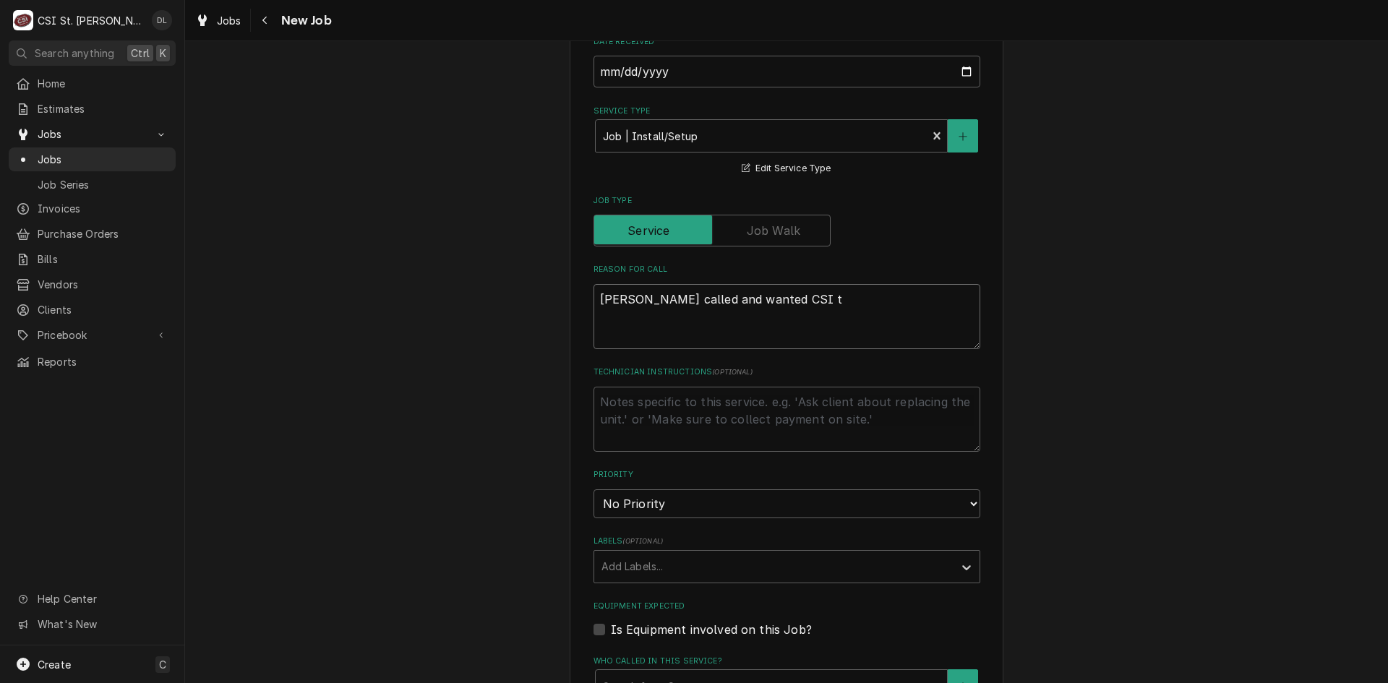
type textarea "x"
type textarea "Neil called and wanted CSI to"
type textarea "x"
type textarea "Neil called and wanted CSI to"
type textarea "x"
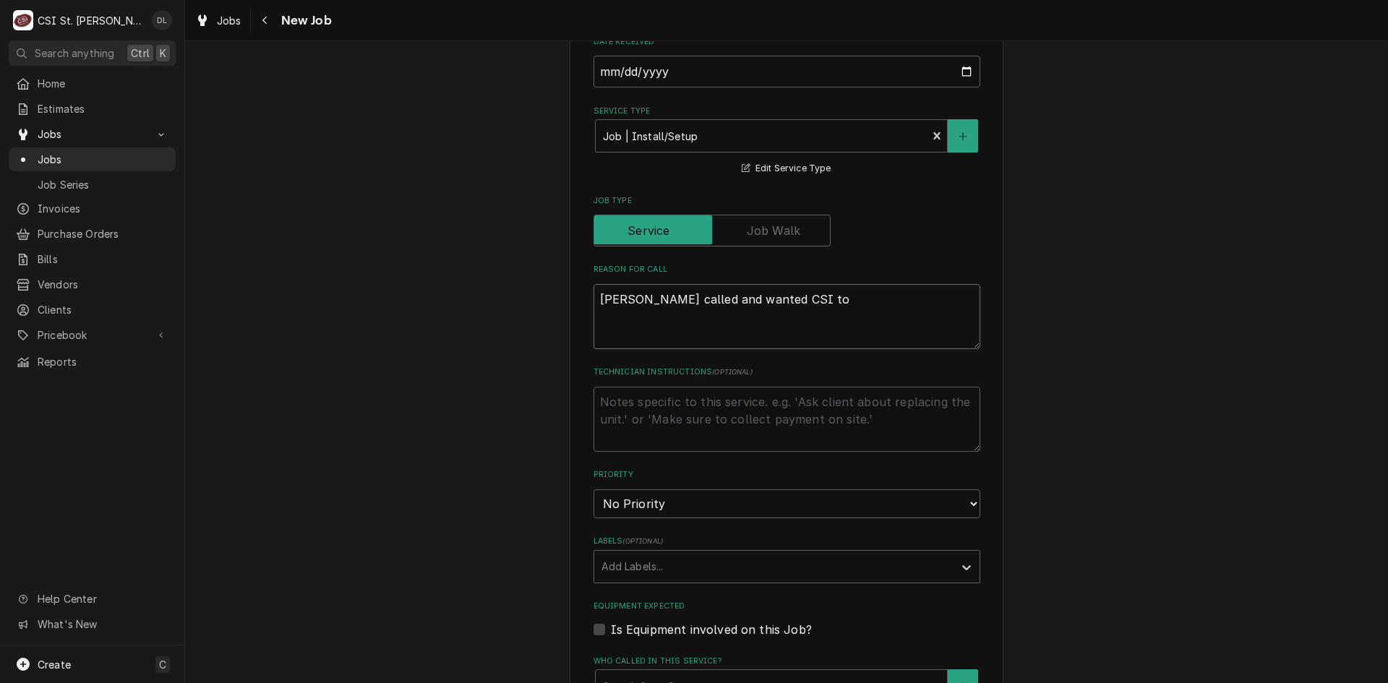
type textarea "Neil called and wanted CSI to p"
type textarea "x"
type textarea "Neil called and wanted CSI to pi"
type textarea "x"
type textarea "Neil called and wanted CSI to pic"
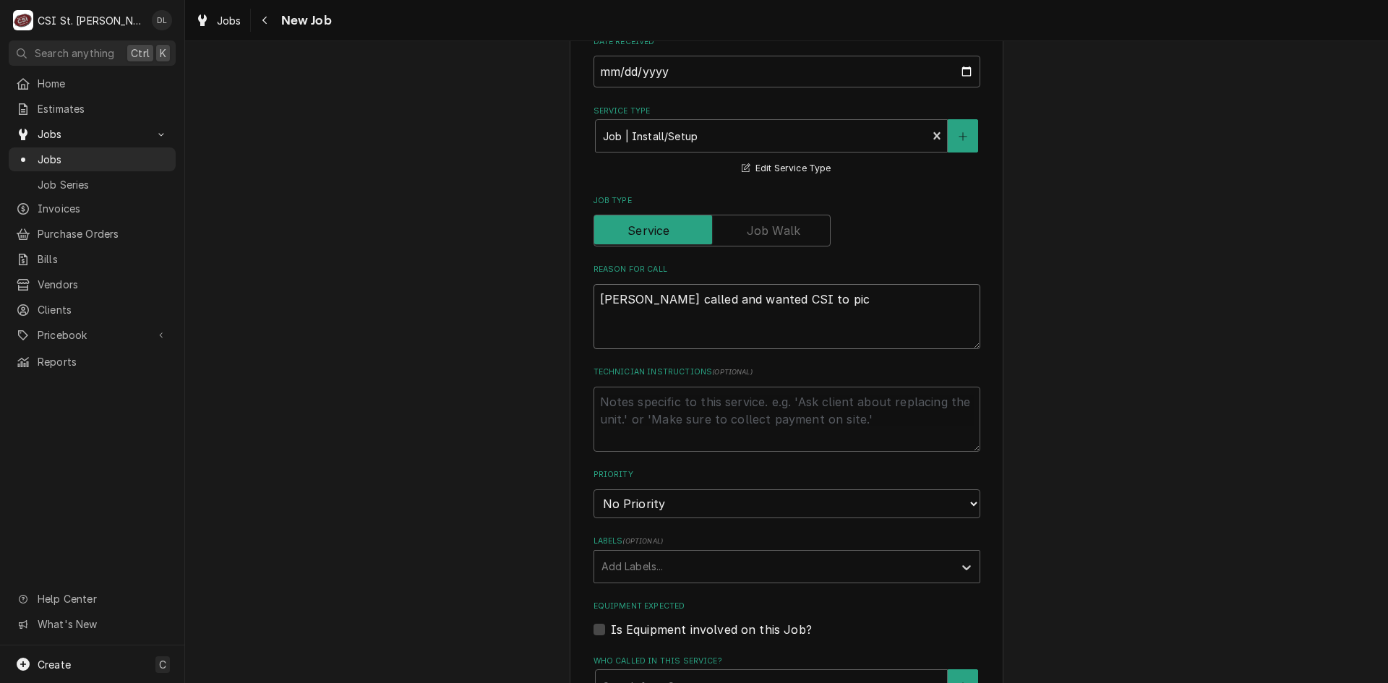
type textarea "x"
type textarea "Neil called and wanted CSI to pick"
type textarea "x"
type textarea "Neil called and wanted CSI to pick u"
type textarea "x"
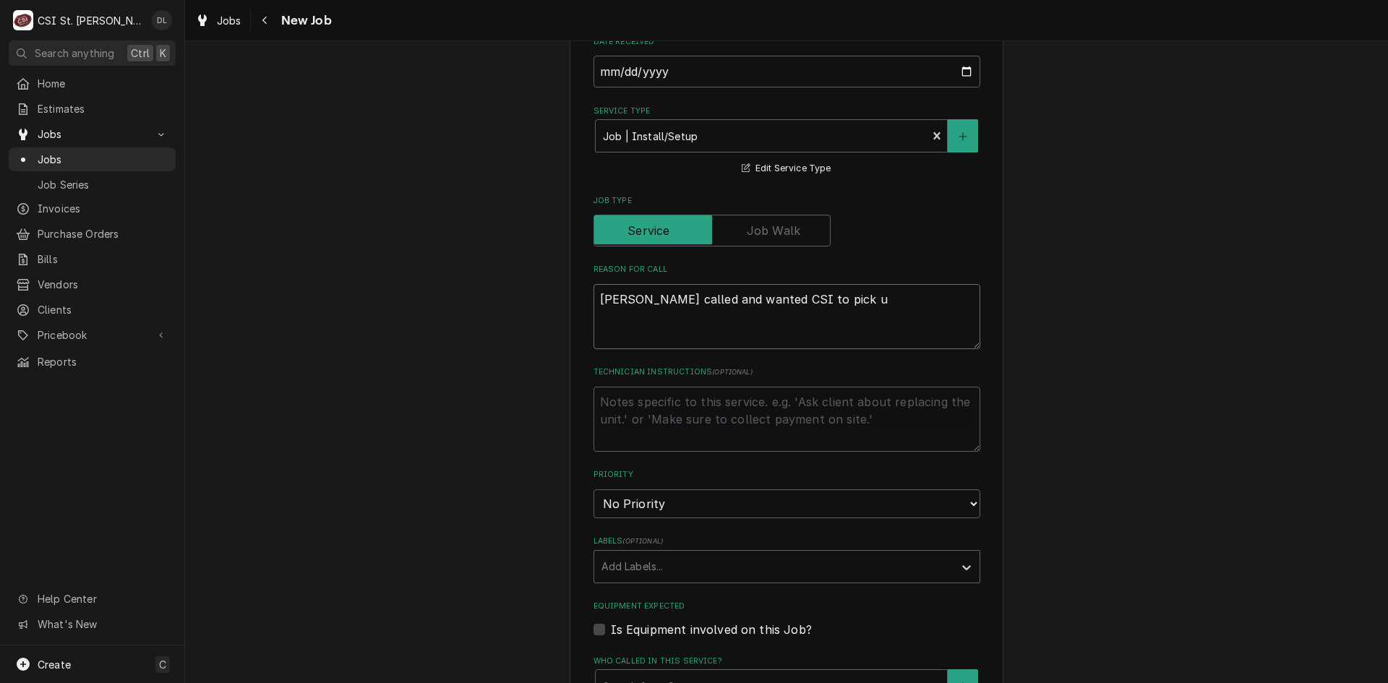
type textarea "Neil called and wanted CSI to pick up"
type textarea "x"
type textarea "Neil called and wanted CSI to pick up"
type textarea "x"
type textarea "Neil called and wanted CSI to pick up a"
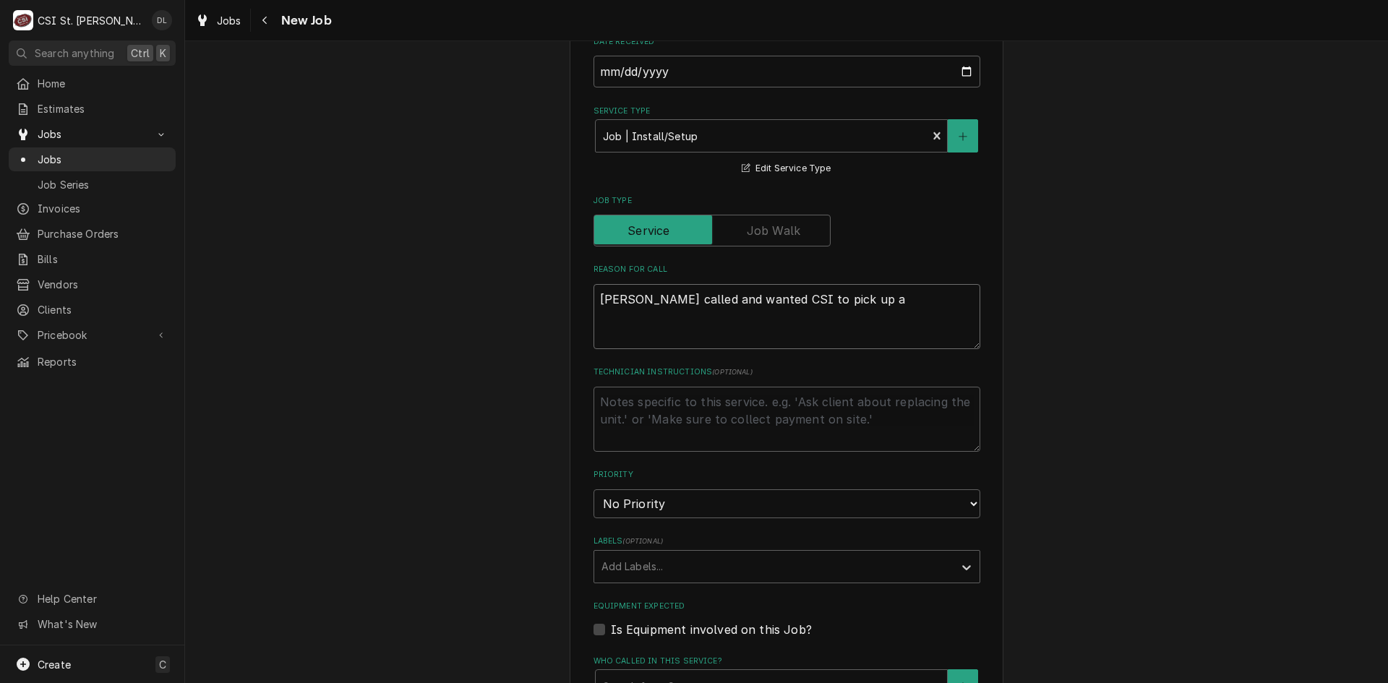
type textarea "x"
type textarea "Neil called and wanted CSI to pick up a R"
type textarea "x"
type textarea "Neil called and wanted CSI to pick up a Ra"
type textarea "x"
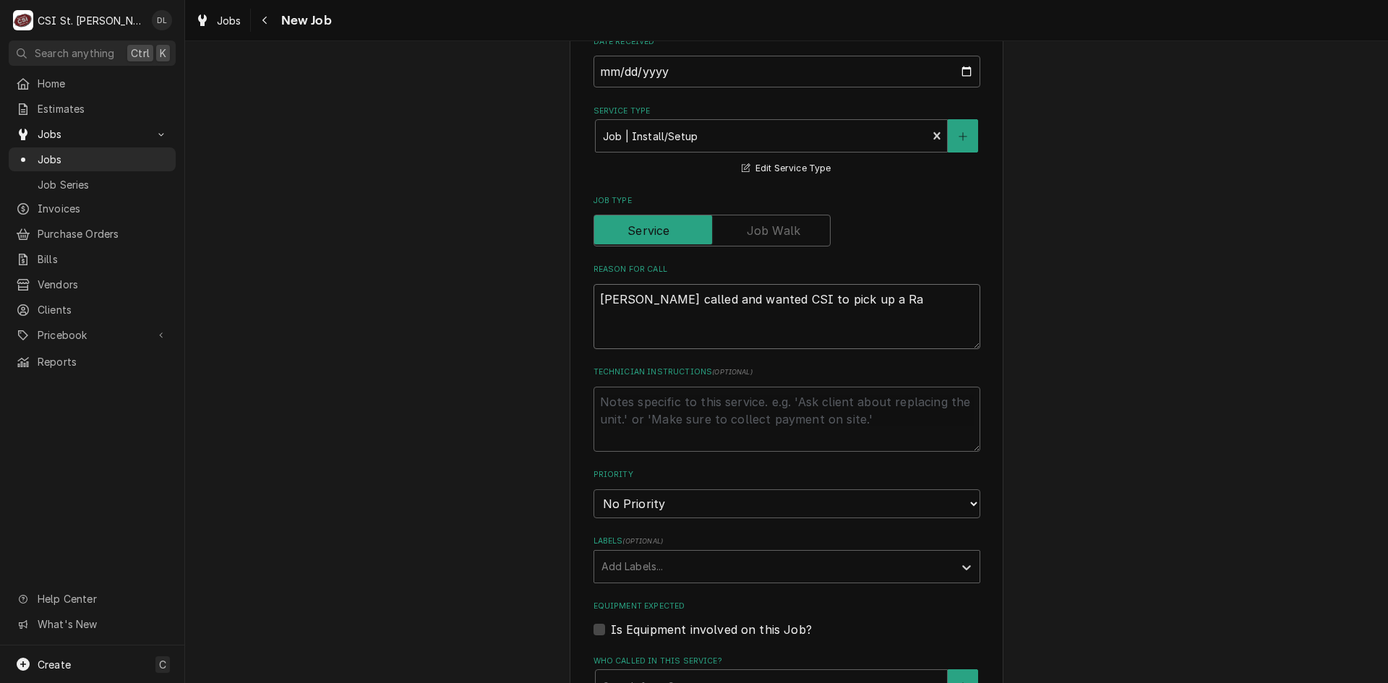
type textarea "Neil called and wanted CSI to pick up a Rai"
type textarea "x"
type textarea "Neil called and wanted CSI to pick up a Ra"
type textarea "x"
type textarea "Neil called and wanted CSI to pick up a Rat"
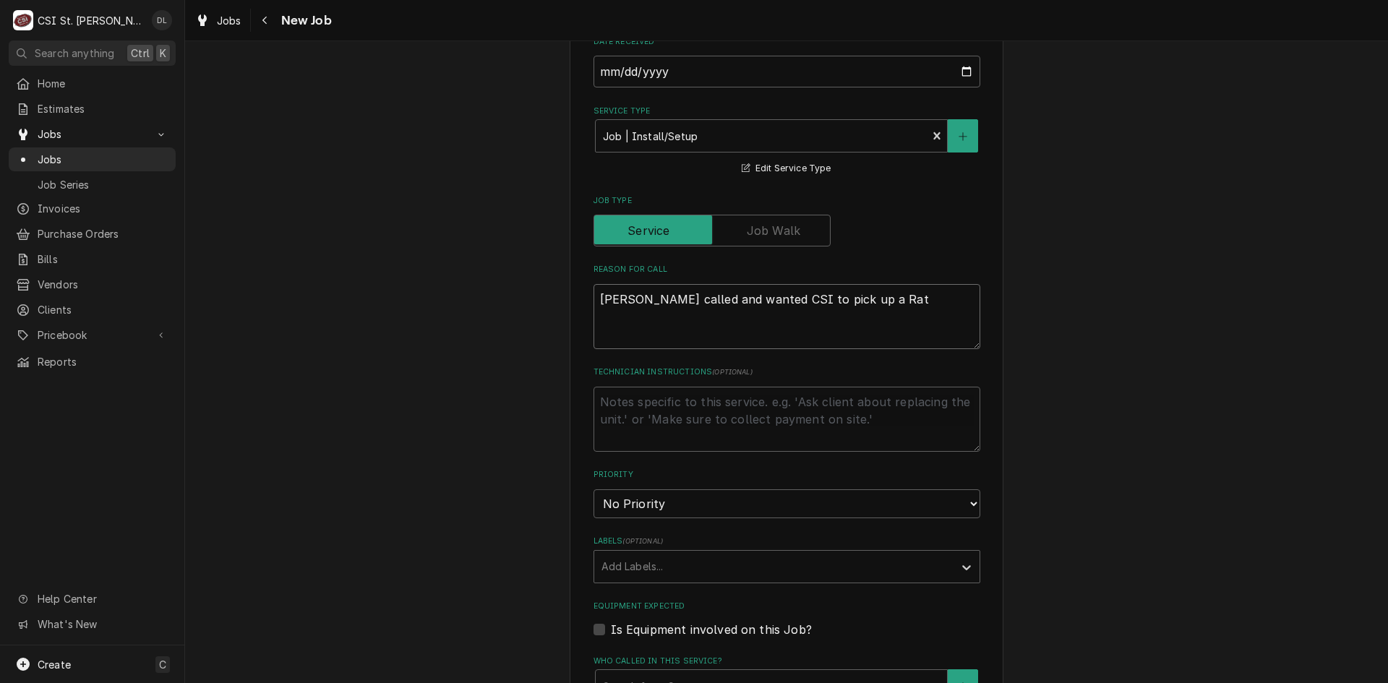
type textarea "x"
type textarea "Neil called and wanted CSI to pick up a Ratn"
type textarea "x"
type textarea "Neil called and wanted CSI to pick up a Rat"
type textarea "x"
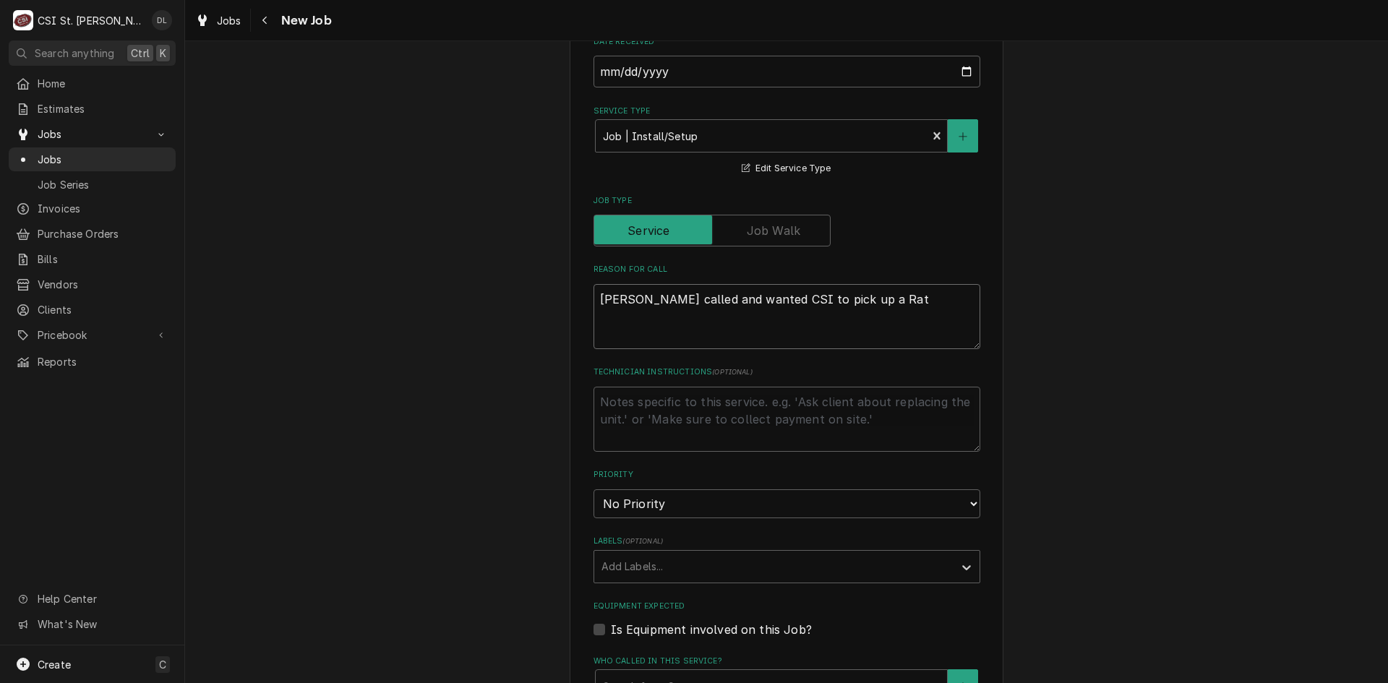
type textarea "Neil called and wanted CSI to pick up a Rati"
type textarea "x"
type textarea "Neil called and wanted CSI to pick up a Ratio"
type textarea "x"
type textarea "Neil called and wanted CSI to pick up a Ration"
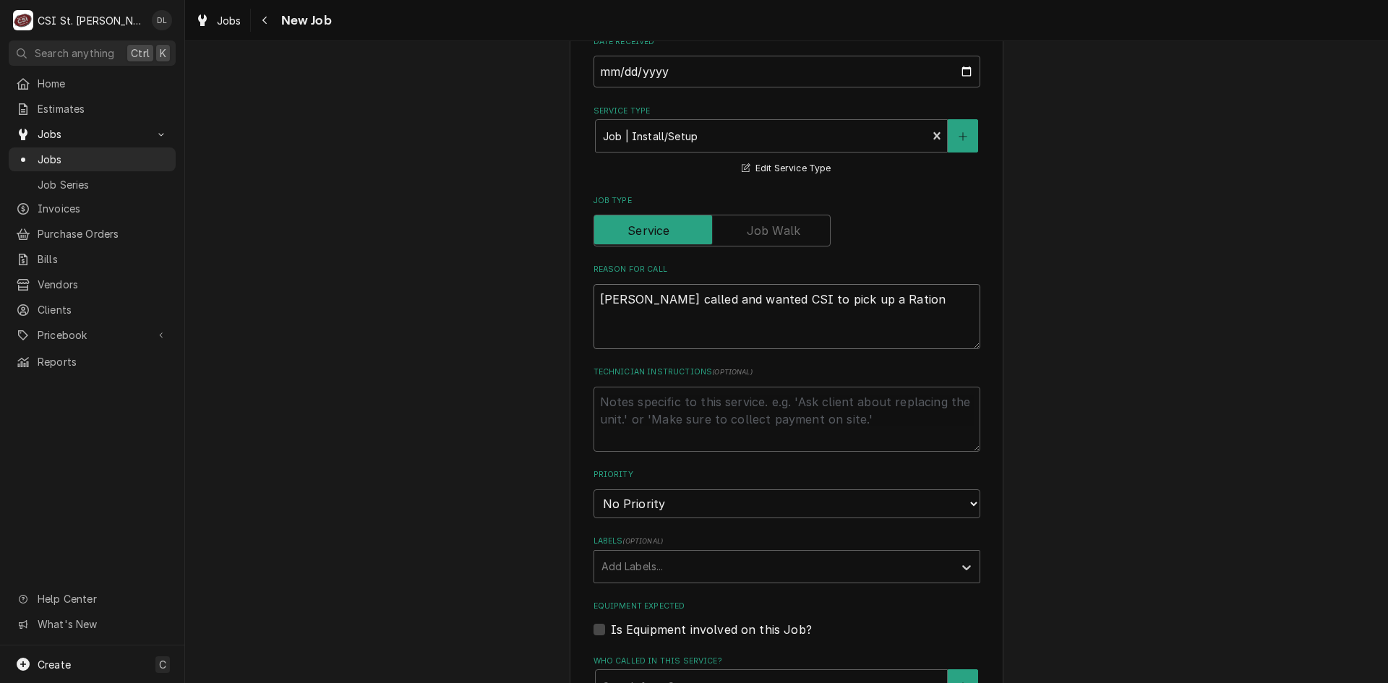
type textarea "x"
type textarea "Neil called and wanted CSI to pick up a Rationa"
type textarea "x"
type textarea "Neil called and wanted CSI to pick up a Rational"
type textarea "x"
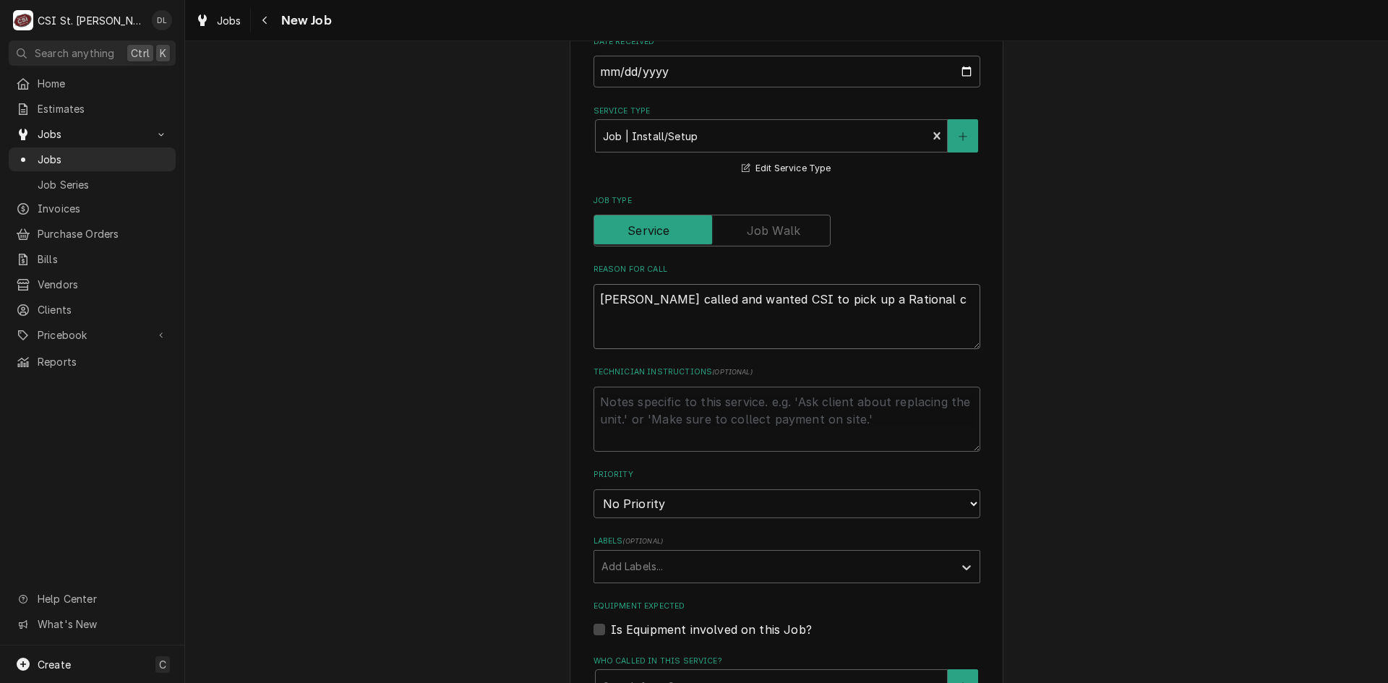
type textarea "Neil called and wanted CSI to pick up a Rational co"
type textarea "x"
type textarea "Neil called and wanted CSI to pick up a Rational com"
type textarea "x"
type textarea "Neil called and wanted CSI to pick up a Rational comi"
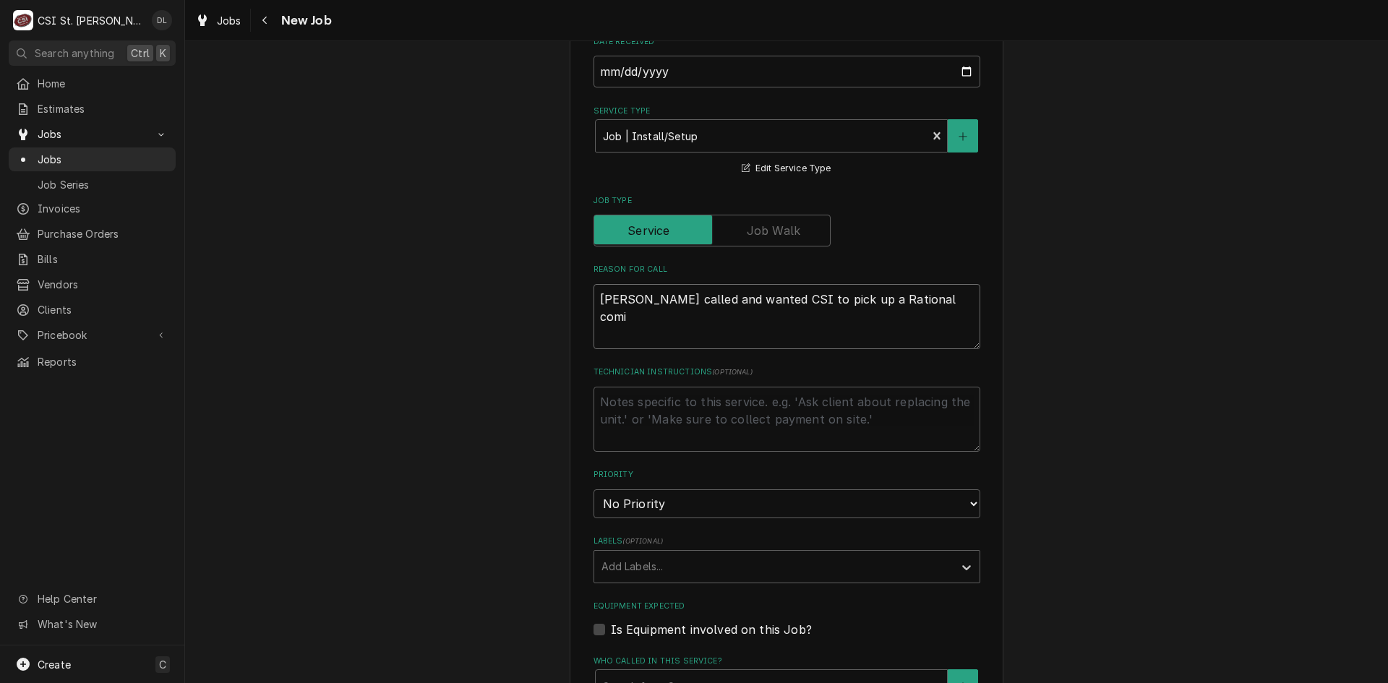
type textarea "x"
type textarea "Neil called and wanted CSI to pick up a Rational comib"
type textarea "x"
type textarea "Neil called and wanted CSI to pick up a Rational comib"
type textarea "x"
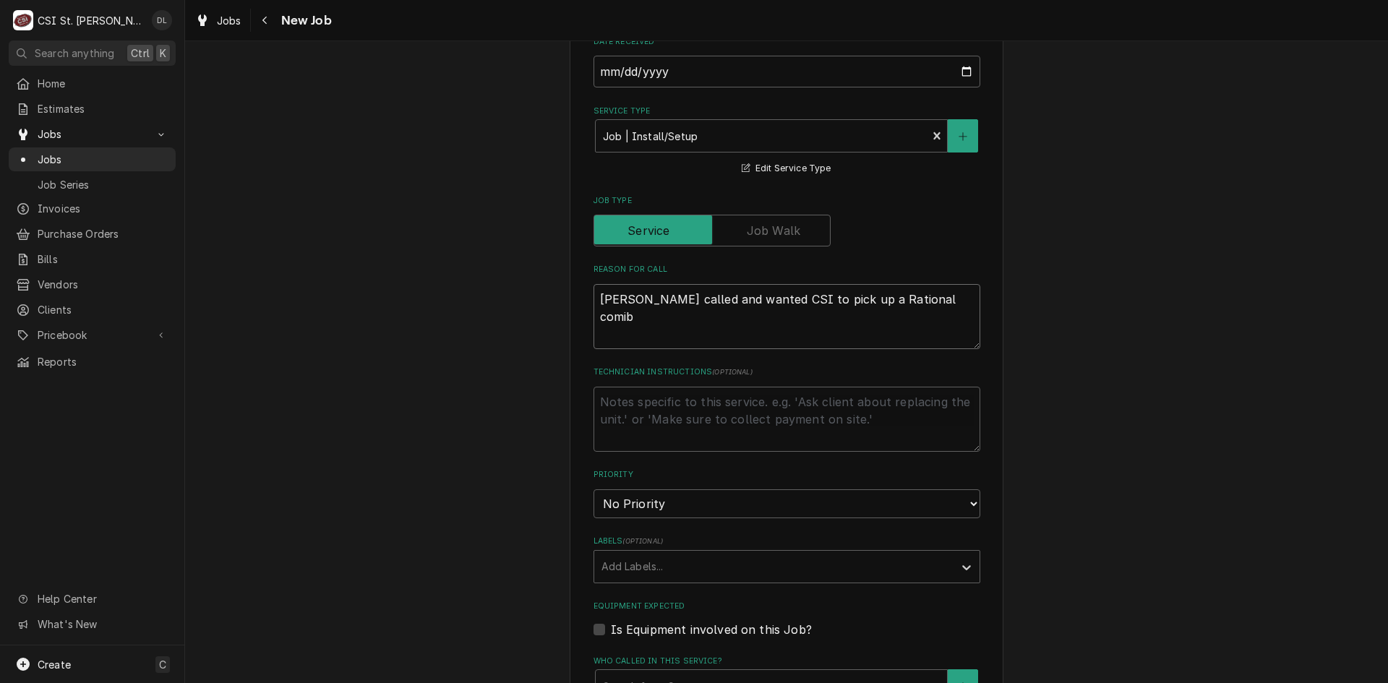
type textarea "Neil called and wanted CSI to pick up a Rational comib i"
type textarea "x"
type textarea "Neil called and wanted CSI to pick up a Rational comib"
type textarea "x"
type textarea "Neil called and wanted CSI to pick up a Rational comib"
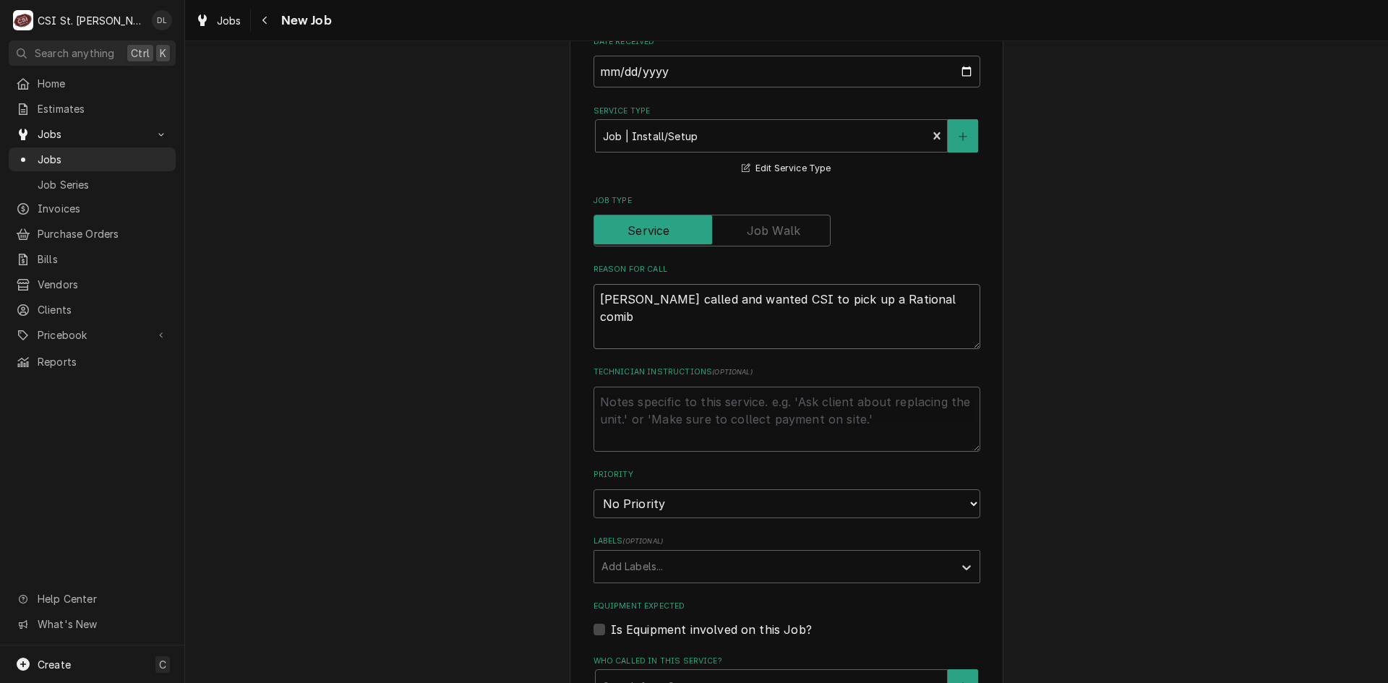
type textarea "x"
type textarea "Neil called and wanted CSI to pick up a Rational comi"
type textarea "x"
type textarea "Neil called and wanted CSI to pick up a Rational com"
type textarea "x"
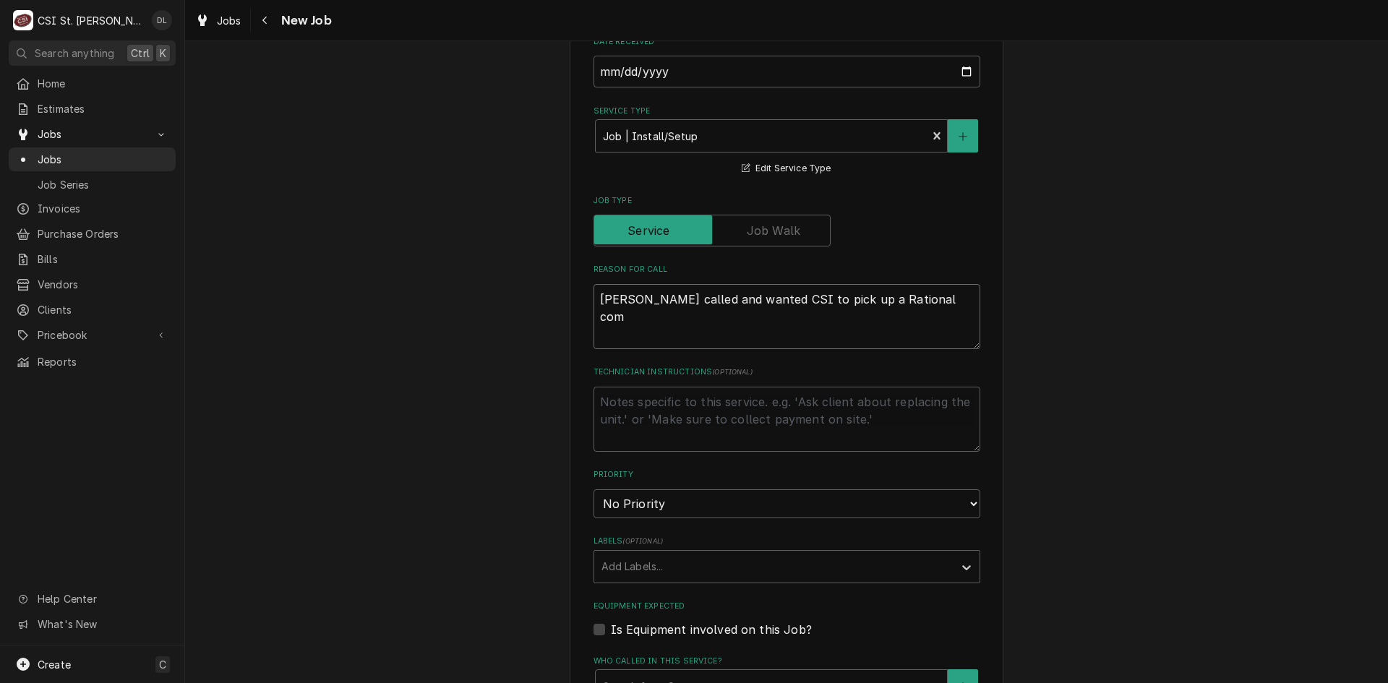
type textarea "Neil called and wanted CSI to pick up a Rational comb"
type textarea "x"
type textarea "Neil called and wanted CSI to pick up a Rational combi"
type textarea "x"
type textarea "Neil called and wanted CSI to pick up a Rational combi o"
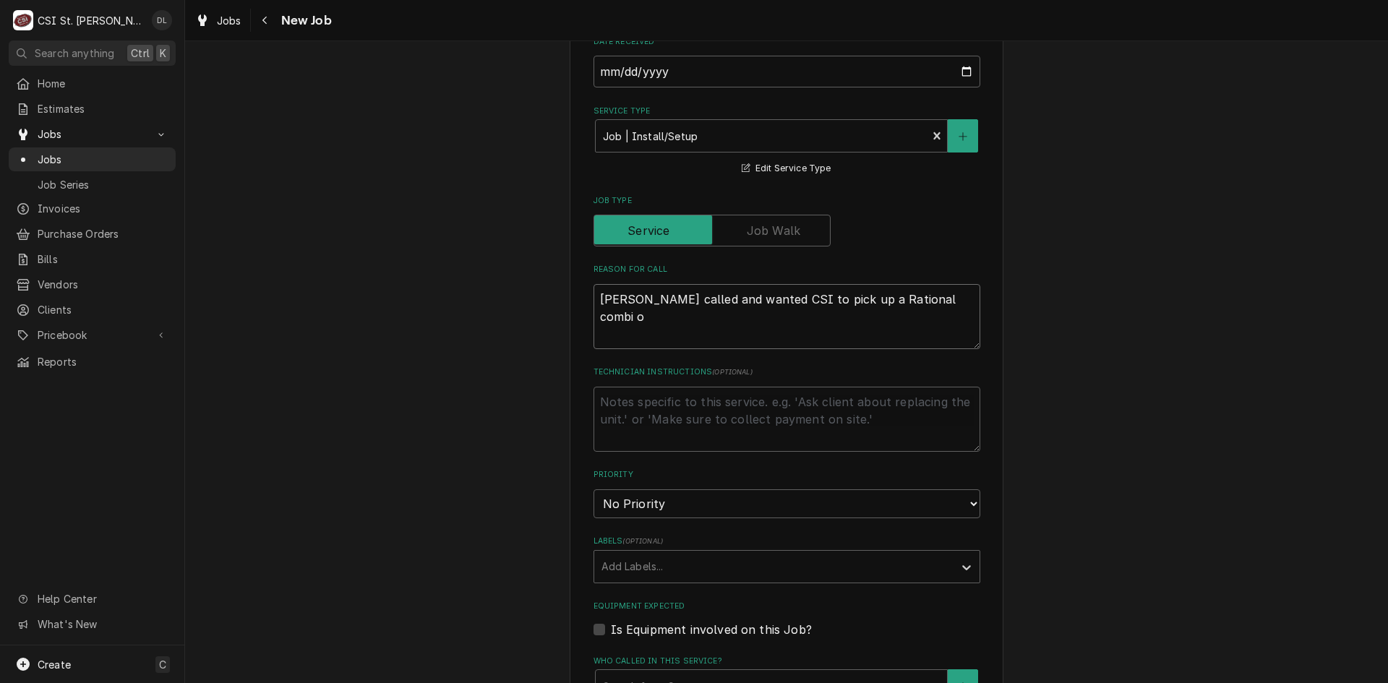
type textarea "x"
type textarea "Neil called and wanted CSI to pick up a Rational combi ov"
type textarea "x"
type textarea "Neil called and wanted CSI to pick up a Rational combi ove"
type textarea "x"
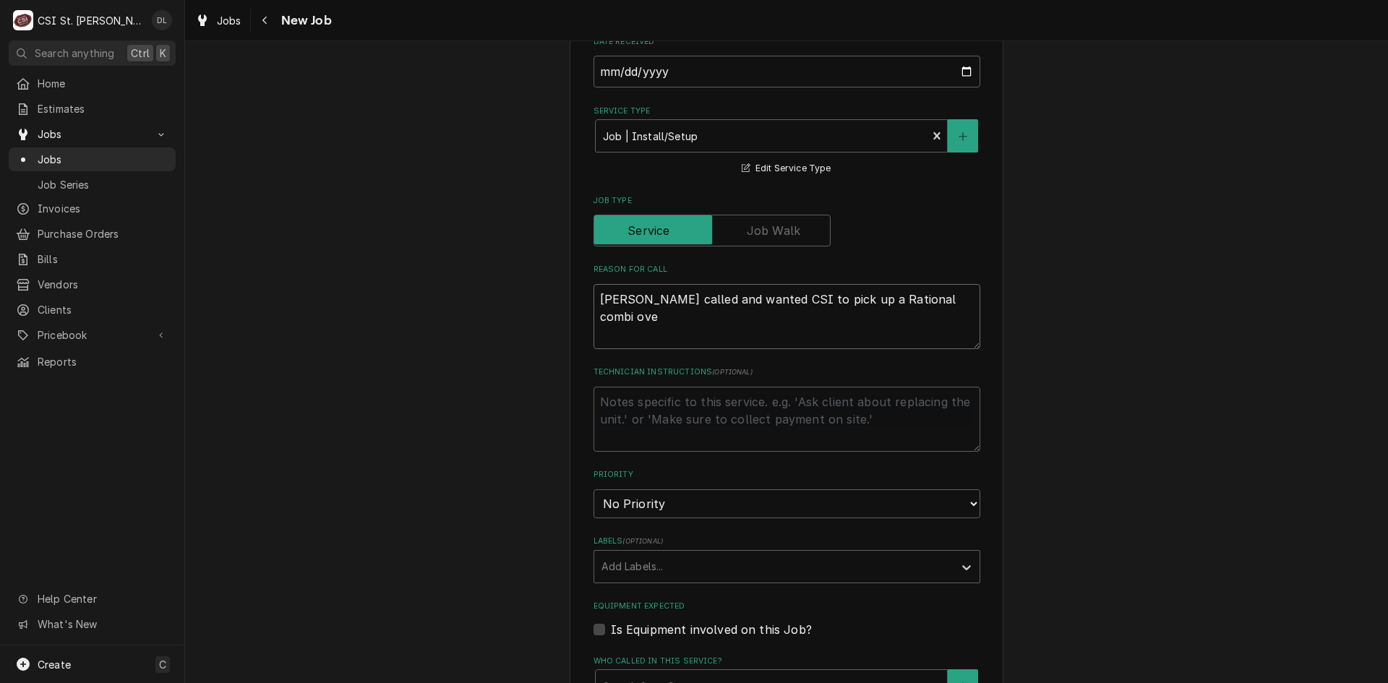
type textarea "Neil called and wanted CSI to pick up a Rational combi oven"
type textarea "x"
type textarea "Neil called and wanted CSI to pick up a Rational combi oven"
type textarea "x"
type textarea "Neil called and wanted CSI to pick up a Rational combi oven fr"
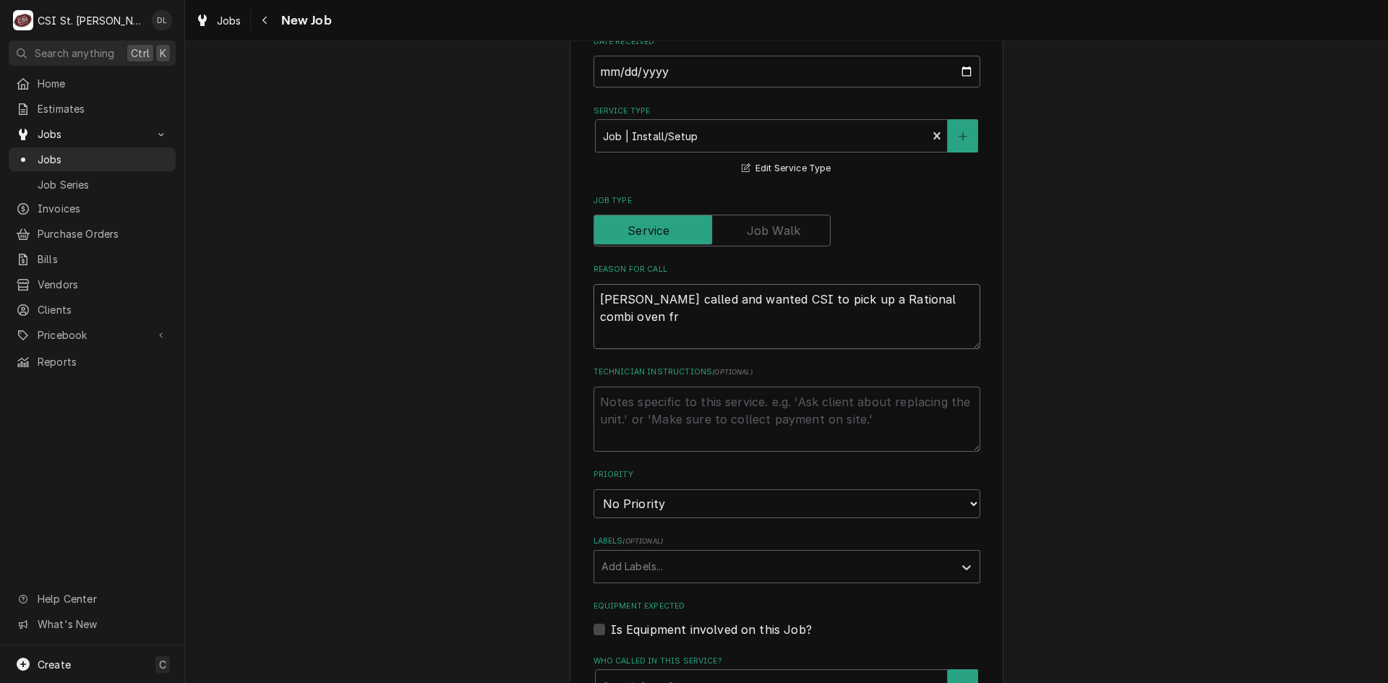
type textarea "x"
type textarea "Neil called and wanted CSI to pick up a Rational combi oven fro"
type textarea "x"
type textarea "Neil called and wanted CSI to pick up a Rational combi oven from"
type textarea "x"
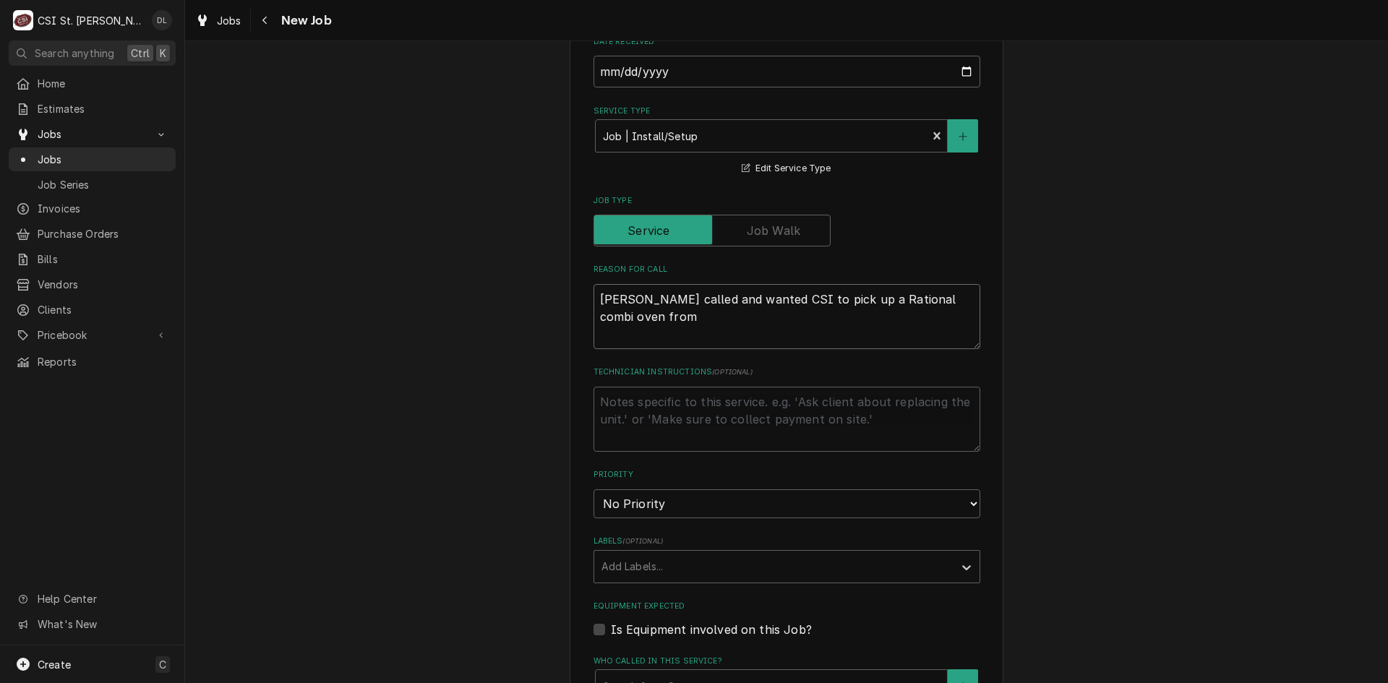
type textarea "Neil called and wanted CSI to pick up a Rational combi oven from"
type textarea "x"
type textarea "Neil called and wanted CSI to pick up a Rational combi oven from 2"
type textarea "x"
type textarea "Neil called and wanted CSI to pick up a Rational combi oven from 23"
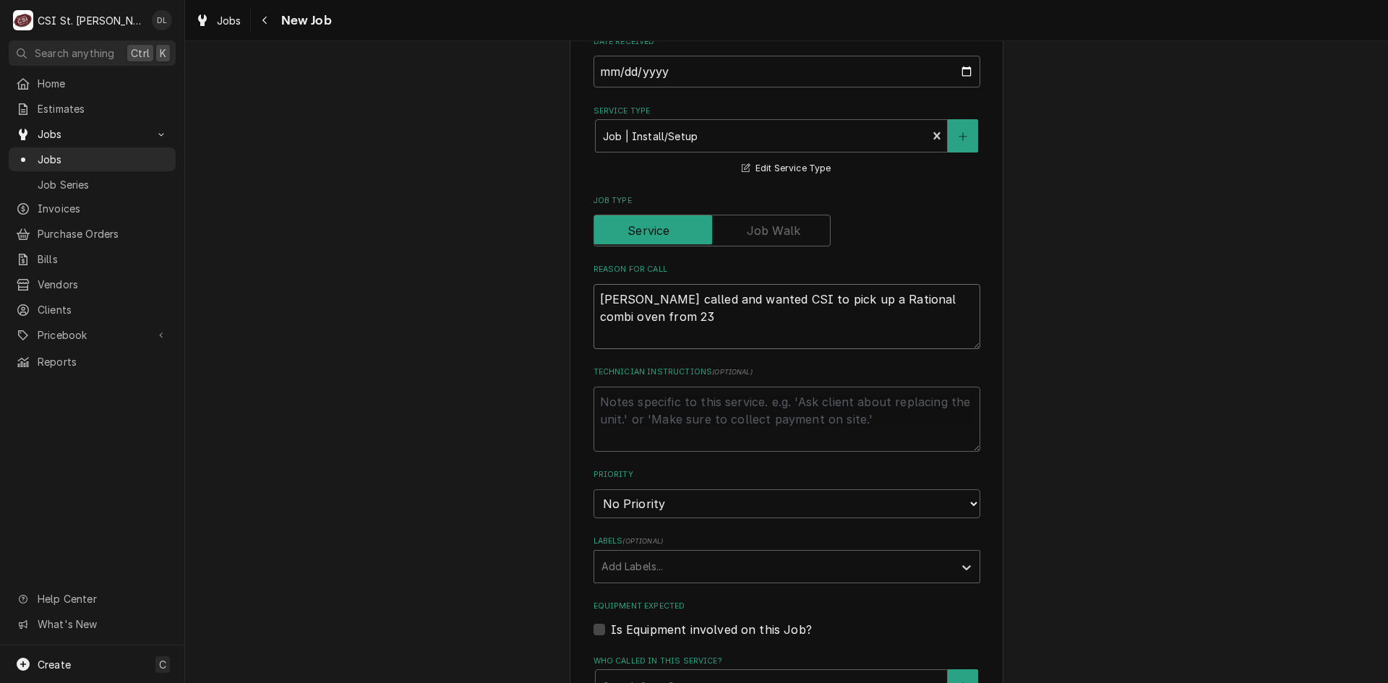
type textarea "x"
type textarea "Neil called and wanted CSI to pick up a Rational combi oven from 234"
type textarea "x"
type textarea "Neil called and wanted CSI to pick up a Rational combi oven from 2345"
type textarea "x"
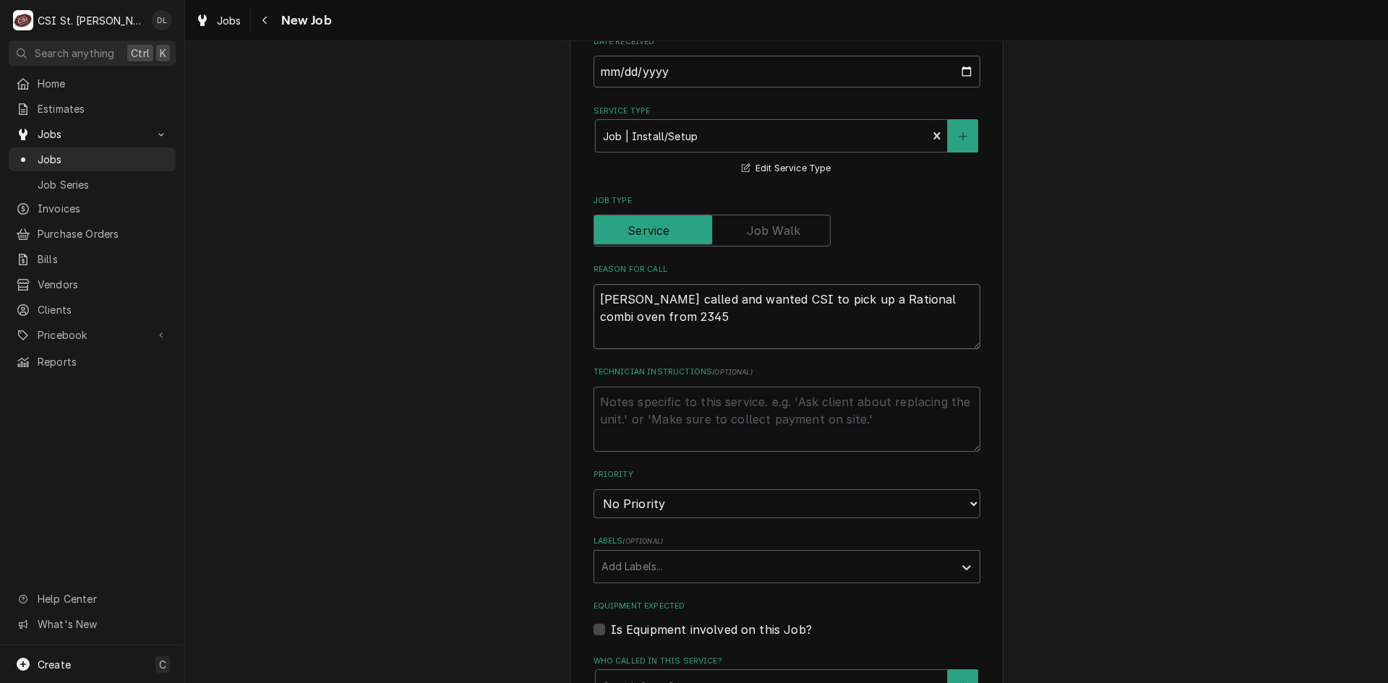
type textarea "Neil called and wanted CSI to pick up a Rational combi oven from 2345"
type textarea "x"
type textarea "Neil called and wanted CSI to pick up a Rational combi oven from 2345 D"
type textarea "x"
type textarea "Neil called and wanted CSI to pick up a Rational combi oven from 2345 Da"
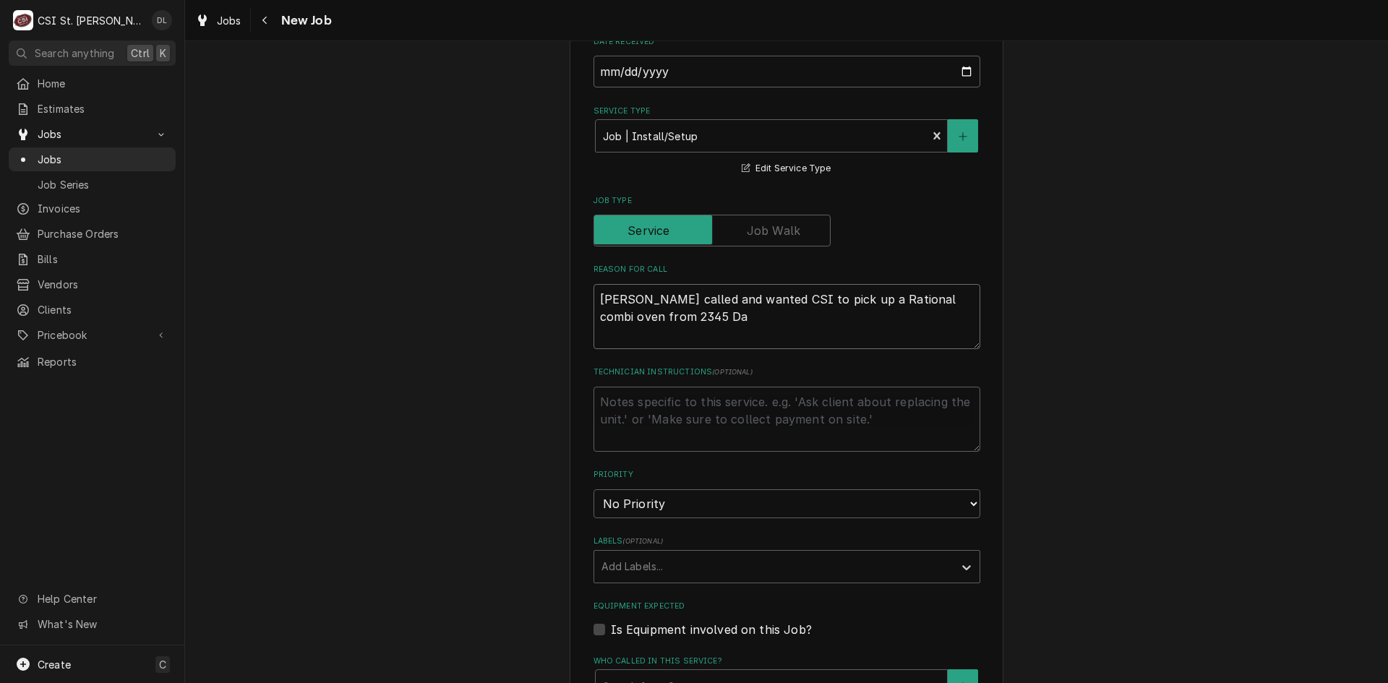
type textarea "x"
type textarea "Neil called and wanted CSI to pick up a Rational combi oven from 2345 Dau"
type textarea "x"
type textarea "Neil called and wanted CSI to pick up a Rational combi oven from 2345 Daug"
type textarea "x"
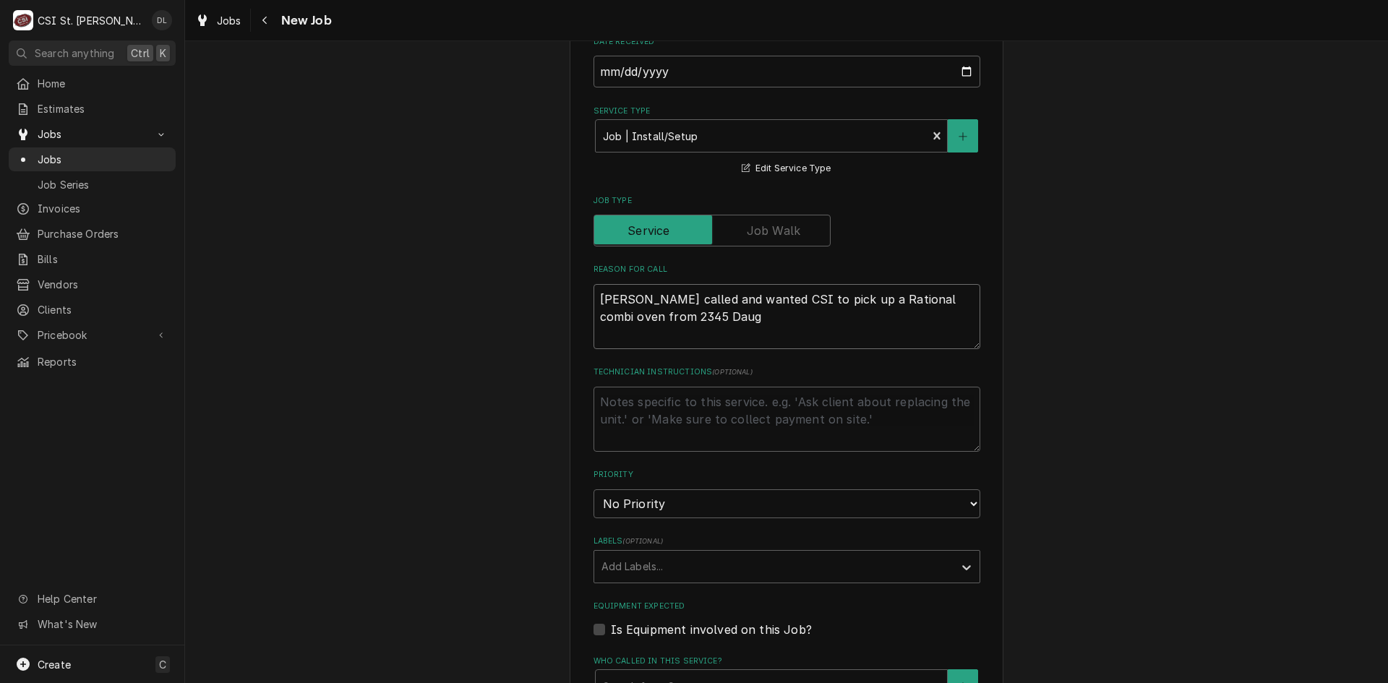
type textarea "Neil called and wanted CSI to pick up a Rational combi oven from 2345 Daugh"
type textarea "x"
type textarea "Neil called and wanted CSI to pick up a Rational combi oven from 2345 Daught"
type textarea "x"
type textarea "Neil called and wanted CSI to pick up a Rational combi oven from 2345 Daughte"
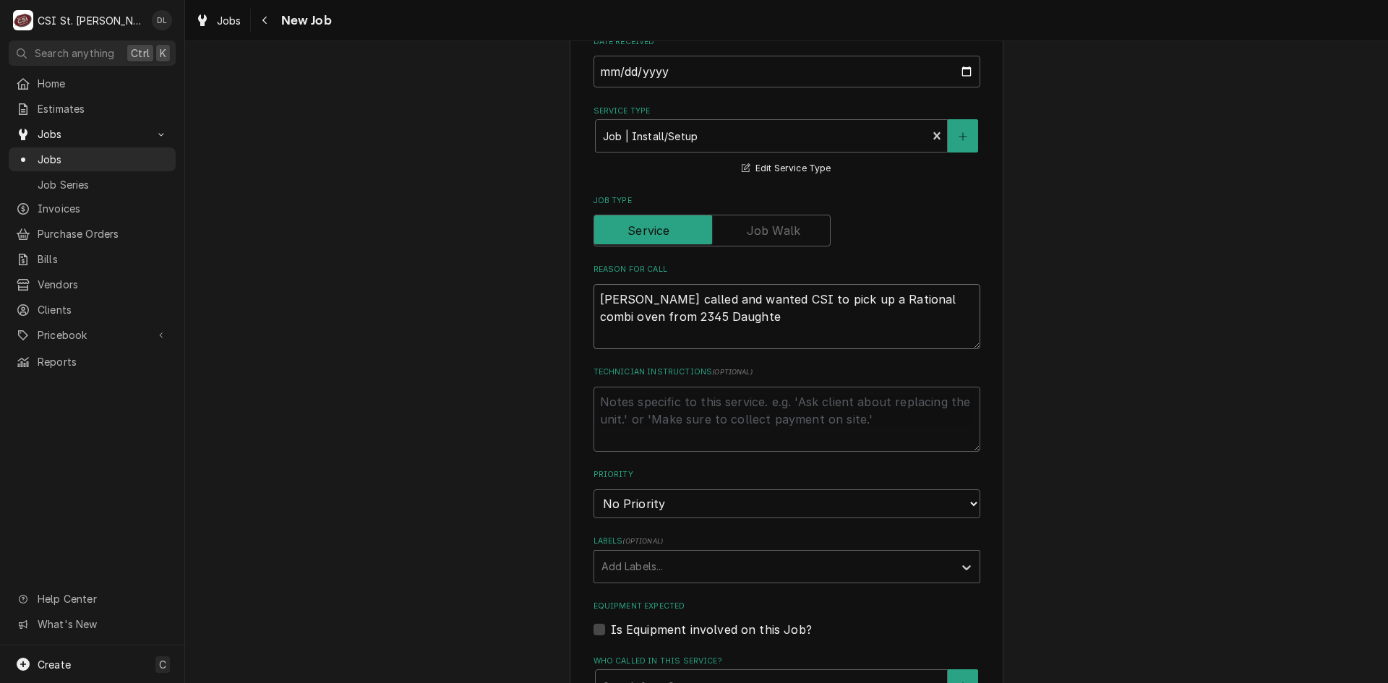
type textarea "x"
type textarea "Neil called and wanted CSI to pick up a Rational combi oven from 2345 Daughter"
type textarea "x"
type textarea "Neil called and wanted CSI to pick up a Rational combi oven from 2345 Daughtery"
type textarea "x"
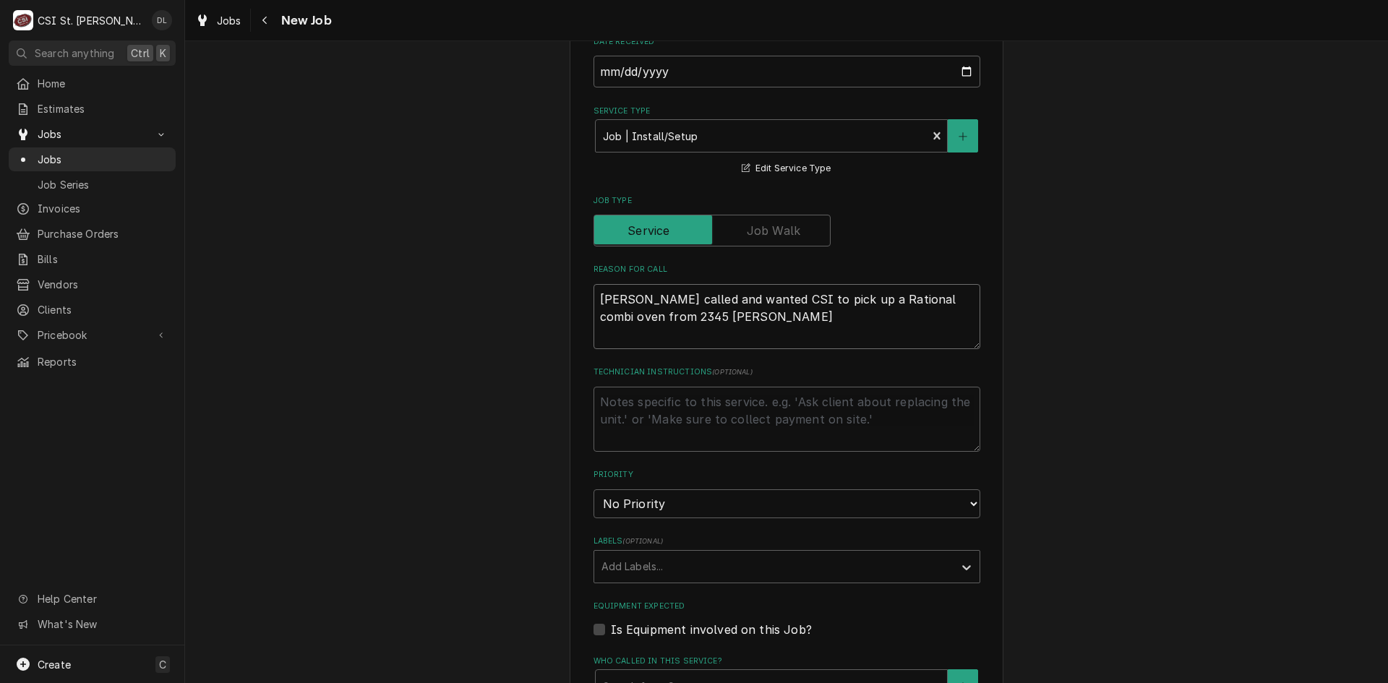
type textarea "Neil called and wanted CSI to pick up a Rational combi oven from 2345 Daughtery"
type textarea "x"
type textarea "Neil called and wanted CSI to pick up a Rational combi oven from 2345 Daughtery…"
type textarea "x"
type textarea "Neil called and wanted CSI to pick up a Rational combi oven from 2345 Daughtery…"
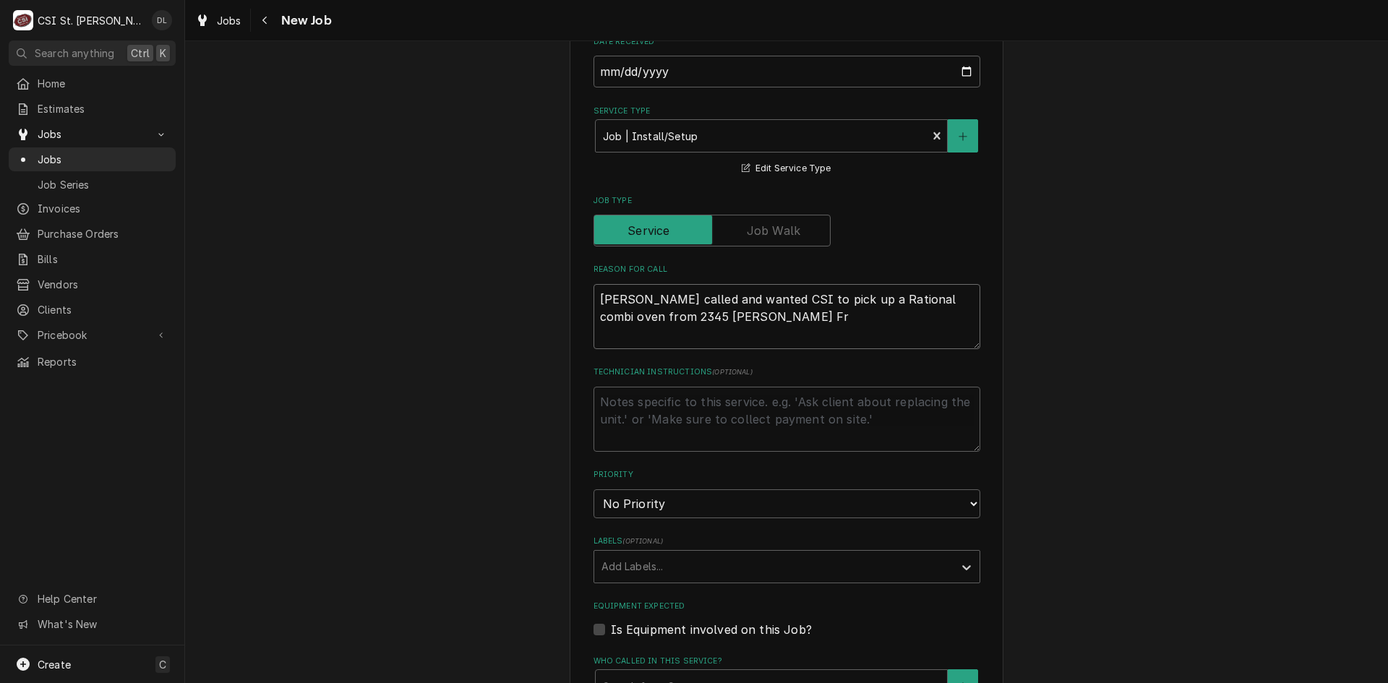
type textarea "x"
type textarea "Neil called and wanted CSI to pick up a Rational combi oven from 2345 Daughtery…"
type textarea "x"
type textarea "Neil called and wanted CSI to pick up a Rational combi oven from 2345 Daughtery…"
type textarea "x"
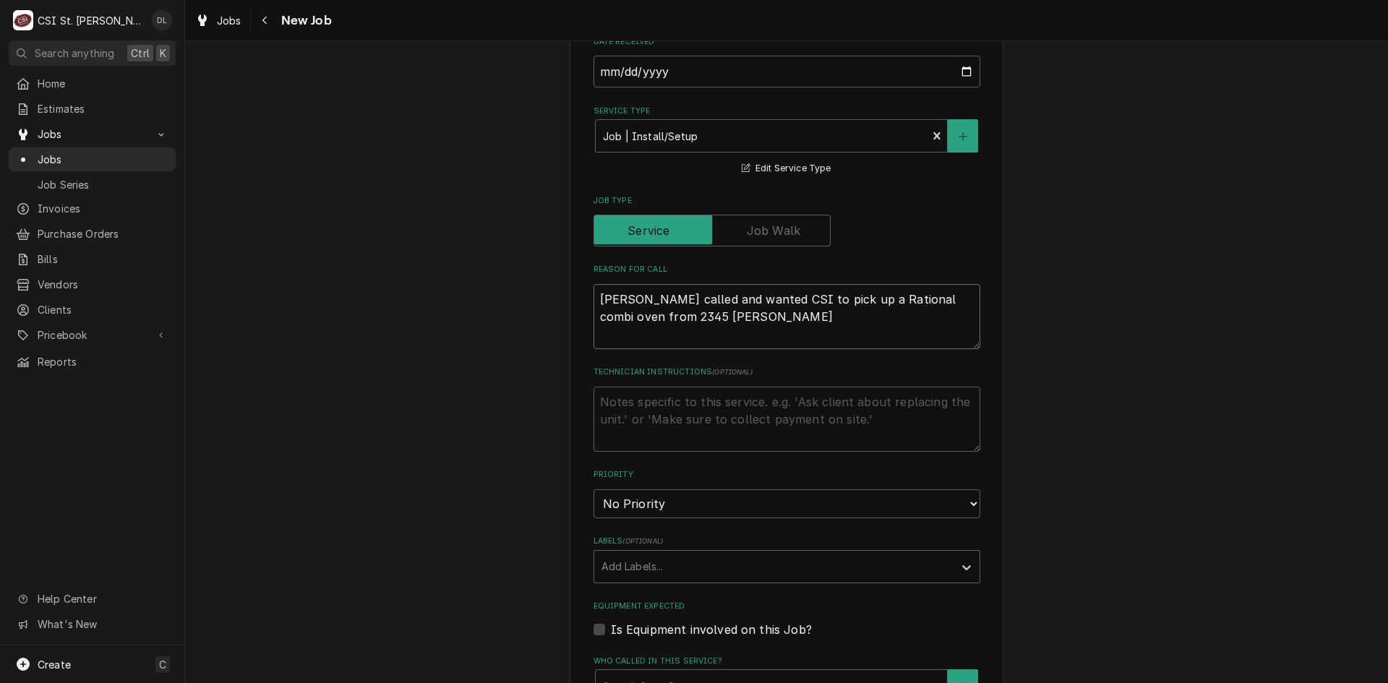
type textarea "Neil called and wanted CSI to pick up a Rational combi oven from 2345 Daughtery…"
type textarea "x"
type textarea "Neil called and wanted CSI to pick up a Rational combi oven from 2345 Daughtery…"
type textarea "x"
type textarea "Neil called and wanted CSI to pick up a Rational combi oven from 2345 Daughtery…"
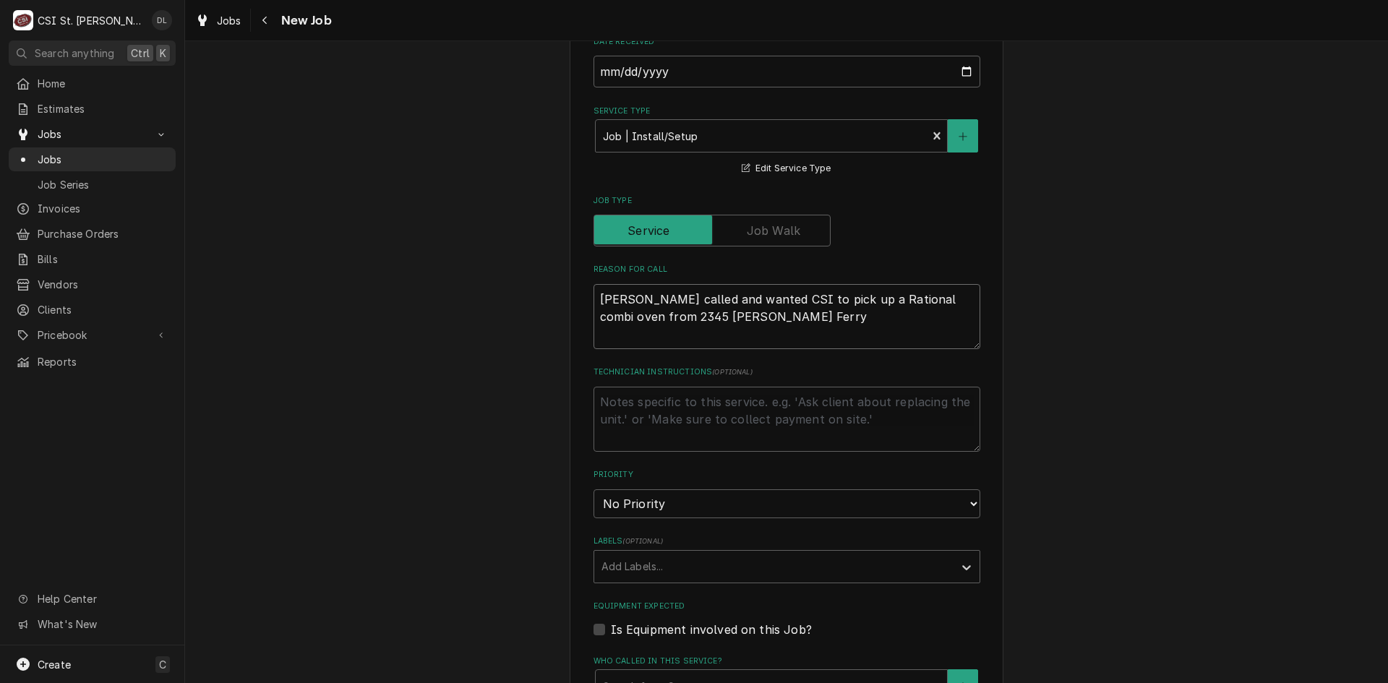
type textarea "x"
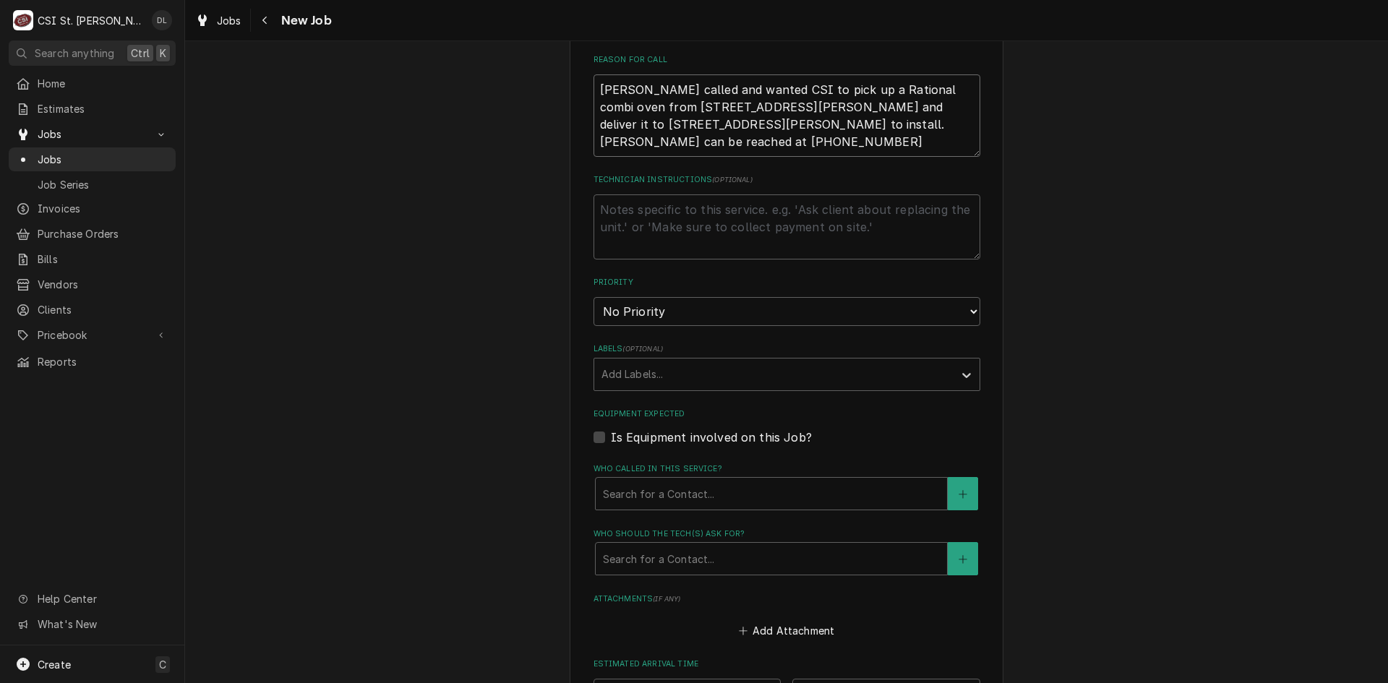
scroll to position [578, 0]
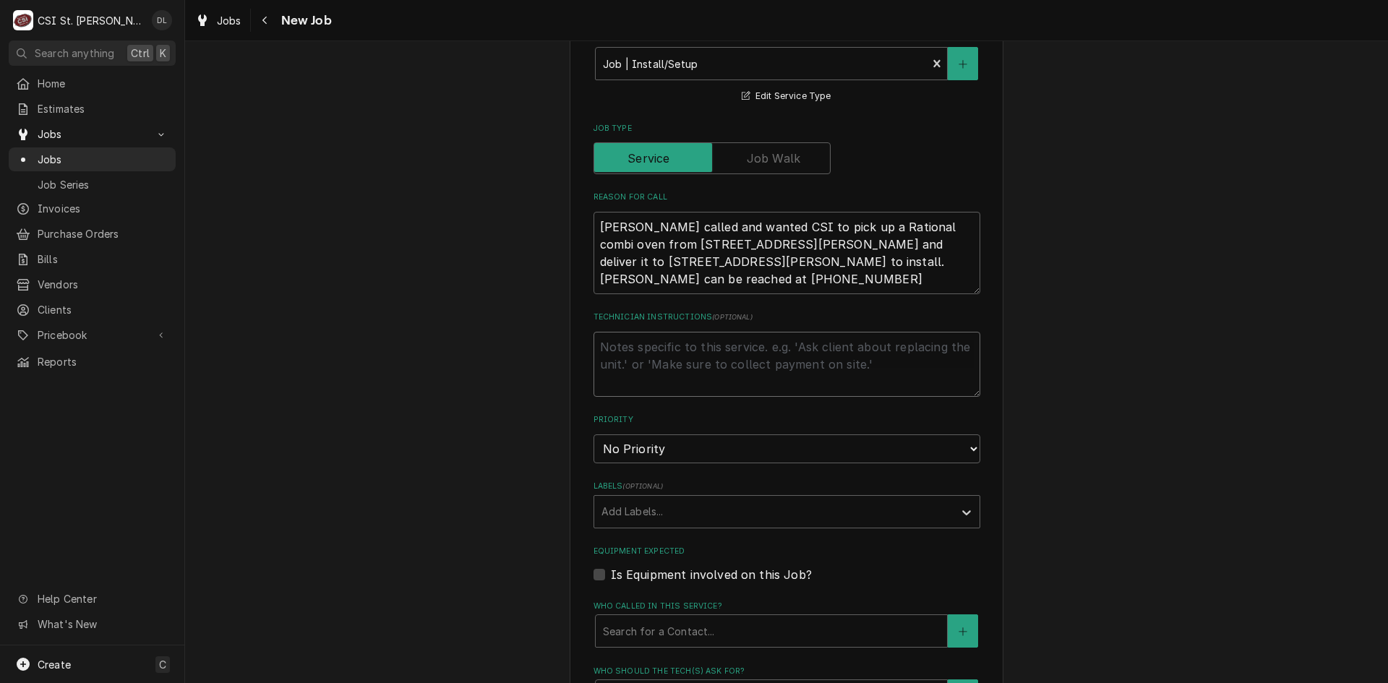
click at [649, 356] on textarea "Technician Instructions ( optional )" at bounding box center [787, 364] width 387 height 65
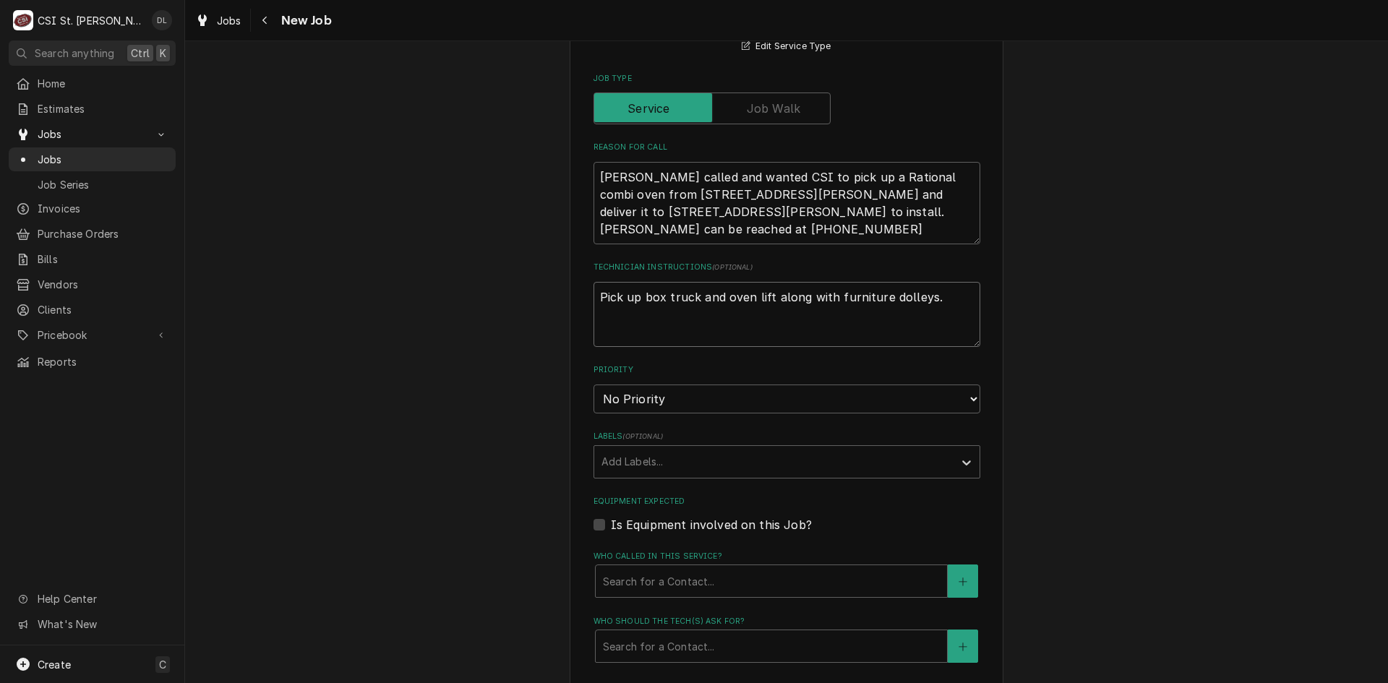
scroll to position [651, 0]
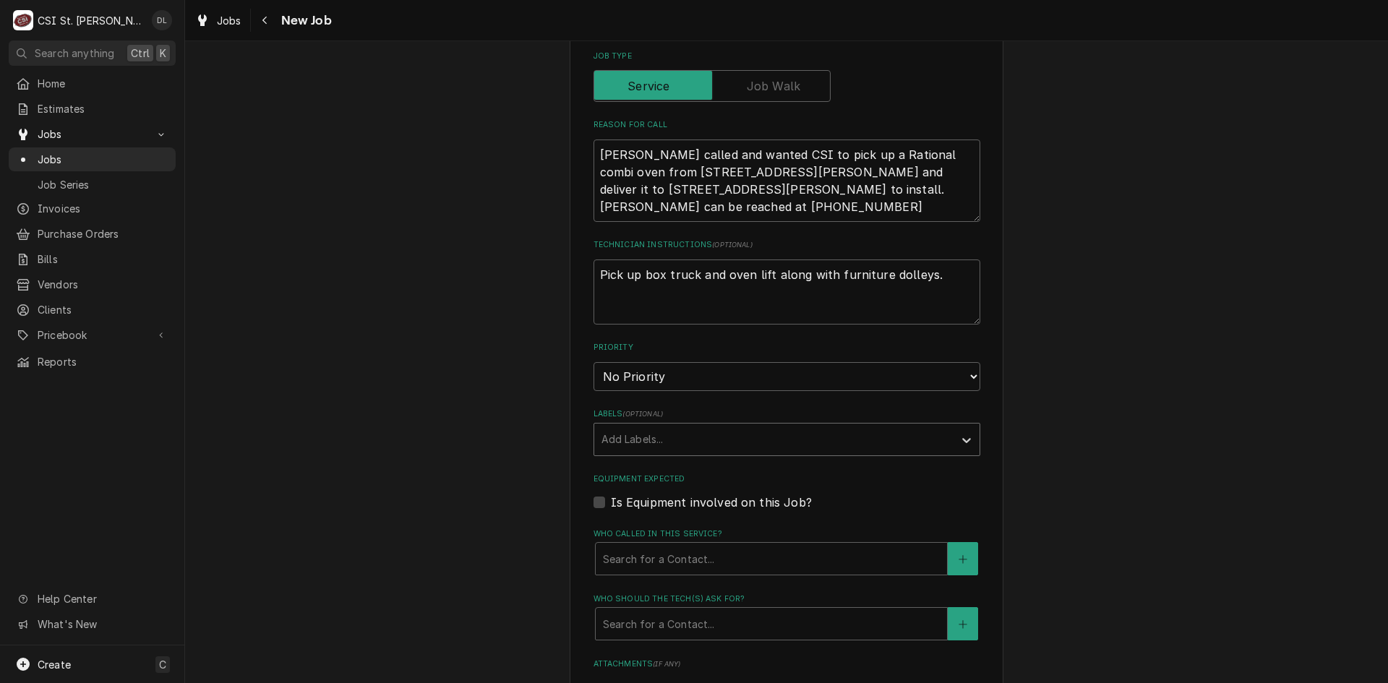
click at [875, 445] on div "Labels" at bounding box center [774, 440] width 345 height 26
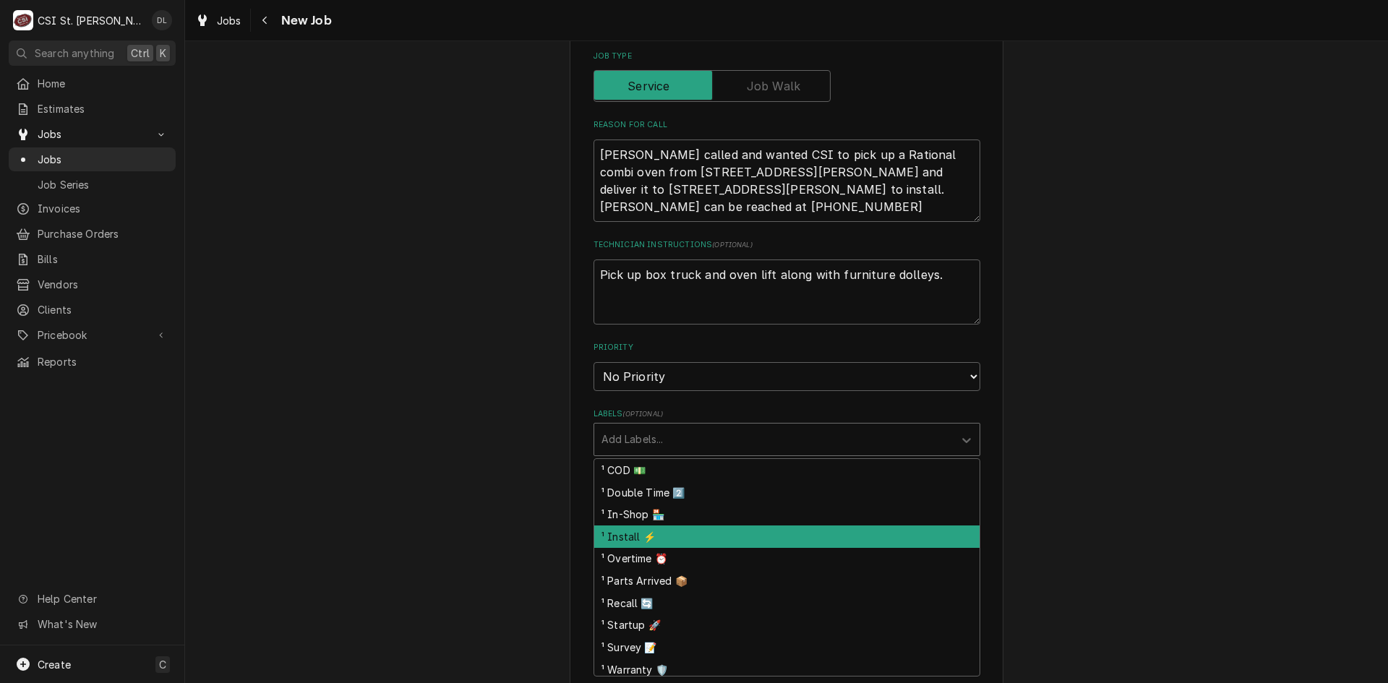
drag, startPoint x: 642, startPoint y: 539, endPoint x: 649, endPoint y: 531, distance: 10.2
click at [643, 537] on div "¹ Install ⚡️" at bounding box center [786, 537] width 385 height 22
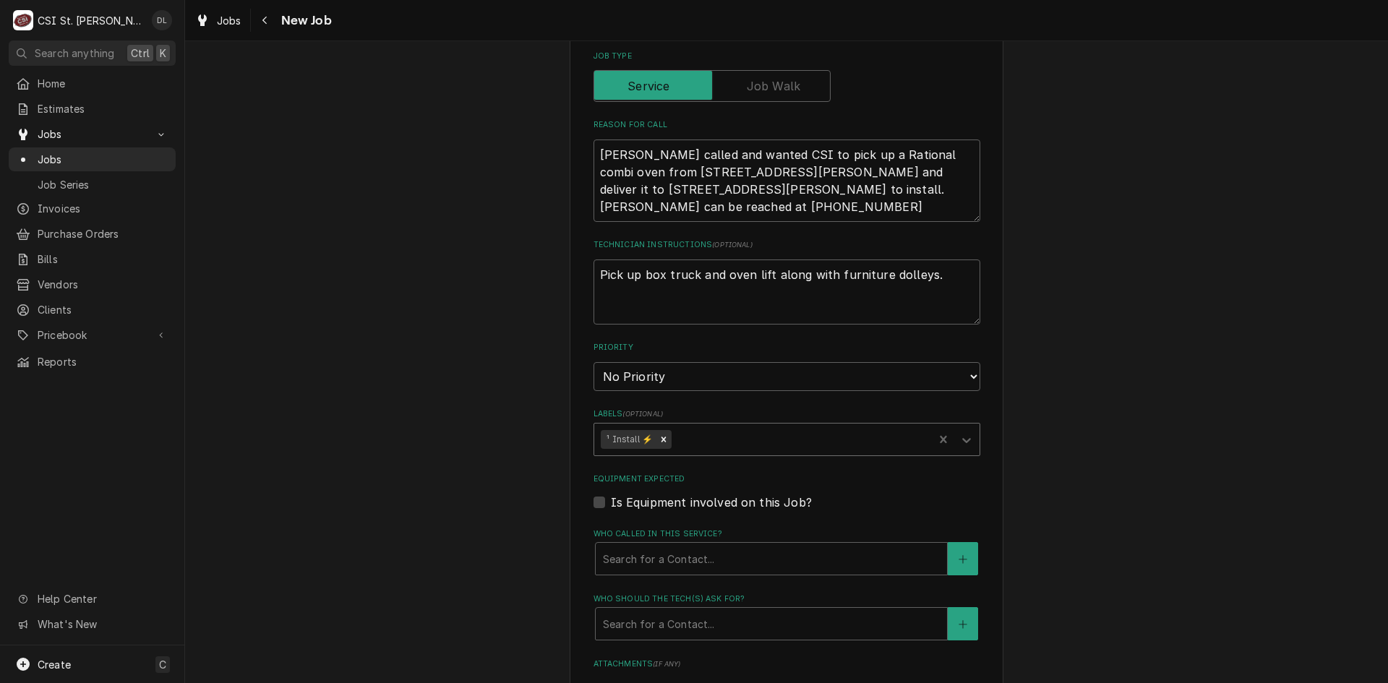
click at [734, 447] on div "Labels" at bounding box center [801, 440] width 252 height 26
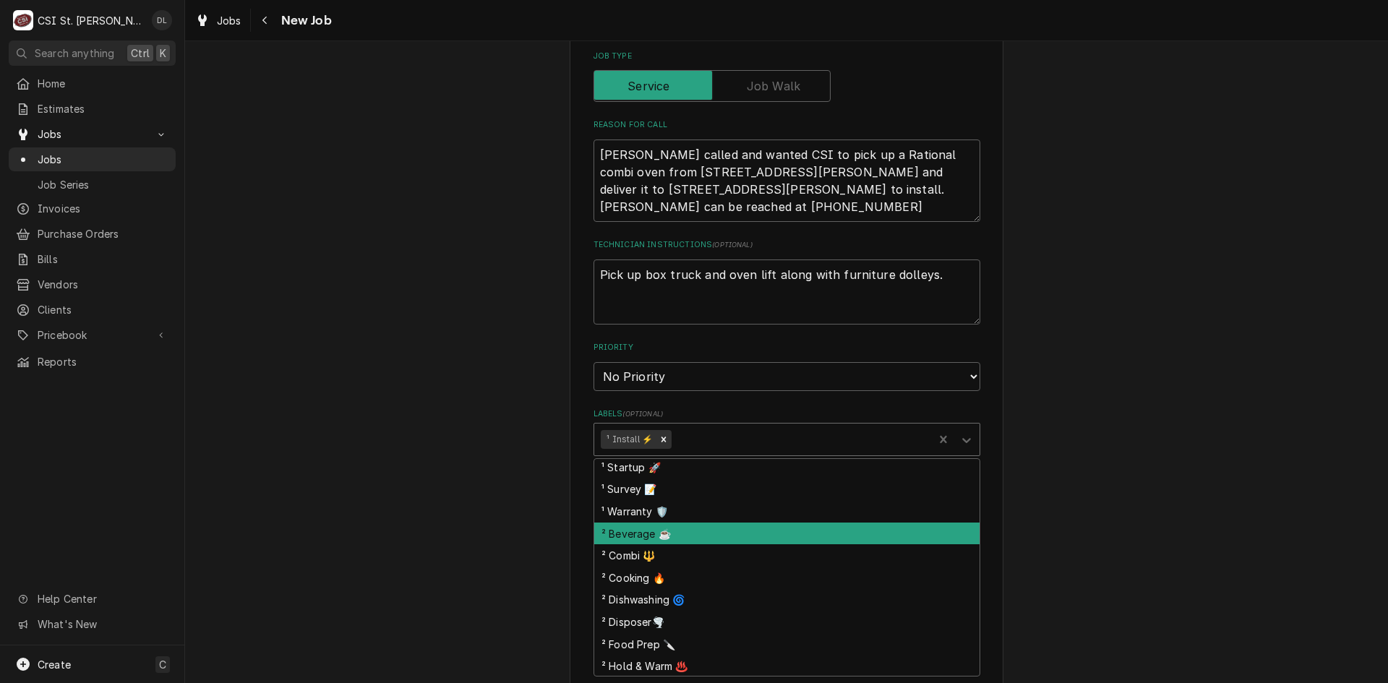
scroll to position [145, 0]
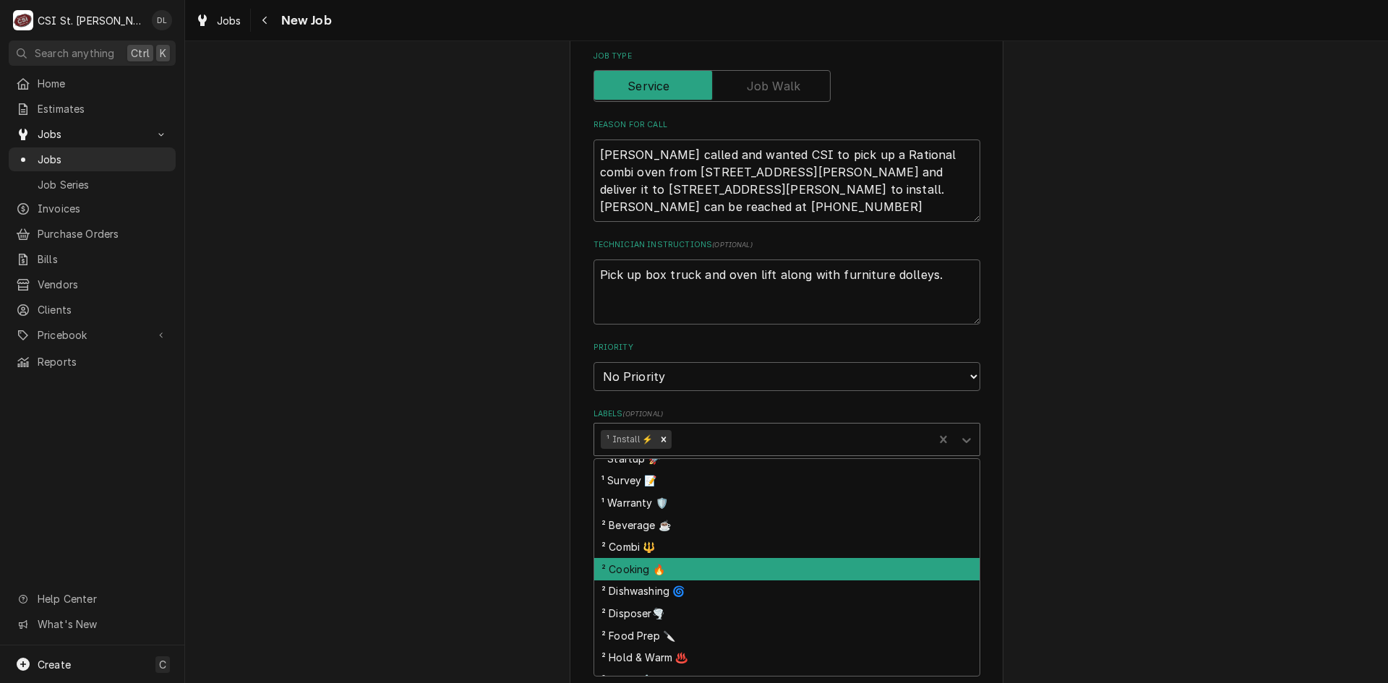
click at [672, 573] on div "² Cooking 🔥" at bounding box center [786, 569] width 385 height 22
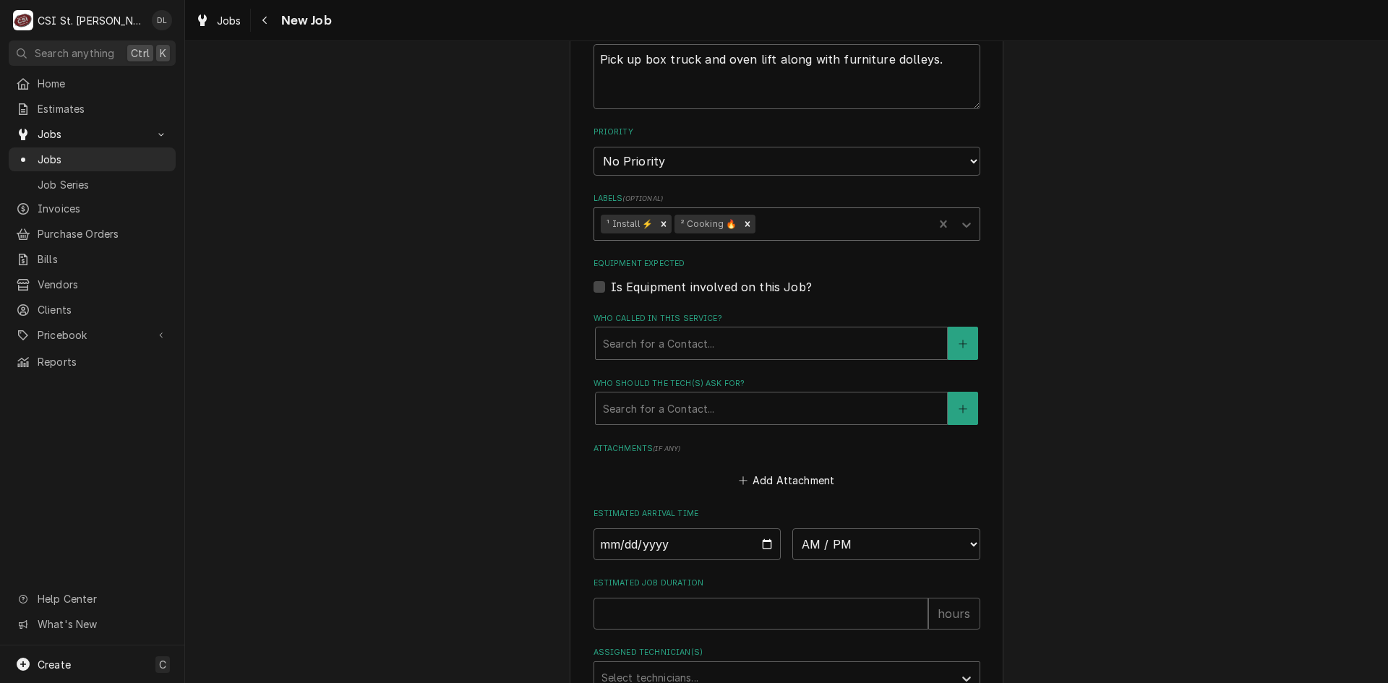
scroll to position [868, 0]
click at [761, 542] on input "Date" at bounding box center [688, 543] width 188 height 32
click at [971, 537] on select "AM / PM 6:00 AM 6:15 AM 6:30 AM 6:45 AM 7:00 AM 7:15 AM 7:30 AM 7:45 AM 8:00 AM…" at bounding box center [887, 543] width 188 height 32
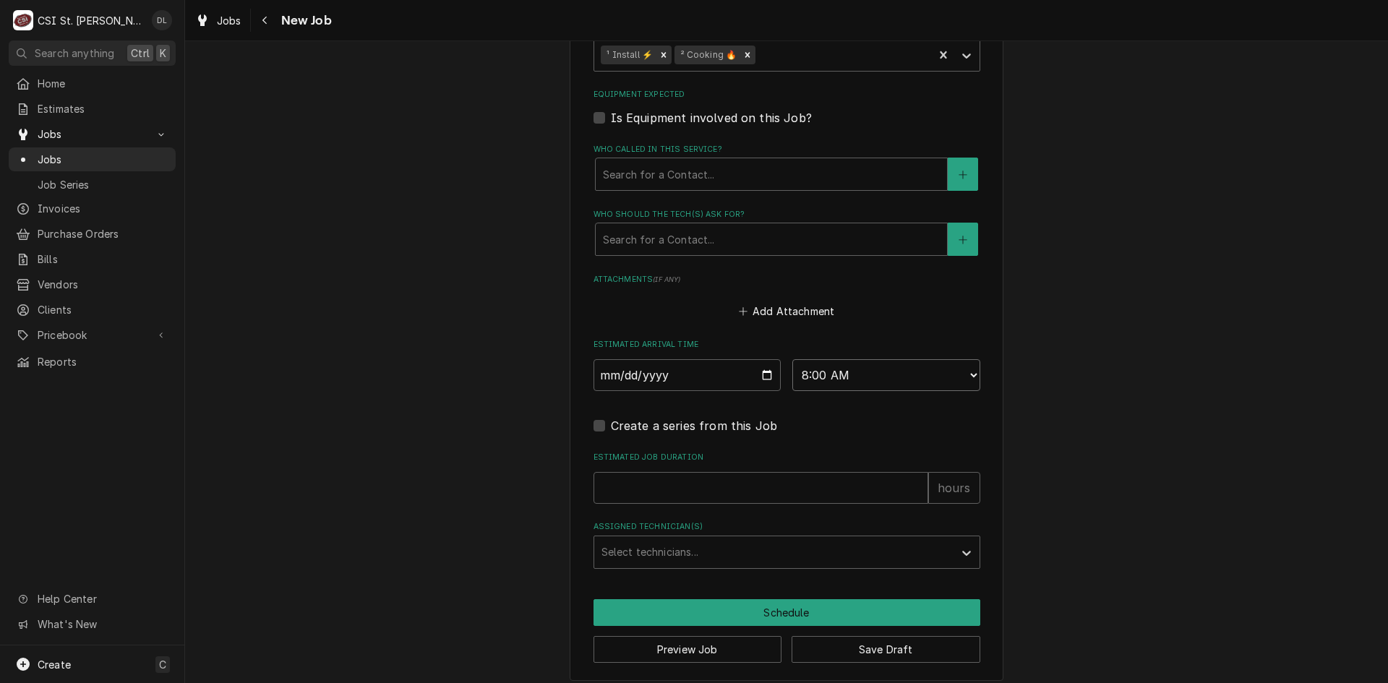
scroll to position [1046, 0]
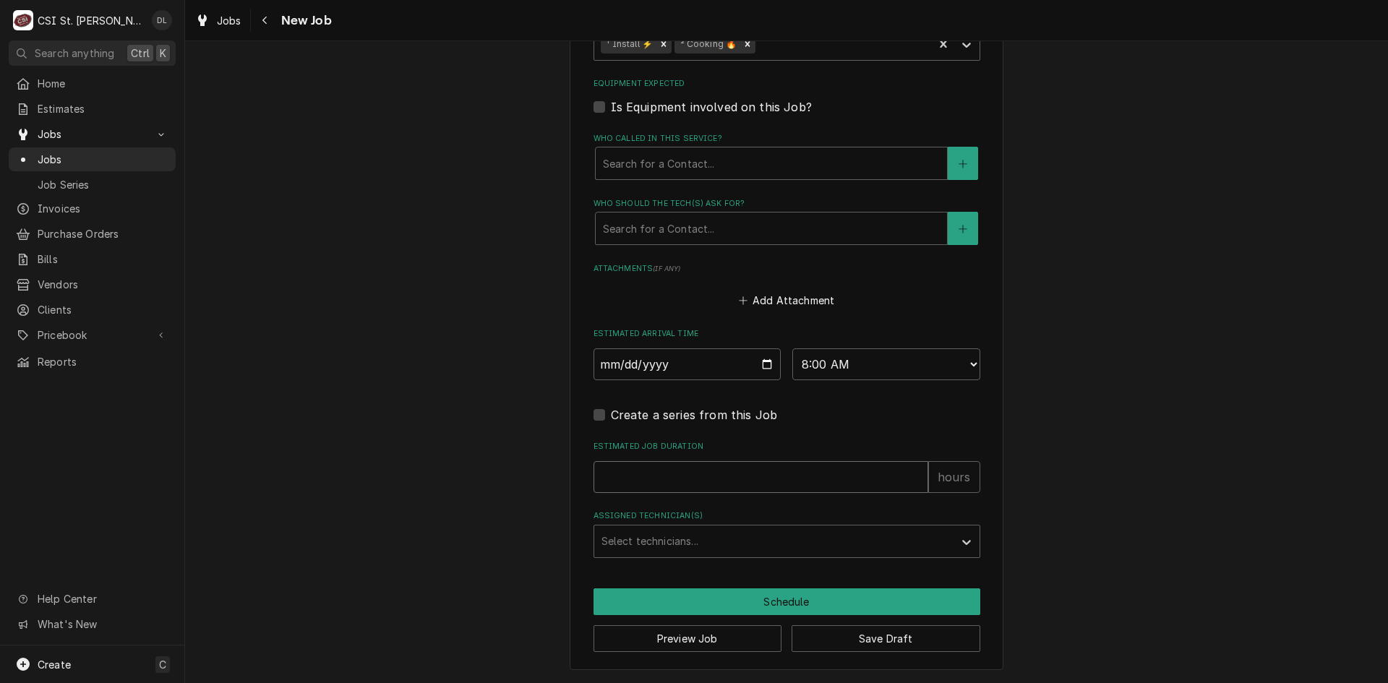
click at [681, 477] on input "Estimated Job Duration" at bounding box center [761, 477] width 335 height 32
click at [697, 544] on div "Assigned Technician(s)" at bounding box center [774, 542] width 345 height 26
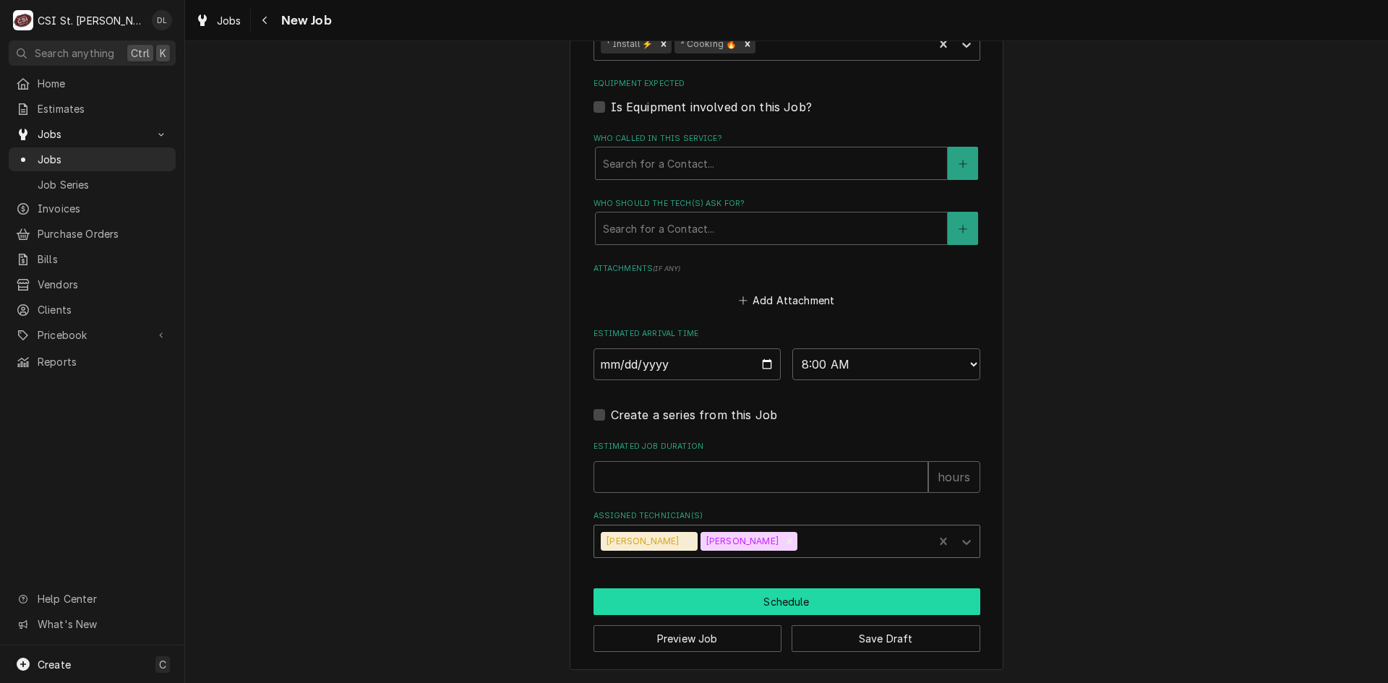
click at [780, 602] on button "Schedule" at bounding box center [787, 602] width 387 height 27
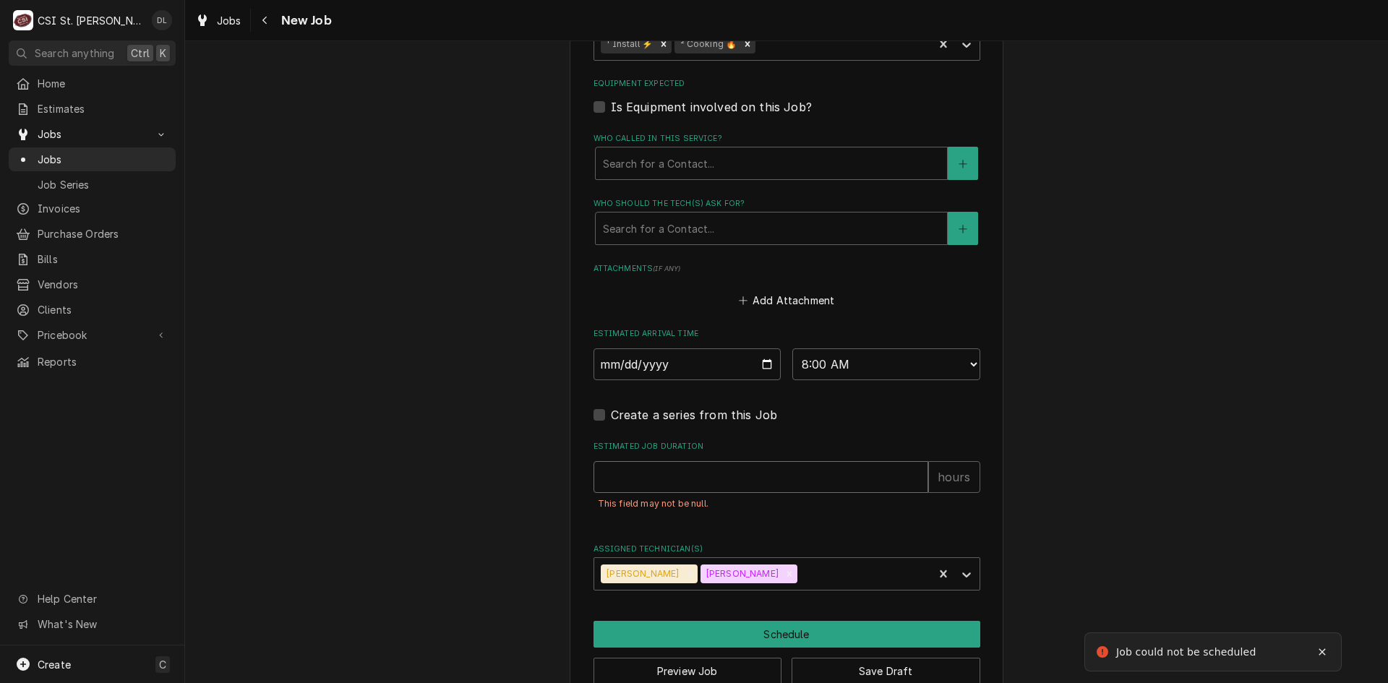
click at [717, 469] on input "Estimated Job Duration" at bounding box center [761, 477] width 335 height 32
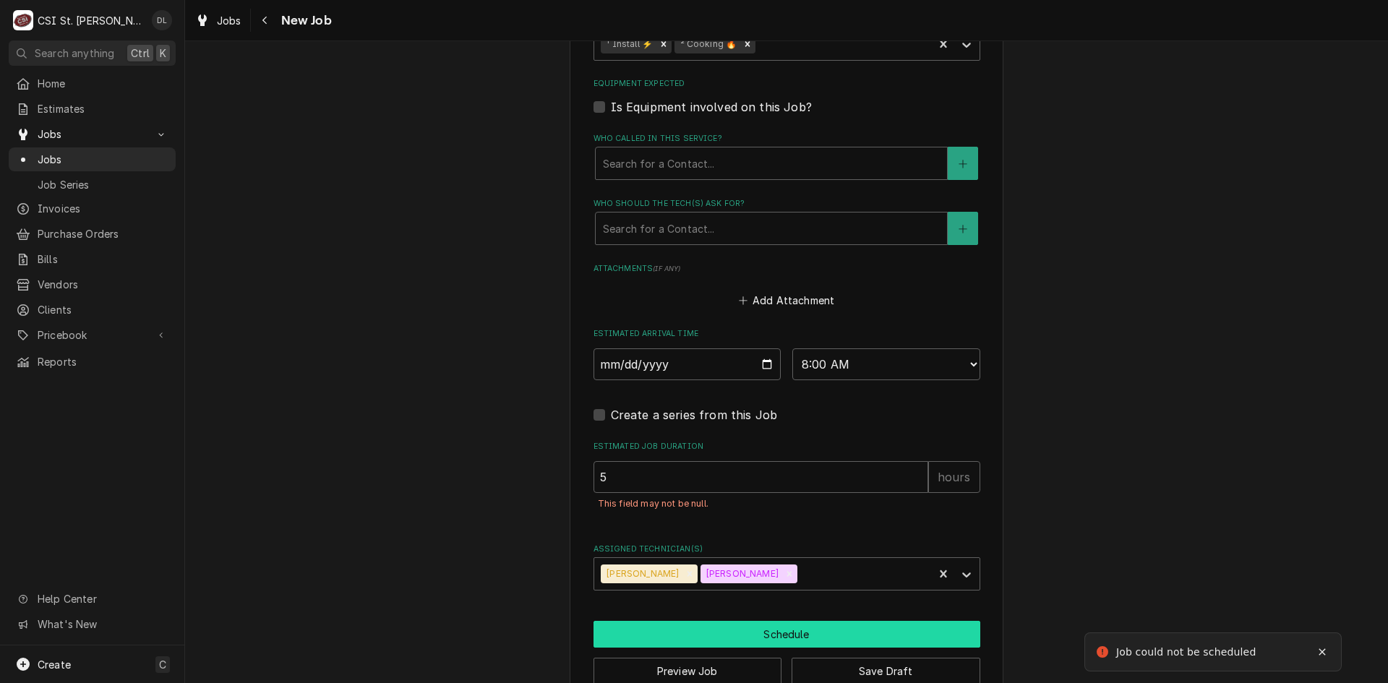
click at [800, 633] on button "Schedule" at bounding box center [787, 634] width 387 height 27
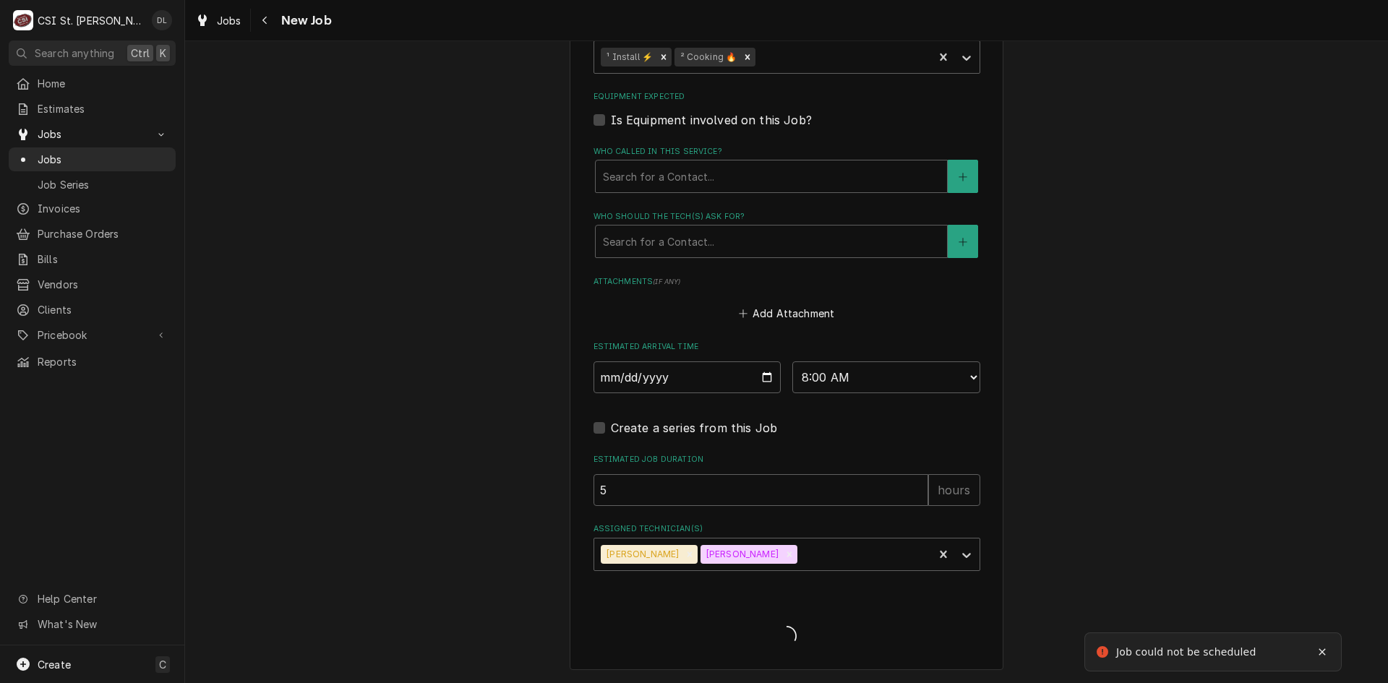
scroll to position [1033, 0]
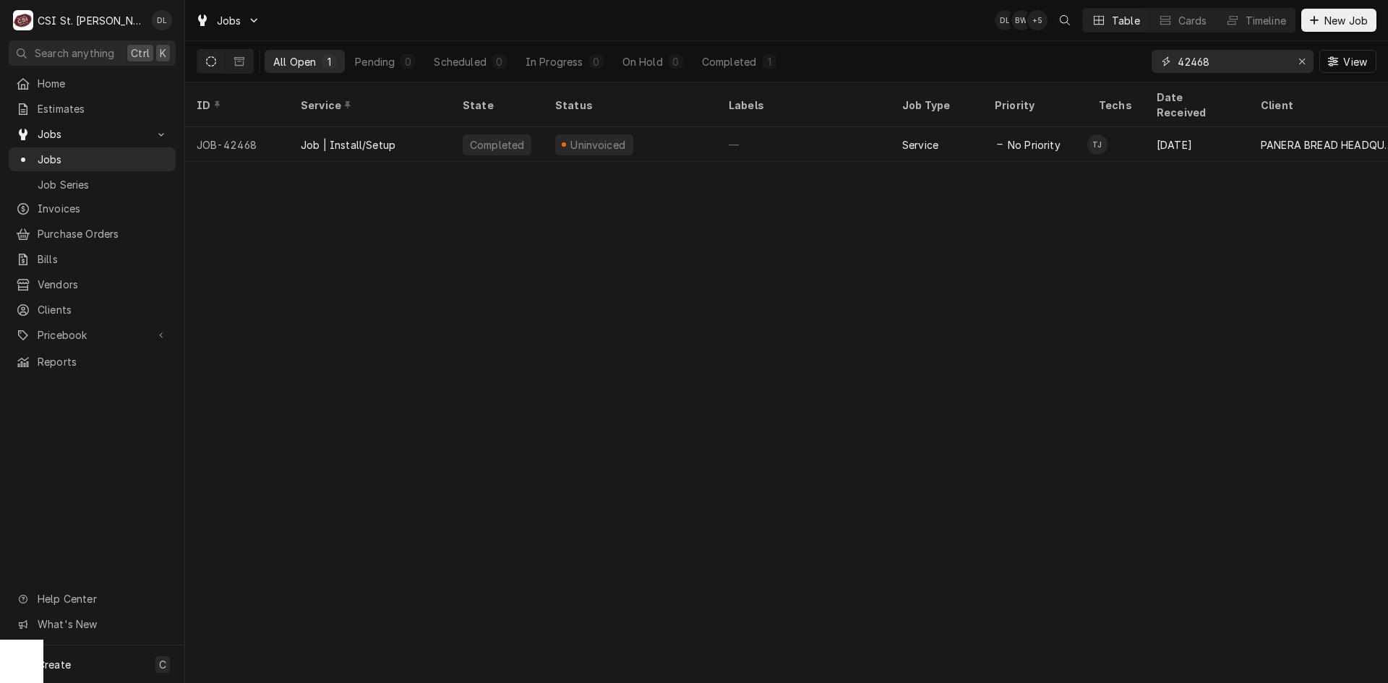
click at [1296, 57] on div "Erase input" at bounding box center [1302, 61] width 14 height 14
click at [1229, 62] on input "Dynamic Content Wrapper" at bounding box center [1246, 61] width 136 height 23
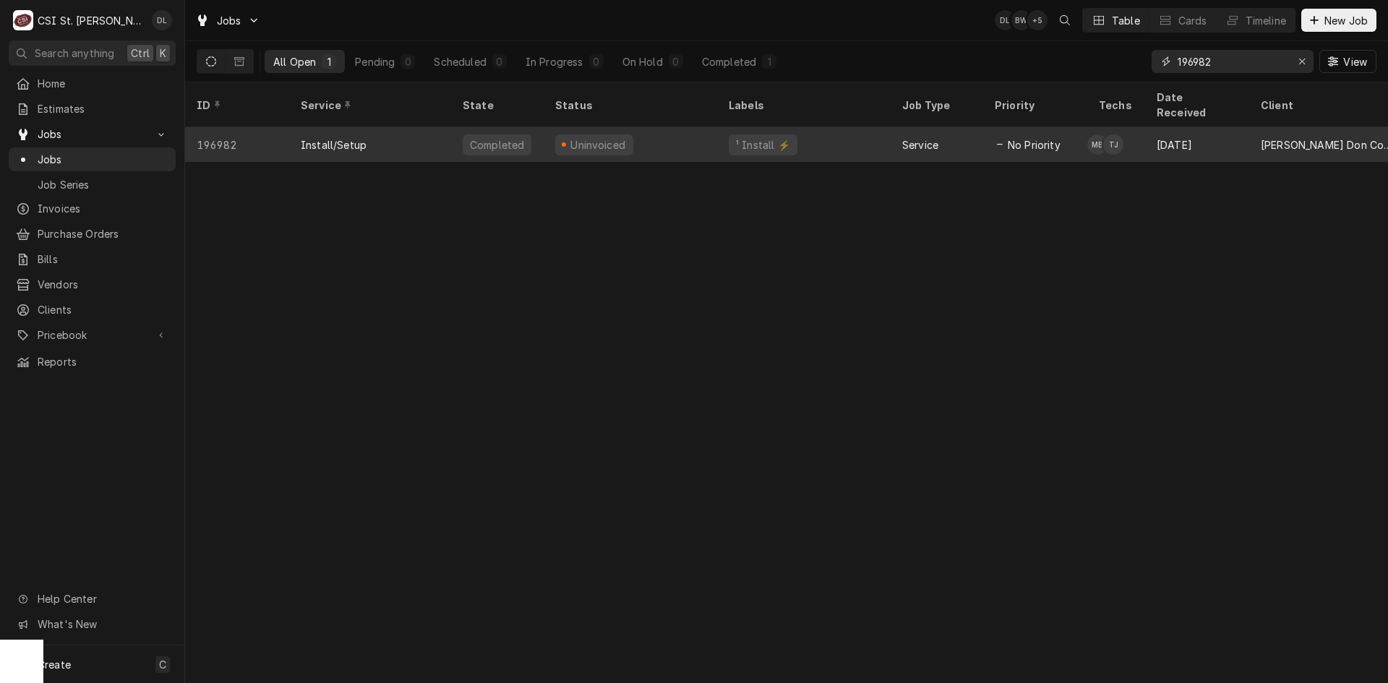
type input "196982"
click at [705, 139] on div "Uninvoiced" at bounding box center [631, 144] width 174 height 35
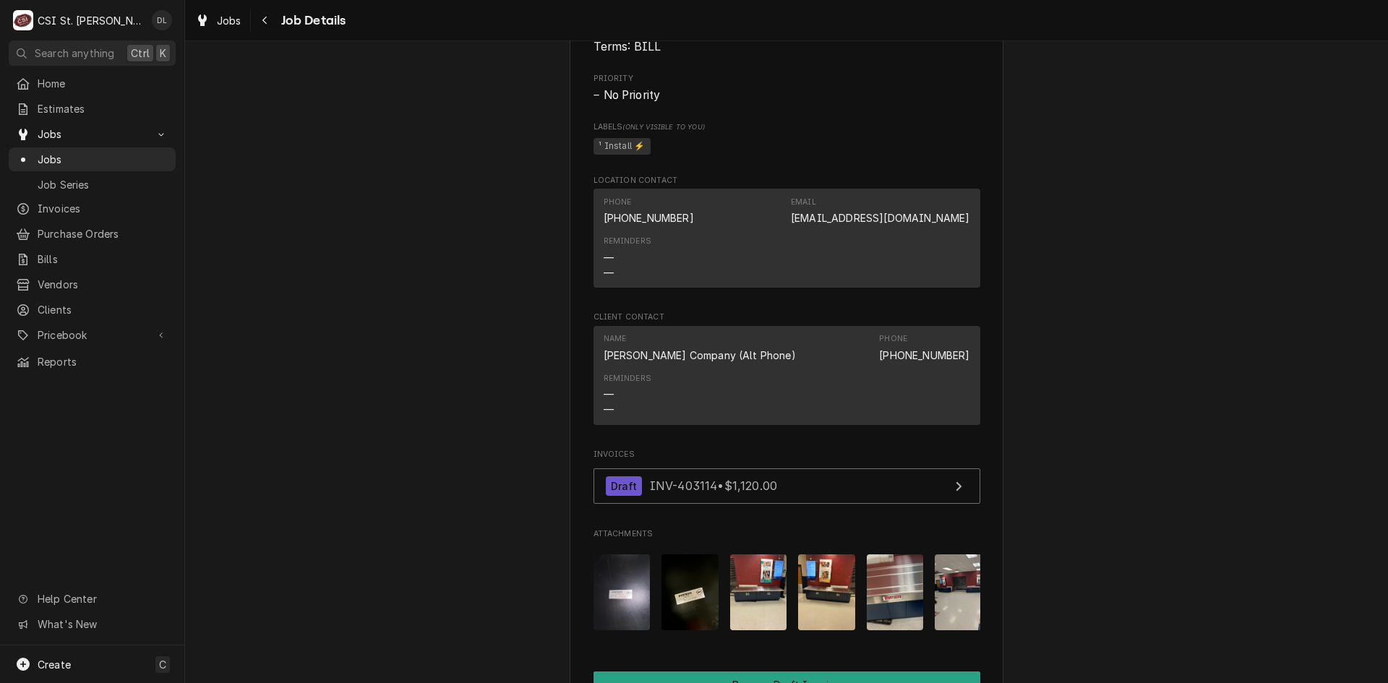
scroll to position [1085, 0]
